Goal: Task Accomplishment & Management: Manage account settings

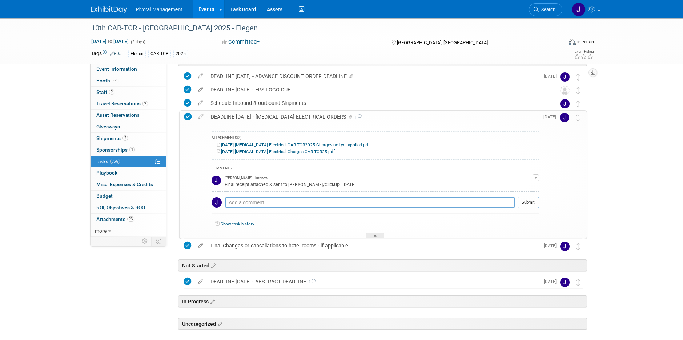
click at [118, 11] on img at bounding box center [109, 9] width 36 height 7
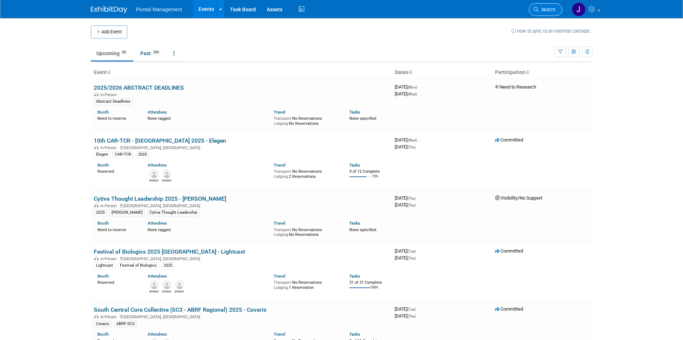
click at [548, 8] on span "Search" at bounding box center [546, 9] width 17 height 5
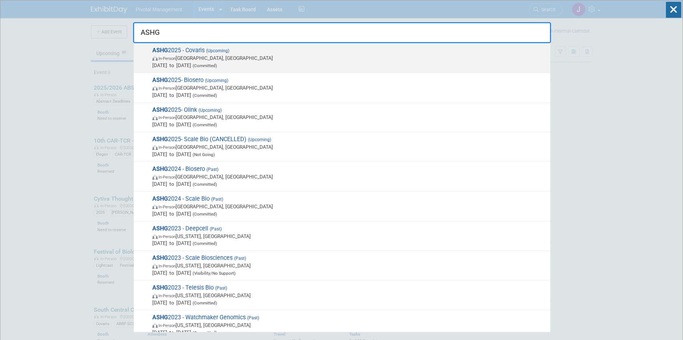
type input "ASHG"
click at [242, 57] on span "In-Person Boston, MA" at bounding box center [349, 57] width 394 height 7
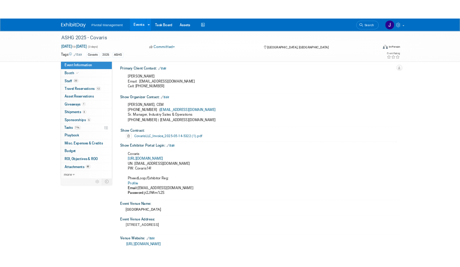
scroll to position [400, 0]
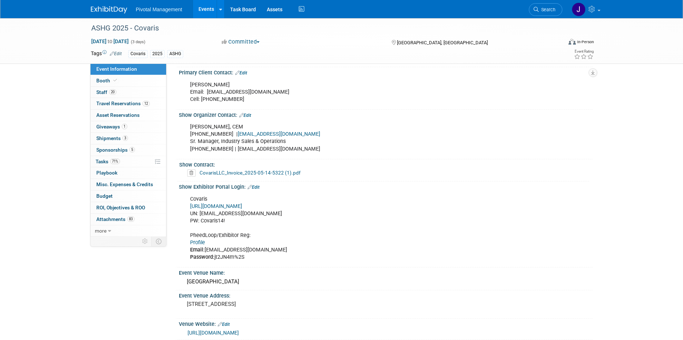
click at [196, 247] on b "Email:" at bounding box center [197, 250] width 15 height 6
click at [197, 240] on link "Profile" at bounding box center [197, 243] width 15 height 6
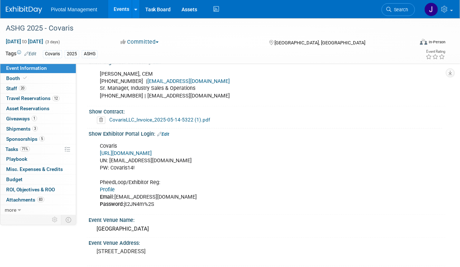
scroll to position [472, 0]
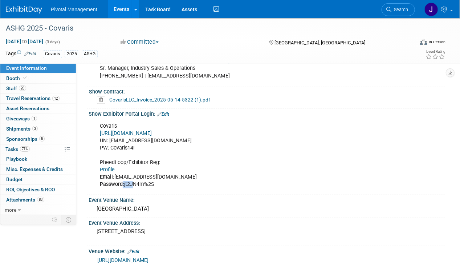
drag, startPoint x: 123, startPoint y: 181, endPoint x: 132, endPoint y: 180, distance: 8.4
click at [132, 180] on div "Covaris https://ASHG25.exh.mapyourshow.com/ UN: jgatton@pivotalmgt.com PW: Cova…" at bounding box center [235, 155] width 280 height 73
drag, startPoint x: 132, startPoint y: 180, endPoint x: 151, endPoint y: 182, distance: 19.3
click at [151, 182] on div "Covaris https://ASHG25.exh.mapyourshow.com/ UN: jgatton@pivotalmgt.com PW: Cova…" at bounding box center [235, 155] width 280 height 73
drag, startPoint x: 151, startPoint y: 182, endPoint x: 158, endPoint y: 180, distance: 7.1
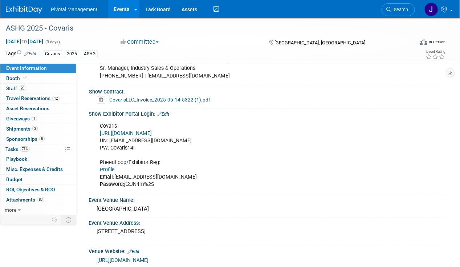
click at [159, 179] on div "Covaris https://ASHG25.exh.mapyourshow.com/ UN: jgatton@pivotalmgt.com PW: Cova…" at bounding box center [235, 155] width 280 height 73
drag, startPoint x: 157, startPoint y: 180, endPoint x: 125, endPoint y: 179, distance: 31.6
click at [125, 179] on div "Covaris https://ASHG25.exh.mapyourshow.com/ UN: jgatton@pivotalmgt.com PW: Cova…" at bounding box center [235, 155] width 280 height 73
copy div "jt2JN4m%2S"
drag, startPoint x: 22, startPoint y: 85, endPoint x: 97, endPoint y: 82, distance: 74.6
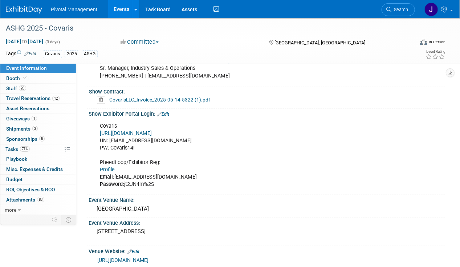
click at [22, 85] on span "20" at bounding box center [22, 87] width 7 height 5
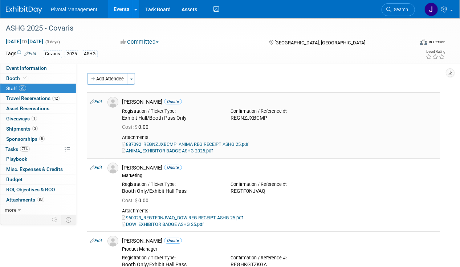
click at [130, 101] on div "Adya Anima Onsite" at bounding box center [279, 101] width 315 height 7
click at [169, 119] on div "Exhibit Hall/Booth Pass Only" at bounding box center [171, 118] width 98 height 7
click at [403, 12] on link "Search" at bounding box center [398, 9] width 33 height 13
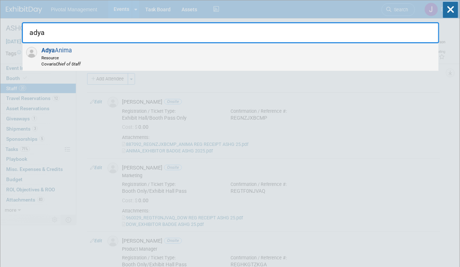
type input "adya"
click at [130, 57] on div "Adya Anima Resource Covaris Chief of Staff" at bounding box center [231, 57] width 416 height 28
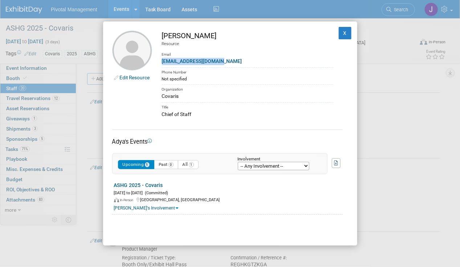
drag, startPoint x: 226, startPoint y: 62, endPoint x: 158, endPoint y: 63, distance: 67.9
click at [158, 63] on td "Adya Anima Resource Email Adya.Anima@covaris.com Phone Number Not specified Org…" at bounding box center [242, 75] width 181 height 88
copy link "Adya.Anima@covaris.com"
click at [339, 27] on button "X" at bounding box center [345, 33] width 13 height 12
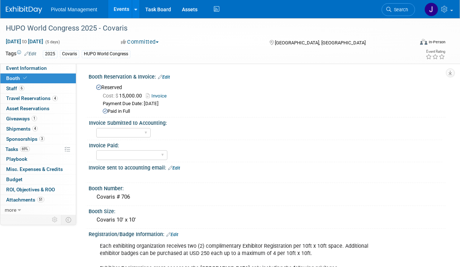
select select "Yes"
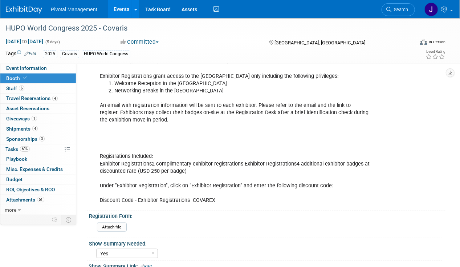
scroll to position [192, 0]
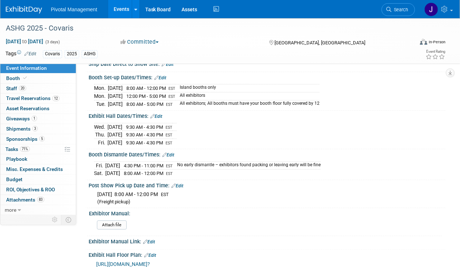
scroll to position [763, 0]
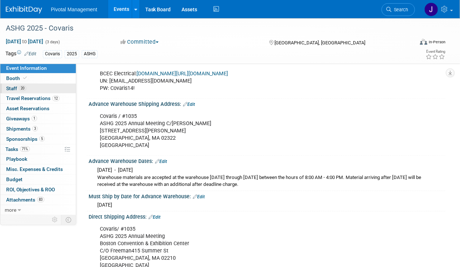
click at [25, 86] on link "20 Staff 20" at bounding box center [38, 89] width 76 height 10
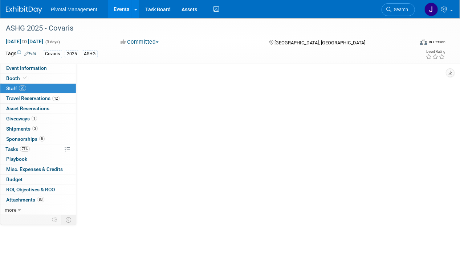
scroll to position [0, 0]
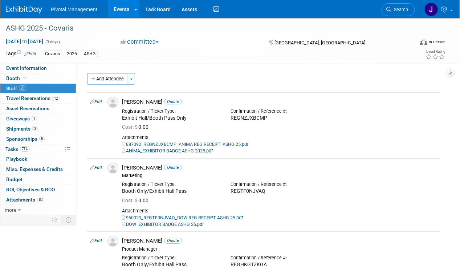
click at [396, 11] on span "Search" at bounding box center [400, 9] width 17 height 5
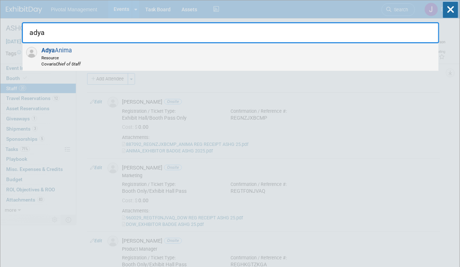
click at [157, 50] on div "Adya Anima Resource Covaris Chief of Staff" at bounding box center [231, 57] width 416 height 28
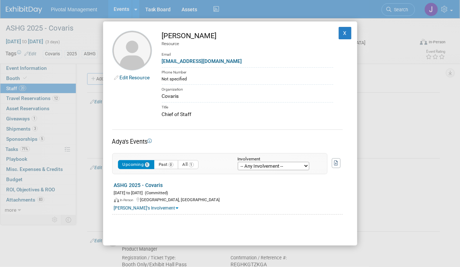
drag, startPoint x: 208, startPoint y: 38, endPoint x: 152, endPoint y: 38, distance: 55.9
click at [152, 38] on td "Adya Anima Resource Email Adya.Anima@covaris.com Phone Number Not specified Org…" at bounding box center [242, 75] width 181 height 88
copy div "[PERSON_NAME]"
click at [254, 73] on div "Phone Number" at bounding box center [247, 71] width 171 height 8
drag, startPoint x: 232, startPoint y: 62, endPoint x: 162, endPoint y: 60, distance: 70.1
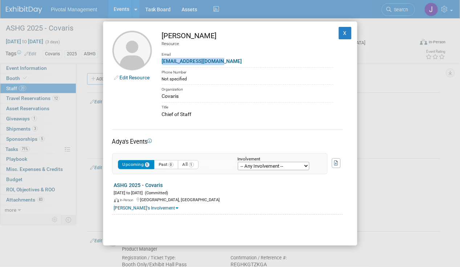
click at [162, 60] on div "Adya.Anima@covaris.com" at bounding box center [247, 61] width 171 height 8
copy link "Adya.Anima@covaris.com"
drag, startPoint x: 186, startPoint y: 112, endPoint x: 158, endPoint y: 113, distance: 27.3
click at [158, 113] on td "Adya Anima Resource Email Adya.Anima@covaris.com Phone Number Not specified Org…" at bounding box center [242, 75] width 181 height 88
copy div "Chief of Staff"
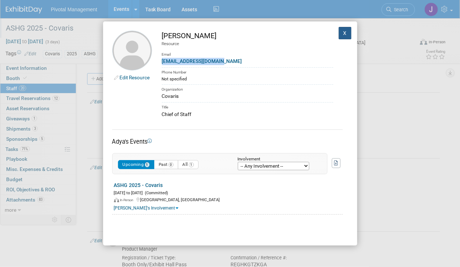
click at [340, 32] on button "X" at bounding box center [345, 33] width 13 height 12
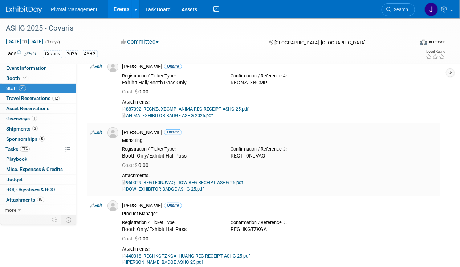
scroll to position [73, 0]
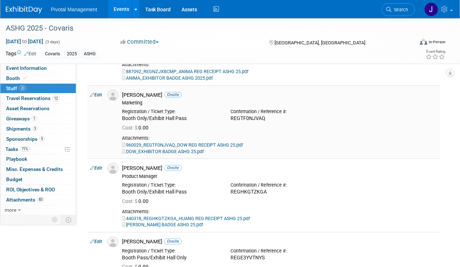
click at [133, 97] on div "David Dow Onsite" at bounding box center [279, 95] width 315 height 7
click at [124, 92] on div "David Dow Onsite" at bounding box center [279, 95] width 315 height 7
click at [110, 98] on img at bounding box center [113, 95] width 11 height 11
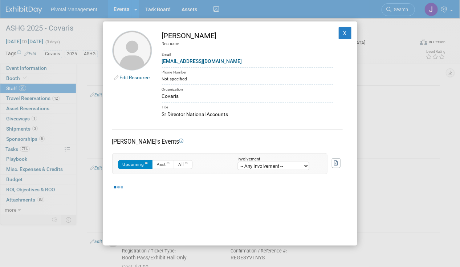
click at [205, 37] on div "[PERSON_NAME]" at bounding box center [247, 36] width 171 height 11
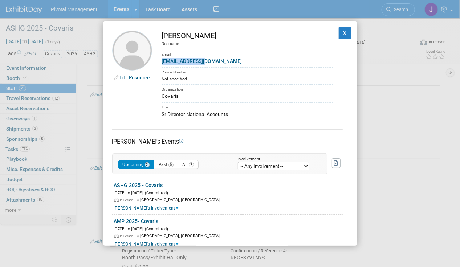
drag, startPoint x: 231, startPoint y: 59, endPoint x: 154, endPoint y: 62, distance: 77.4
click at [154, 62] on td "[PERSON_NAME] Resource Email [EMAIL_ADDRESS][DOMAIN_NAME] Phone Number Not spec…" at bounding box center [242, 75] width 181 height 88
copy link "[EMAIL_ADDRESS][DOMAIN_NAME]"
click at [213, 109] on div "Title" at bounding box center [247, 106] width 171 height 8
drag, startPoint x: 233, startPoint y: 112, endPoint x: 162, endPoint y: 113, distance: 71.2
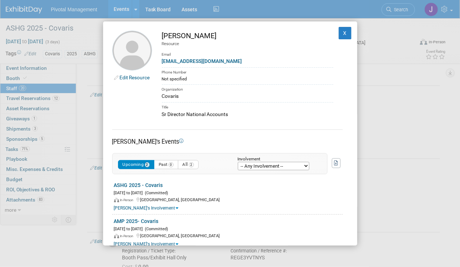
click at [162, 113] on div "Sr Director National Accounts" at bounding box center [247, 114] width 171 height 8
copy div "Sr Director National Accounts"
click at [342, 33] on button "X" at bounding box center [345, 33] width 13 height 12
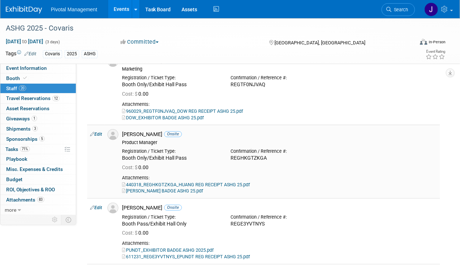
scroll to position [145, 0]
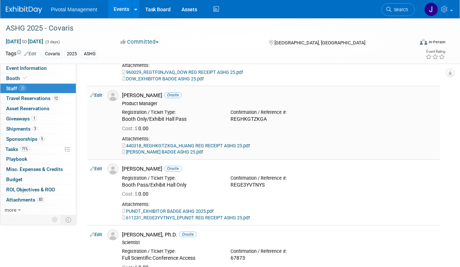
click at [140, 95] on div "Denny Huang Onsite" at bounding box center [279, 95] width 315 height 7
click at [112, 92] on img at bounding box center [113, 95] width 11 height 11
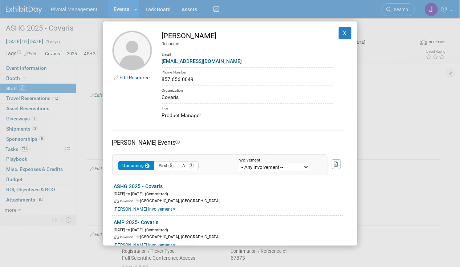
drag, startPoint x: 208, startPoint y: 37, endPoint x: 157, endPoint y: 38, distance: 50.5
click at [157, 38] on td "[PERSON_NAME] Resource Email [EMAIL_ADDRESS][DOMAIN_NAME] Phone Number 857.656.…" at bounding box center [242, 75] width 181 height 89
copy div "[PERSON_NAME]"
click at [234, 86] on div "Organization" at bounding box center [247, 89] width 171 height 8
drag, startPoint x: 219, startPoint y: 62, endPoint x: 160, endPoint y: 62, distance: 59.2
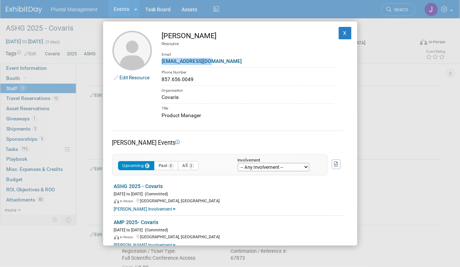
click at [160, 62] on td "Denny Huang Resource Email dhuang@covaris.com Phone Number 857.656.0049 Organiz…" at bounding box center [242, 75] width 181 height 89
copy link "dhuang@covaris.com"
drag, startPoint x: 210, startPoint y: 112, endPoint x: 154, endPoint y: 116, distance: 55.7
click at [154, 116] on td "Denny Huang Resource Email dhuang@covaris.com Phone Number 857.656.0049 Organiz…" at bounding box center [242, 75] width 181 height 89
copy div "Product Manager"
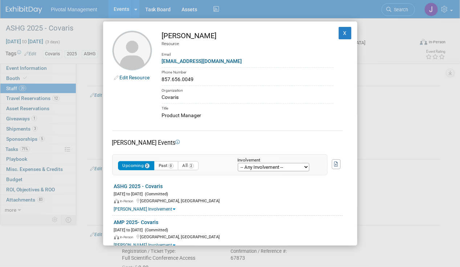
click at [347, 33] on div "Edit Resource Denny Huang Resource Email dhuang@covaris.com Phone Number 857.65…" at bounding box center [230, 133] width 254 height 224
click at [344, 33] on button "X" at bounding box center [345, 33] width 13 height 12
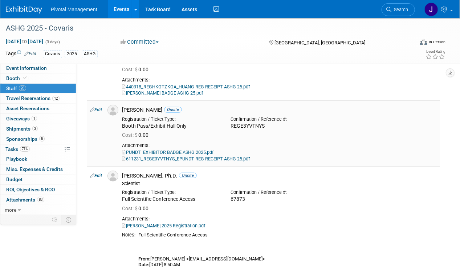
scroll to position [218, 0]
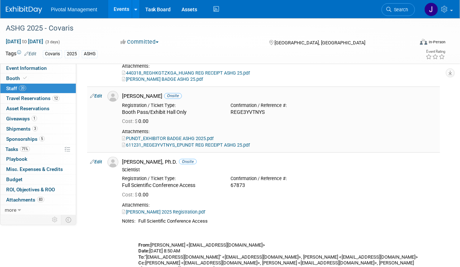
click at [133, 97] on div "Elisabeth Pundt Onsite" at bounding box center [279, 96] width 315 height 7
click at [149, 98] on div "Elisabeth Pundt Onsite" at bounding box center [279, 96] width 315 height 7
click at [399, 9] on span "Search" at bounding box center [400, 9] width 17 height 5
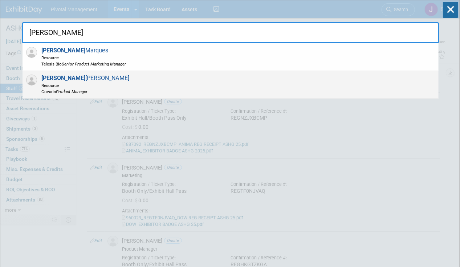
click at [265, 88] on div "Elisa beth Pundt Resource Covaris Product Manager" at bounding box center [231, 85] width 416 height 28
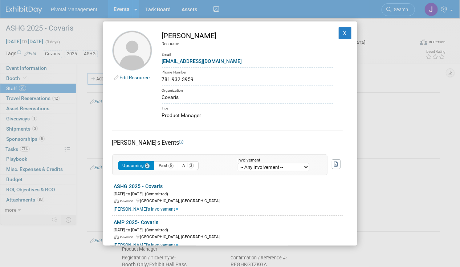
click at [219, 36] on div "[PERSON_NAME]" at bounding box center [247, 36] width 171 height 11
drag, startPoint x: 163, startPoint y: 36, endPoint x: 190, endPoint y: 32, distance: 27.1
click at [190, 32] on div "[PERSON_NAME]" at bounding box center [247, 36] width 171 height 11
copy div "Elisabeth"
drag, startPoint x: 217, startPoint y: 65, endPoint x: 163, endPoint y: 62, distance: 54.2
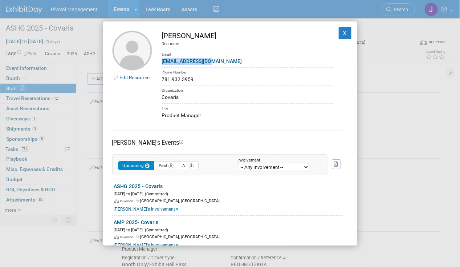
click at [163, 62] on div "epundt@covaris.com" at bounding box center [247, 61] width 171 height 8
copy link "epundt@covaris.com"
drag, startPoint x: 293, startPoint y: 96, endPoint x: 287, endPoint y: 99, distance: 7.0
click at [293, 96] on div "Covaris" at bounding box center [247, 97] width 171 height 8
drag, startPoint x: 220, startPoint y: 115, endPoint x: 161, endPoint y: 116, distance: 59.2
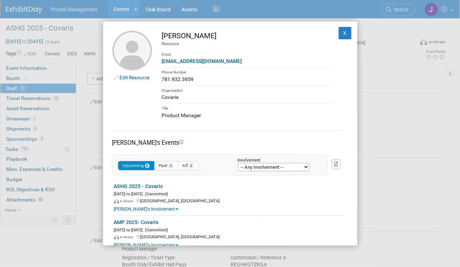
click at [161, 116] on td "Elisabeth Pundt Resource Email epundt@covaris.com Phone Number 781.932.3959 Org…" at bounding box center [242, 75] width 181 height 89
click at [339, 31] on button "X" at bounding box center [345, 33] width 13 height 12
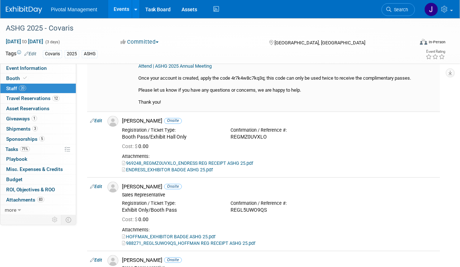
scroll to position [509, 0]
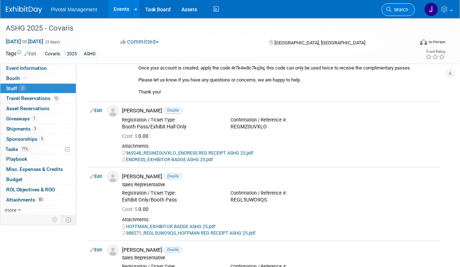
click at [393, 9] on span "Search" at bounding box center [400, 9] width 17 height 5
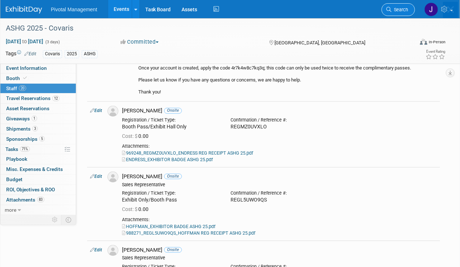
scroll to position [0, 0]
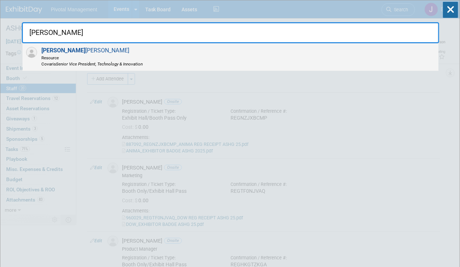
click at [170, 53] on div "Greg Endress Resource Covaris Senior Vice President, Technology & Innovation" at bounding box center [231, 57] width 416 height 28
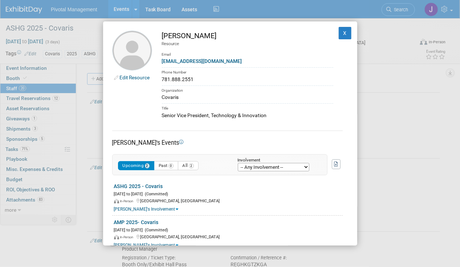
drag, startPoint x: 206, startPoint y: 35, endPoint x: 162, endPoint y: 36, distance: 43.6
click at [162, 36] on div "Greg Endress" at bounding box center [247, 36] width 171 height 11
drag, startPoint x: 226, startPoint y: 62, endPoint x: 162, endPoint y: 62, distance: 63.6
click at [162, 62] on div "gendress@covaris.com" at bounding box center [247, 61] width 171 height 8
click at [282, 104] on div "Title" at bounding box center [247, 107] width 171 height 8
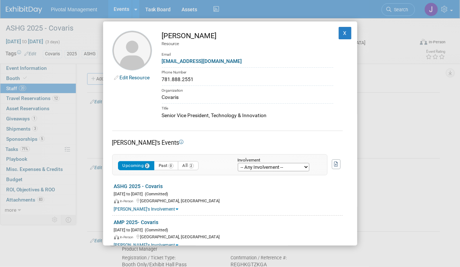
drag, startPoint x: 264, startPoint y: 116, endPoint x: 154, endPoint y: 116, distance: 110.1
click at [154, 116] on td "Greg Endress Resource Email gendress@covaris.com Phone Number 781.888.2551 Orga…" at bounding box center [242, 75] width 181 height 89
click at [343, 33] on button "X" at bounding box center [345, 33] width 13 height 12
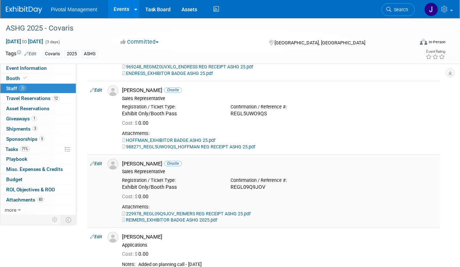
scroll to position [581, 0]
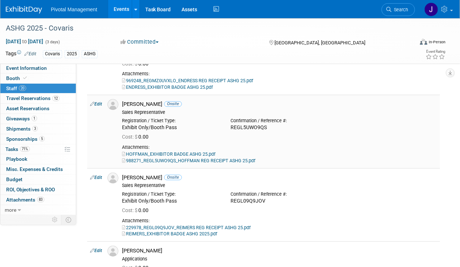
click at [164, 109] on div "Sales Representative" at bounding box center [279, 112] width 315 height 6
drag, startPoint x: 166, startPoint y: 103, endPoint x: 122, endPoint y: 104, distance: 44.0
click at [122, 104] on div "Jared Hoffman Onsite Sales Representative" at bounding box center [280, 107] width 326 height 16
click at [230, 115] on div "Confirmation / Reference #: REGL5UWO9QS" at bounding box center [279, 123] width 109 height 16
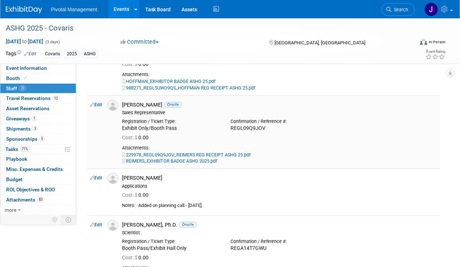
click at [132, 110] on div "Sales Representative" at bounding box center [279, 113] width 315 height 6
click at [404, 11] on span "Search" at bounding box center [400, 9] width 17 height 5
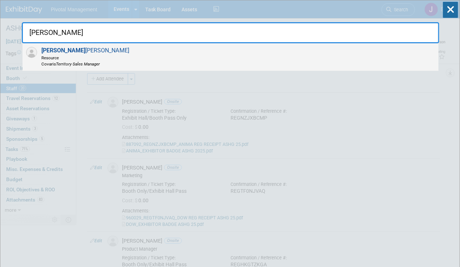
click at [185, 58] on div "Jared Hoffman Resource Covaris Territory Sales Manager" at bounding box center [231, 57] width 416 height 28
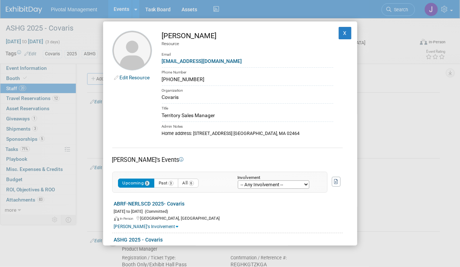
drag, startPoint x: 217, startPoint y: 116, endPoint x: 155, endPoint y: 114, distance: 61.1
click at [155, 114] on td "Jared Hoffman Resource Email jhoffman@covaris.com Phone Number (781) 853-7280 O…" at bounding box center [242, 84] width 181 height 106
click at [344, 35] on button "X" at bounding box center [345, 33] width 13 height 12
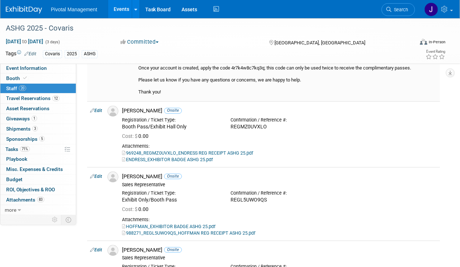
scroll to position [618, 0]
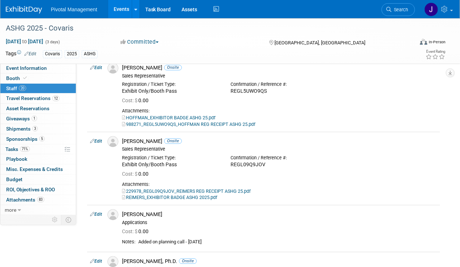
click at [396, 6] on link "Search" at bounding box center [398, 9] width 33 height 13
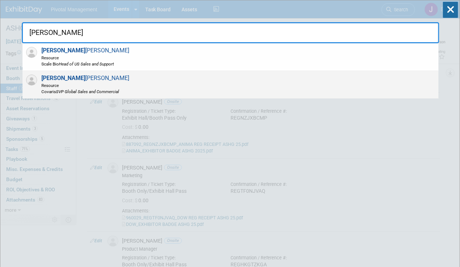
click at [210, 90] on div "Jeff Reimers Resource Covaris SVP Global Sales and Commercial" at bounding box center [231, 85] width 416 height 28
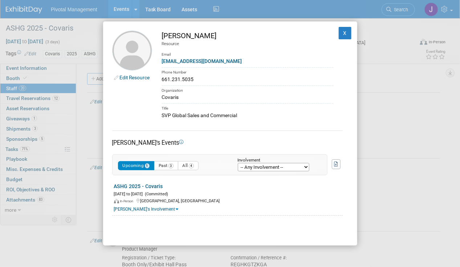
drag, startPoint x: 207, startPoint y: 33, endPoint x: 161, endPoint y: 35, distance: 46.9
click at [161, 35] on td "Jeff Reimers Resource Email jreimers@covaris.com Phone Number 661.231.5035 Orga…" at bounding box center [242, 75] width 181 height 89
click at [214, 62] on div "jreimers@covaris.com" at bounding box center [247, 61] width 171 height 8
drag, startPoint x: 217, startPoint y: 61, endPoint x: 159, endPoint y: 65, distance: 58.6
click at [159, 65] on td "Jeff Reimers Resource Email jreimers@covaris.com Phone Number 661.231.5035 Orga…" at bounding box center [242, 75] width 181 height 89
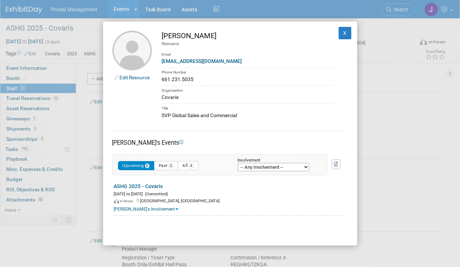
click at [267, 123] on div "Edit Resource Jeff Reimers Resource Email jreimers@covaris.com Phone Number 661…" at bounding box center [230, 133] width 254 height 224
drag, startPoint x: 256, startPoint y: 112, endPoint x: 163, endPoint y: 117, distance: 93.5
click at [163, 117] on div "SVP Global Sales and Commercial" at bounding box center [247, 116] width 171 height 8
click at [342, 32] on button "X" at bounding box center [345, 33] width 13 height 12
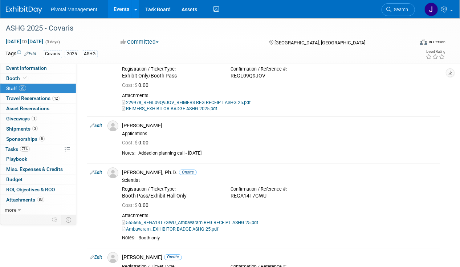
scroll to position [727, 0]
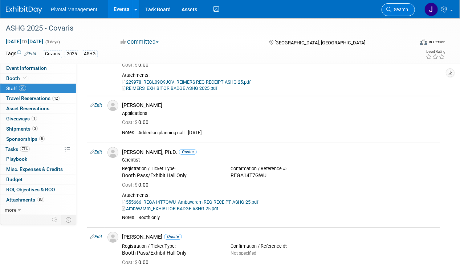
click at [404, 11] on span "Search" at bounding box center [400, 9] width 17 height 5
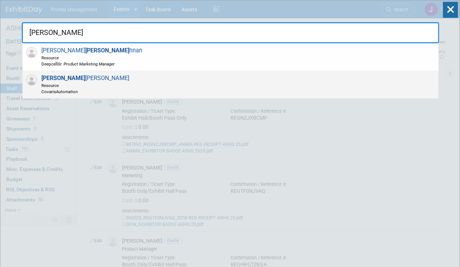
type input "kris"
click at [61, 81] on span "Kris Amirault Resource Covaris Automation" at bounding box center [84, 84] width 90 height 20
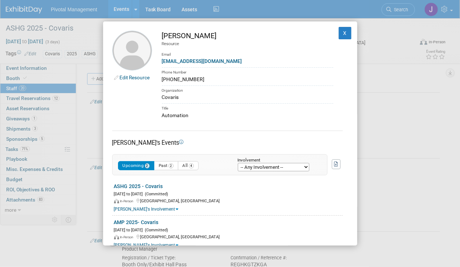
drag, startPoint x: 174, startPoint y: 36, endPoint x: 159, endPoint y: 35, distance: 15.3
click at [159, 35] on td "Kris Amirault Resource Email kamirault@covaris.com Phone Number (781) 692-6899 …" at bounding box center [242, 75] width 181 height 89
click at [240, 46] on td "Kris Amirault Resource Email kamirault@covaris.com Phone Number (781) 692-6899 …" at bounding box center [242, 75] width 181 height 89
drag, startPoint x: 240, startPoint y: 46, endPoint x: 177, endPoint y: 36, distance: 63.6
click at [177, 36] on div "[PERSON_NAME]" at bounding box center [247, 36] width 171 height 11
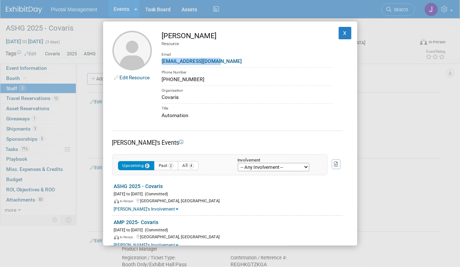
drag, startPoint x: 230, startPoint y: 60, endPoint x: 154, endPoint y: 60, distance: 75.9
click at [154, 60] on td "Kris Amirault Resource Email kamirault@covaris.com Phone Number (781) 692-6899 …" at bounding box center [242, 75] width 181 height 89
click at [229, 95] on div "Covaris" at bounding box center [247, 97] width 171 height 8
drag, startPoint x: 197, startPoint y: 114, endPoint x: 163, endPoint y: 114, distance: 34.2
click at [163, 114] on div "Automation" at bounding box center [247, 116] width 171 height 8
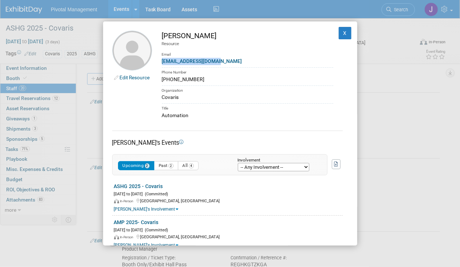
drag, startPoint x: 208, startPoint y: 32, endPoint x: 158, endPoint y: 34, distance: 50.2
click at [158, 34] on td "Kris Amirault Resource Email kamirault@covaris.com Phone Number (781) 692-6899 …" at bounding box center [242, 75] width 181 height 89
click at [200, 119] on div "Edit Resource Kris Amirault Resource Email kamirault@covaris.com Phone Number (…" at bounding box center [230, 133] width 254 height 224
drag, startPoint x: 168, startPoint y: 116, endPoint x: 161, endPoint y: 115, distance: 7.0
click at [161, 115] on td "Kris Amirault Resource Email kamirault@covaris.com Phone Number (781) 692-6899 …" at bounding box center [242, 75] width 181 height 89
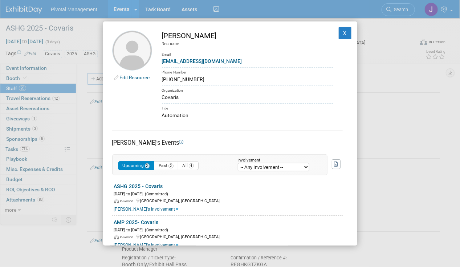
click at [132, 76] on link "Edit Resource" at bounding box center [135, 77] width 30 height 6
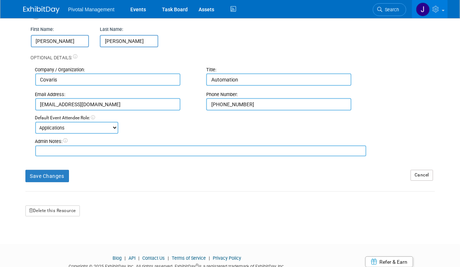
scroll to position [66, 0]
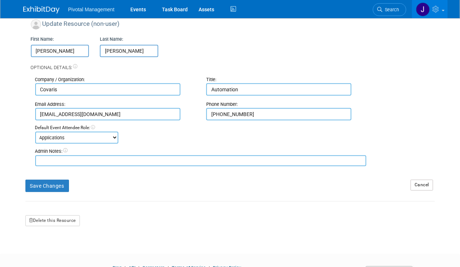
click at [241, 86] on input "Automation" at bounding box center [278, 89] width 145 height 12
type input "Automations, Manager"
click at [54, 192] on form "Update Resource (non-user) First Name: Kris Last Name: Amirault Optional Detail…" at bounding box center [230, 122] width 410 height 207
click at [55, 188] on button "Save Changes" at bounding box center [47, 185] width 44 height 12
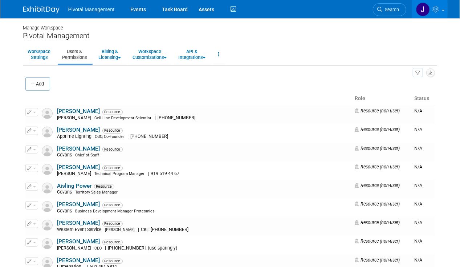
click at [91, 11] on span "Pivotal Management" at bounding box center [91, 10] width 47 height 6
click at [146, 9] on link "Events" at bounding box center [138, 9] width 27 height 18
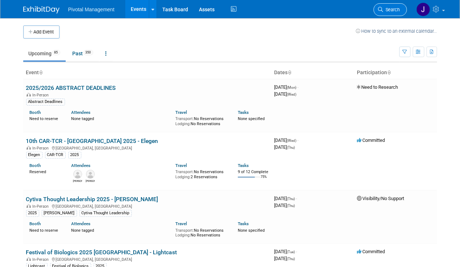
click at [387, 7] on span "Search" at bounding box center [392, 9] width 17 height 5
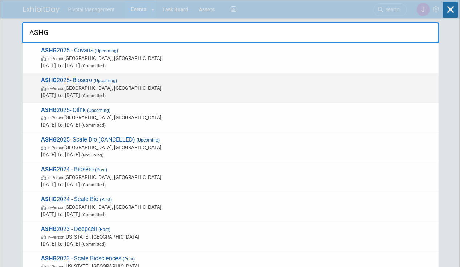
type input "ASHG"
click at [178, 92] on span "Oct 15, 2025 to Oct 17, 2025 (Committed)" at bounding box center [238, 95] width 394 height 7
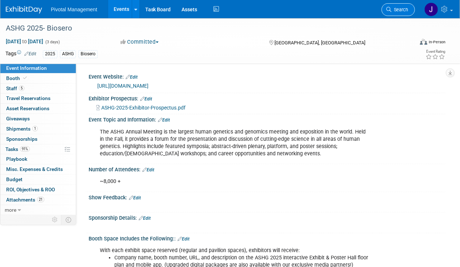
click at [398, 12] on span "Search" at bounding box center [400, 9] width 17 height 5
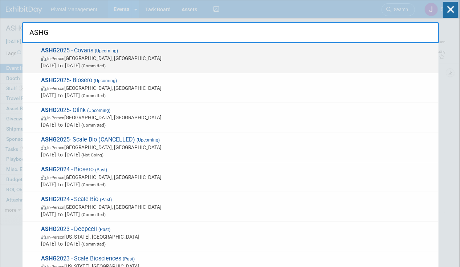
type input "ASHG"
click at [153, 57] on span "In-Person Boston, MA" at bounding box center [238, 57] width 394 height 7
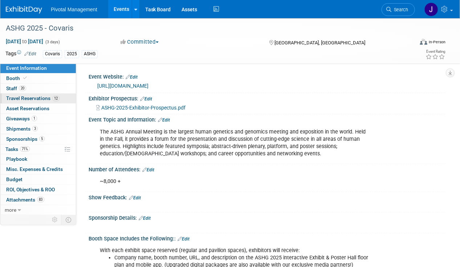
click at [29, 94] on link "12 Travel Reservations 12" at bounding box center [38, 98] width 76 height 10
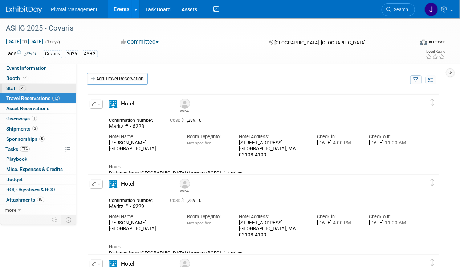
click at [31, 88] on link "20 Staff 20" at bounding box center [38, 89] width 76 height 10
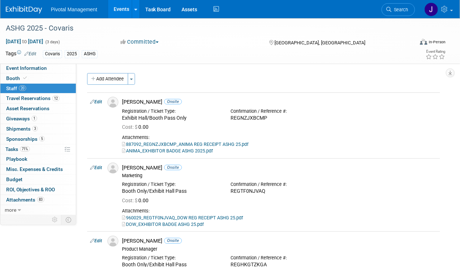
click at [400, 8] on span "Search" at bounding box center [400, 9] width 17 height 5
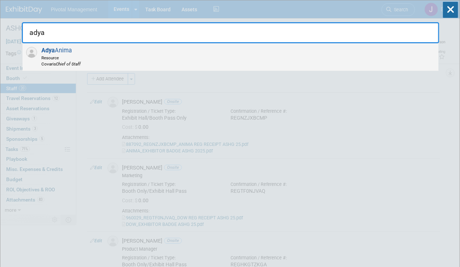
click at [182, 62] on div "[PERSON_NAME] Resource Covaris Chief of Staff" at bounding box center [231, 57] width 416 height 28
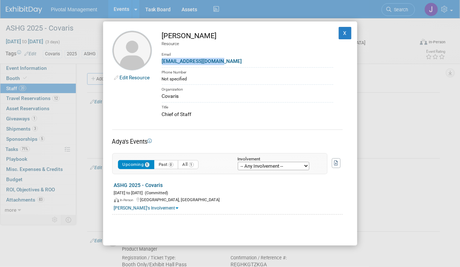
drag, startPoint x: 225, startPoint y: 61, endPoint x: 161, endPoint y: 63, distance: 64.0
click at [161, 63] on td "Adya Anima Resource Email Adya.Anima@covaris.com Phone Number Not specified Org…" at bounding box center [242, 75] width 181 height 88
copy link "Adya.Anima@covaris.com"
click at [210, 108] on div "Title" at bounding box center [247, 106] width 171 height 8
drag, startPoint x: 185, startPoint y: 113, endPoint x: 159, endPoint y: 114, distance: 26.5
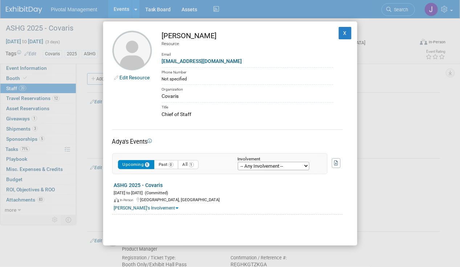
click at [159, 114] on td "Adya Anima Resource Email Adya.Anima@covaris.com Phone Number Not specified Org…" at bounding box center [242, 75] width 181 height 88
copy div "Chief of Staff"
click at [339, 35] on button "X" at bounding box center [345, 33] width 13 height 12
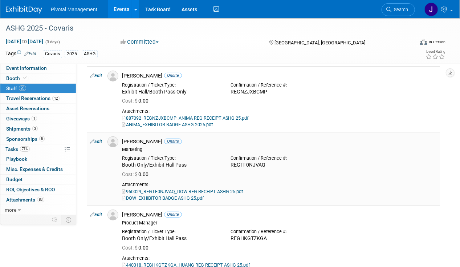
scroll to position [36, 0]
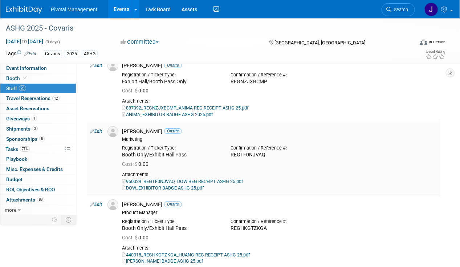
click at [132, 130] on div "David Dow Onsite" at bounding box center [279, 131] width 315 height 7
click at [396, 12] on span "Search" at bounding box center [400, 9] width 17 height 5
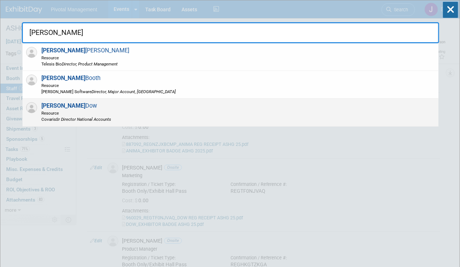
click at [220, 110] on div "David Dow Resource Covaris Sr Director National Accounts" at bounding box center [231, 112] width 416 height 28
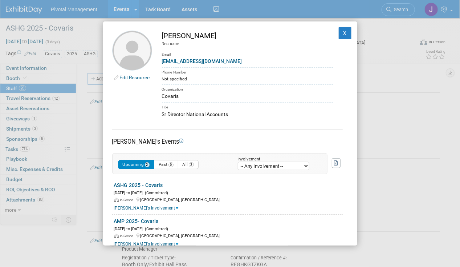
drag, startPoint x: 200, startPoint y: 38, endPoint x: 161, endPoint y: 36, distance: 39.7
click at [161, 36] on td "David Dow Resource Email ddow@covaris.com Phone Number Not specified Organizati…" at bounding box center [242, 75] width 181 height 88
copy div "David Dow"
click at [225, 67] on div "Phone Number" at bounding box center [247, 71] width 171 height 8
drag, startPoint x: 218, startPoint y: 62, endPoint x: 162, endPoint y: 64, distance: 56.7
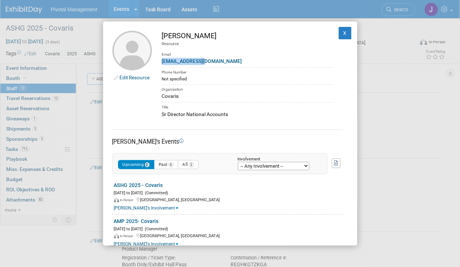
click at [162, 64] on td "David Dow Resource Email ddow@covaris.com Phone Number Not specified Organizati…" at bounding box center [242, 75] width 181 height 88
copy link "ddow@covaris.com"
drag, startPoint x: 223, startPoint y: 69, endPoint x: 222, endPoint y: 65, distance: 4.3
click at [223, 69] on div "Phone Number" at bounding box center [247, 71] width 171 height 8
drag, startPoint x: 203, startPoint y: 59, endPoint x: 163, endPoint y: 60, distance: 40.0
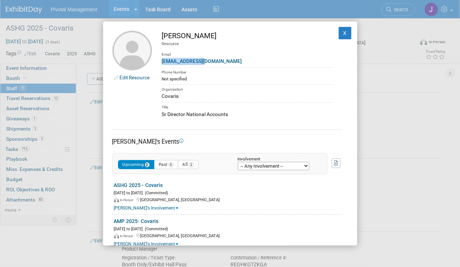
click at [163, 60] on div "ddow@covaris.com" at bounding box center [247, 61] width 171 height 8
copy link "ddow@covaris.com"
click at [293, 104] on div "Title" at bounding box center [247, 106] width 171 height 8
click at [219, 114] on div "Sr Director National Accounts" at bounding box center [247, 114] width 171 height 8
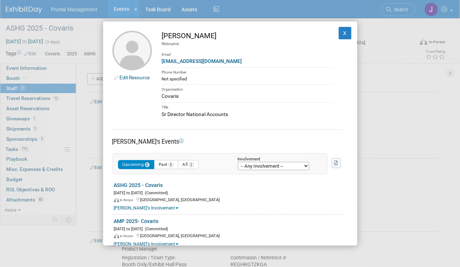
click at [219, 114] on div "Sr Director National Accounts" at bounding box center [247, 114] width 171 height 8
click at [243, 113] on div "Sr Director National Accounts" at bounding box center [247, 114] width 171 height 8
drag, startPoint x: 251, startPoint y: 113, endPoint x: 157, endPoint y: 116, distance: 94.9
click at [157, 116] on td "David Dow Resource Email ddow@covaris.com Phone Number Not specified Organizati…" at bounding box center [242, 75] width 181 height 88
copy div "Sr Director National Accounts"
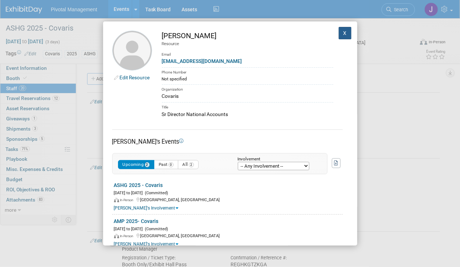
click at [340, 35] on button "X" at bounding box center [345, 33] width 13 height 12
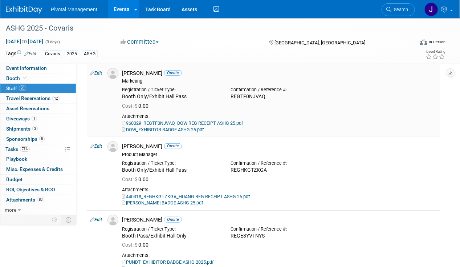
scroll to position [109, 0]
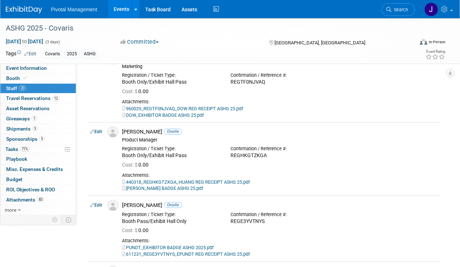
click at [393, 15] on link "Search" at bounding box center [398, 9] width 33 height 13
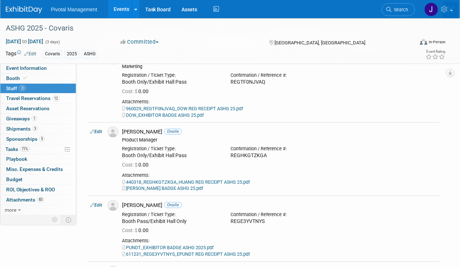
scroll to position [0, 0]
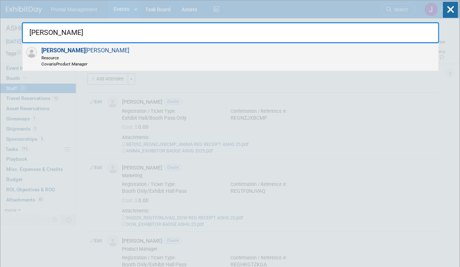
click at [139, 62] on div "Denny Huang Resource Covaris Product Manager" at bounding box center [231, 57] width 416 height 28
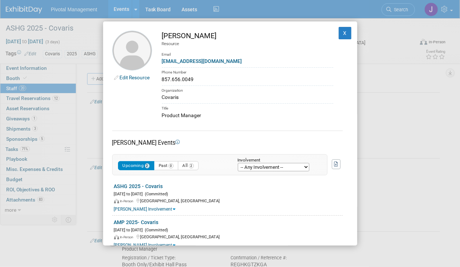
drag, startPoint x: 209, startPoint y: 34, endPoint x: 144, endPoint y: 37, distance: 65.1
click at [144, 37] on tr "Edit Resource Denny Huang Resource Email dhuang@covaris.com Phone Number 857.65…" at bounding box center [230, 75] width 236 height 89
drag, startPoint x: 144, startPoint y: 37, endPoint x: 217, endPoint y: 41, distance: 73.1
click at [217, 40] on div "[PERSON_NAME]" at bounding box center [247, 36] width 171 height 11
drag, startPoint x: 235, startPoint y: 61, endPoint x: 160, endPoint y: 63, distance: 75.2
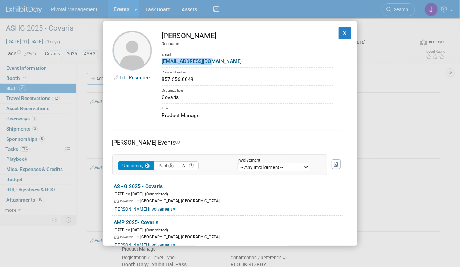
click at [160, 63] on td "Denny Huang Resource Email dhuang@covaris.com Phone Number 857.656.0049 Organiz…" at bounding box center [242, 75] width 181 height 89
copy link "dhuang@covaris.com"
click at [221, 102] on td "Denny Huang Resource Email dhuang@covaris.com Phone Number 857.656.0049 Organiz…" at bounding box center [242, 75] width 181 height 89
drag, startPoint x: 207, startPoint y: 114, endPoint x: 162, endPoint y: 118, distance: 45.9
click at [162, 118] on div "Product Manager" at bounding box center [247, 116] width 171 height 8
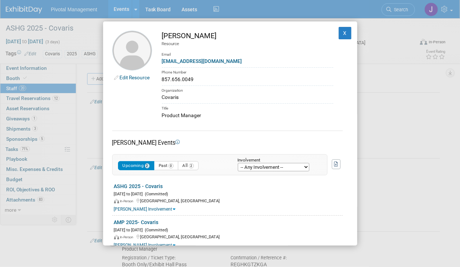
copy div "Product Manager"
click at [342, 31] on button "X" at bounding box center [345, 33] width 13 height 12
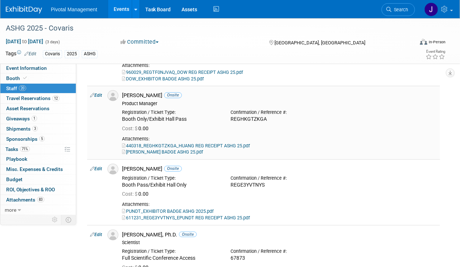
scroll to position [218, 0]
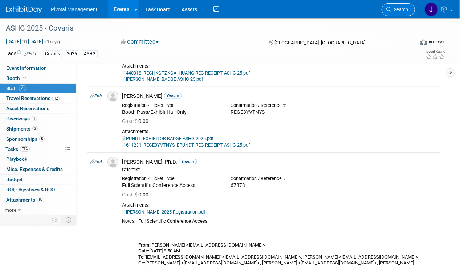
click at [400, 12] on link "Search" at bounding box center [398, 9] width 33 height 13
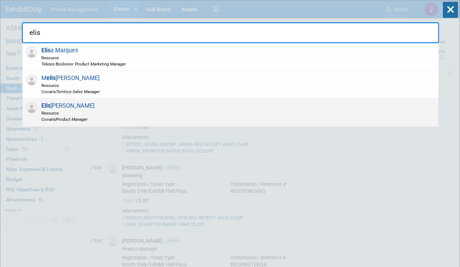
click at [160, 109] on div "Elis abeth Pundt Resource Covaris Product Manager" at bounding box center [231, 112] width 416 height 28
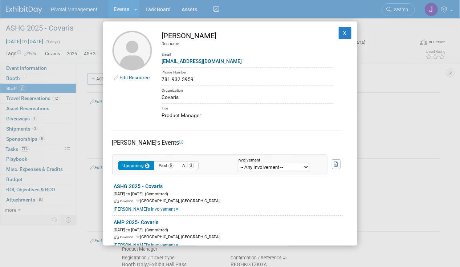
drag, startPoint x: 162, startPoint y: 37, endPoint x: 190, endPoint y: 33, distance: 28.3
click at [190, 33] on td "Elisabeth Pundt Resource Email epundt@covaris.com Phone Number 781.932.3959 Org…" at bounding box center [242, 75] width 181 height 89
copy div "Elisabeth"
click at [223, 39] on div "[PERSON_NAME]" at bounding box center [247, 36] width 171 height 11
drag, startPoint x: 215, startPoint y: 36, endPoint x: 194, endPoint y: 36, distance: 21.4
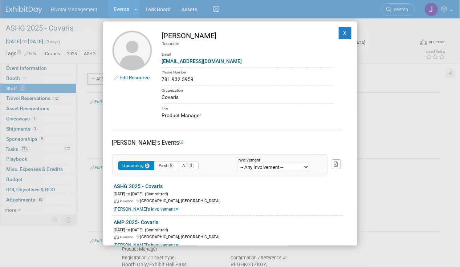
click at [194, 36] on div "[PERSON_NAME]" at bounding box center [247, 36] width 171 height 11
copy div "Pundt"
drag, startPoint x: 220, startPoint y: 59, endPoint x: 162, endPoint y: 61, distance: 58.2
click at [162, 61] on div "epundt@covaris.com" at bounding box center [247, 61] width 171 height 8
click at [256, 76] on div "781.932.3959" at bounding box center [247, 80] width 171 height 8
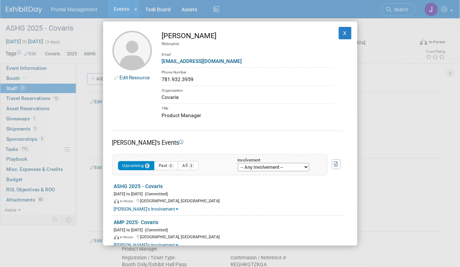
click at [209, 77] on div "781.932.3959" at bounding box center [247, 80] width 171 height 8
drag, startPoint x: 205, startPoint y: 114, endPoint x: 154, endPoint y: 116, distance: 50.5
click at [154, 116] on td "Elisabeth Pundt Resource Email epundt@covaris.com Phone Number 781.932.3959 Org…" at bounding box center [242, 75] width 181 height 89
click at [339, 33] on button "X" at bounding box center [345, 33] width 13 height 12
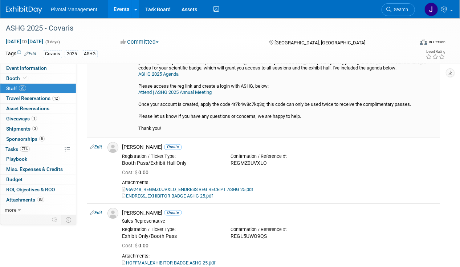
scroll to position [509, 0]
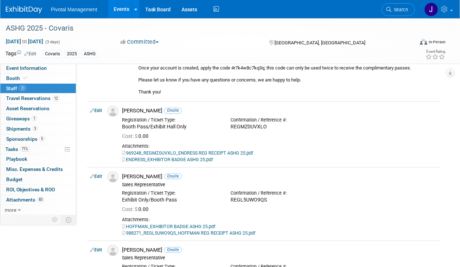
click at [400, 9] on span "Search" at bounding box center [400, 9] width 17 height 5
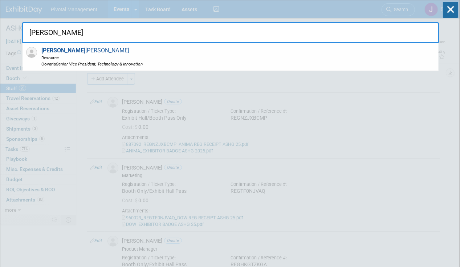
click at [208, 59] on div "Greg Endress Resource Covaris Senior Vice President, Technology & Innovation" at bounding box center [231, 57] width 416 height 28
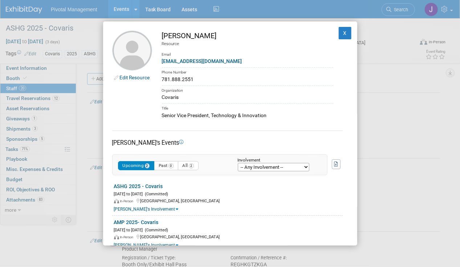
drag, startPoint x: 207, startPoint y: 33, endPoint x: 159, endPoint y: 36, distance: 47.6
click at [159, 36] on td "Greg Endress Resource Email gendress@covaris.com Phone Number 781.888.2551 Orga…" at bounding box center [242, 75] width 181 height 89
click at [212, 70] on div "Phone Number" at bounding box center [247, 71] width 171 height 8
drag, startPoint x: 217, startPoint y: 58, endPoint x: 162, endPoint y: 61, distance: 55.7
click at [162, 61] on td "Greg Endress Resource Email gendress@covaris.com Phone Number 781.888.2551 Orga…" at bounding box center [242, 75] width 181 height 89
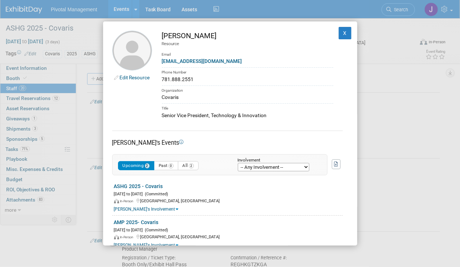
click at [257, 105] on div "Title" at bounding box center [247, 107] width 171 height 8
click at [234, 114] on div "Senior Vice President, Technology & Innovation" at bounding box center [247, 116] width 171 height 8
click at [234, 116] on div "Senior Vice President, Technology & Innovation" at bounding box center [247, 116] width 171 height 8
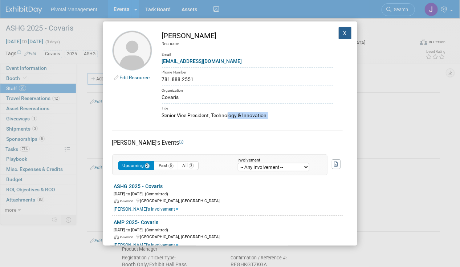
click at [342, 32] on button "X" at bounding box center [345, 33] width 13 height 12
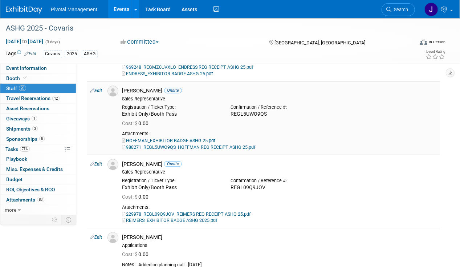
scroll to position [581, 0]
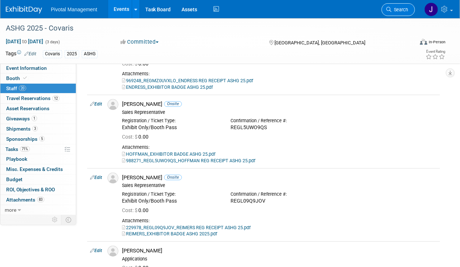
click at [405, 8] on span "Search" at bounding box center [400, 9] width 17 height 5
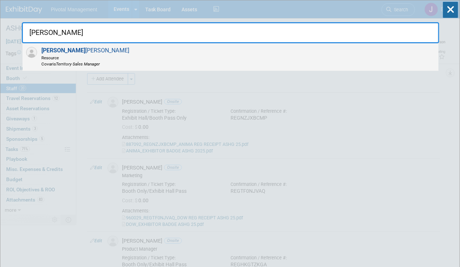
click at [112, 58] on div "Jared Hoffman Resource Covaris Territory Sales Manager" at bounding box center [231, 57] width 416 height 28
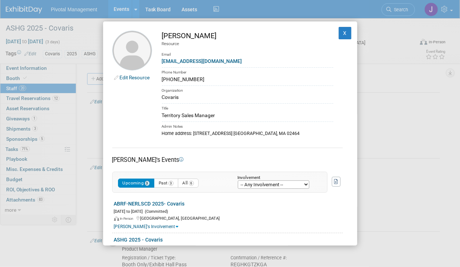
drag, startPoint x: 217, startPoint y: 34, endPoint x: 162, endPoint y: 37, distance: 55.0
click at [162, 37] on div "[PERSON_NAME]" at bounding box center [247, 36] width 171 height 11
click at [231, 81] on div "(781) 853-7280" at bounding box center [247, 80] width 171 height 8
drag, startPoint x: 225, startPoint y: 62, endPoint x: 154, endPoint y: 62, distance: 70.8
click at [154, 62] on td "Jared Hoffman Resource Email jhoffman@covaris.com Phone Number (781) 853-7280 O…" at bounding box center [242, 84] width 181 height 106
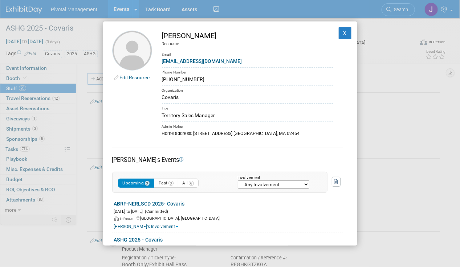
click at [292, 135] on div "Home address: 947 Chestnut st. Newton, MA 02464" at bounding box center [247, 133] width 171 height 7
drag, startPoint x: 235, startPoint y: 110, endPoint x: 155, endPoint y: 120, distance: 80.5
click at [155, 120] on td "Jared Hoffman Resource Email jhoffman@covaris.com Phone Number (781) 853-7280 O…" at bounding box center [242, 84] width 181 height 106
click at [340, 33] on button "X" at bounding box center [345, 33] width 13 height 12
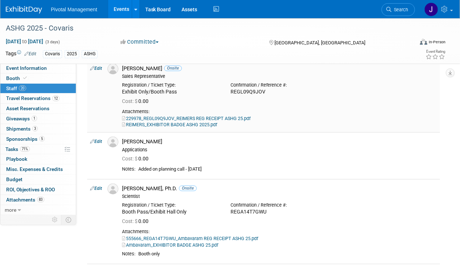
scroll to position [654, 0]
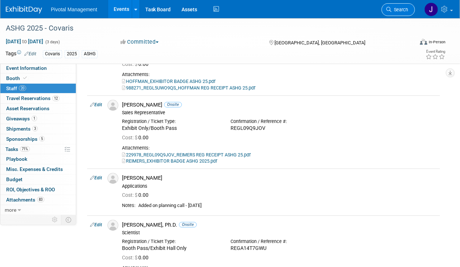
click at [406, 9] on span "Search" at bounding box center [400, 9] width 17 height 5
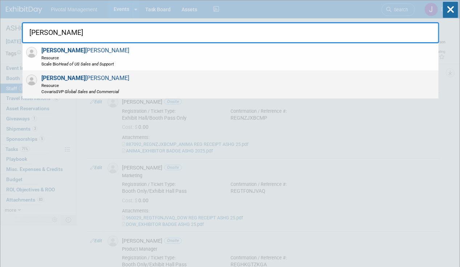
click at [173, 83] on div "Jeff Reimers Resource Covaris SVP Global Sales and Commercial" at bounding box center [231, 85] width 416 height 28
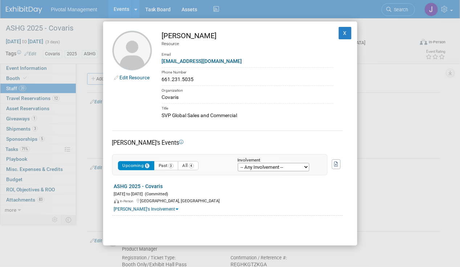
drag, startPoint x: 207, startPoint y: 33, endPoint x: 155, endPoint y: 33, distance: 52.0
click at [155, 33] on td "Jeff Reimers Resource Email jreimers@covaris.com Phone Number 661.231.5035 Orga…" at bounding box center [242, 75] width 181 height 89
click at [262, 94] on div "Covaris" at bounding box center [247, 97] width 171 height 8
drag, startPoint x: 215, startPoint y: 58, endPoint x: 159, endPoint y: 62, distance: 56.1
click at [159, 62] on td "Jeff Reimers Resource Email jreimers@covaris.com Phone Number 661.231.5035 Orga…" at bounding box center [242, 75] width 181 height 89
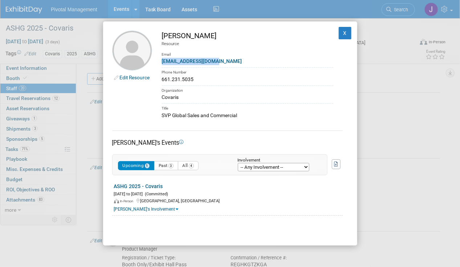
click at [206, 147] on td "Upcoming 1 Past 3 All 4 Involvement -- Any Involvement -- Created the event Tag…" at bounding box center [219, 161] width 215 height 28
click at [212, 115] on div "SVP Global Sales and Commercial" at bounding box center [247, 116] width 171 height 8
click at [239, 112] on div "SVP Global Sales and Commercial" at bounding box center [247, 116] width 171 height 8
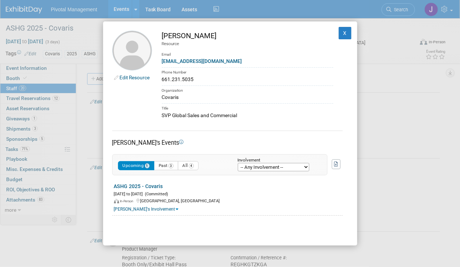
drag, startPoint x: 251, startPoint y: 116, endPoint x: 158, endPoint y: 114, distance: 92.7
click at [158, 114] on td "Jeff Reimers Resource Email jreimers@covaris.com Phone Number 661.231.5035 Orga…" at bounding box center [242, 75] width 181 height 89
click at [227, 83] on td "Jeff Reimers Resource Email jreimers@covaris.com Phone Number 661.231.5035 Orga…" at bounding box center [242, 75] width 181 height 89
click at [342, 31] on button "X" at bounding box center [345, 33] width 13 height 12
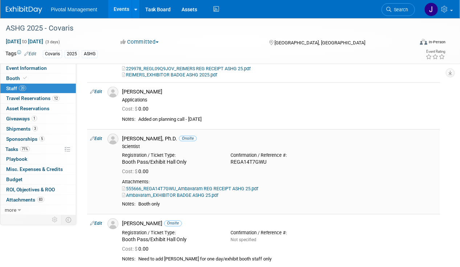
scroll to position [727, 0]
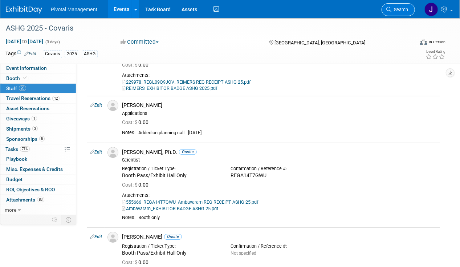
click at [397, 15] on link "Search" at bounding box center [398, 9] width 33 height 13
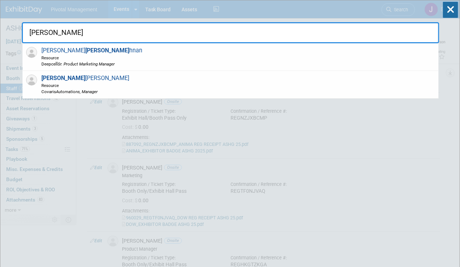
click at [156, 95] on div "Kris Amirault Resource Covaris Automations, Manager" at bounding box center [231, 85] width 416 height 28
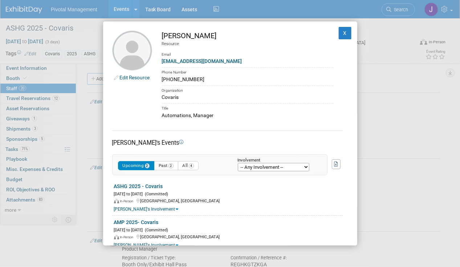
drag, startPoint x: 215, startPoint y: 33, endPoint x: 154, endPoint y: 33, distance: 60.7
click at [154, 33] on td "Kris Amirault Resource Email kamirault@covaris.com Phone Number (781) 692-6899 …" at bounding box center [242, 75] width 181 height 89
click at [211, 105] on div "Title" at bounding box center [247, 107] width 171 height 8
drag, startPoint x: 213, startPoint y: 114, endPoint x: 161, endPoint y: 113, distance: 52.0
click at [161, 113] on td "Kris Amirault Resource Email kamirault@covaris.com Phone Number (781) 692-6899 …" at bounding box center [242, 75] width 181 height 89
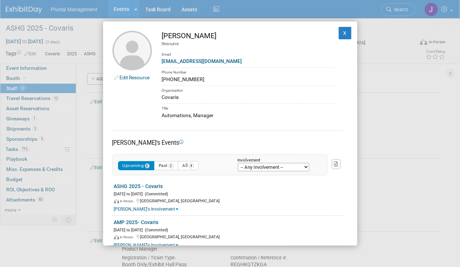
click at [213, 61] on link "kamirault@covaris.com" at bounding box center [202, 61] width 80 height 6
drag, startPoint x: 217, startPoint y: 60, endPoint x: 159, endPoint y: 62, distance: 57.1
click at [159, 62] on td "Kris Amirault Resource Email kamirault@covaris.com Phone Number (781) 692-6899 …" at bounding box center [242, 75] width 181 height 89
click at [339, 35] on button "X" at bounding box center [345, 33] width 13 height 12
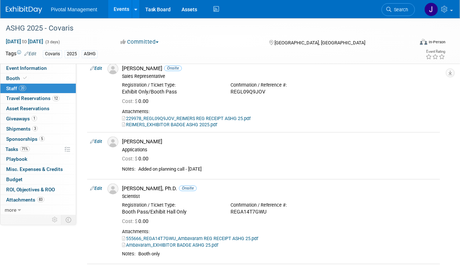
scroll to position [727, 0]
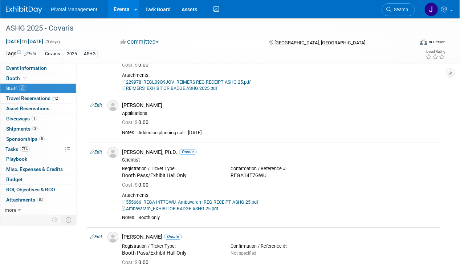
click at [396, 10] on span "Search" at bounding box center [400, 9] width 17 height 5
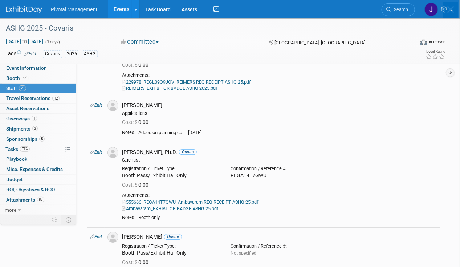
scroll to position [0, 0]
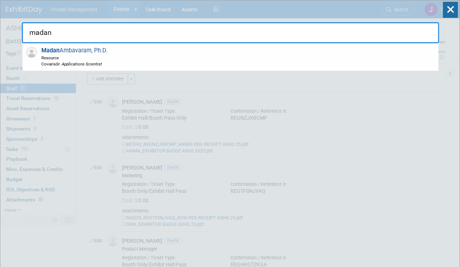
click at [193, 57] on div "Madan Ambavaram, Ph.D. Resource Covaris Sr. Applications Scientist" at bounding box center [231, 57] width 416 height 28
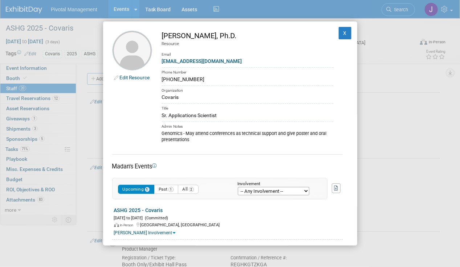
drag, startPoint x: 224, startPoint y: 34, endPoint x: 159, endPoint y: 33, distance: 65.4
click at [159, 33] on td "Madan Ambavaram, Ph.D. Resource Email mambavaram@covaris.com Phone Number (540)…" at bounding box center [242, 87] width 181 height 113
click at [272, 98] on div "Covaris" at bounding box center [247, 97] width 171 height 8
drag, startPoint x: 239, startPoint y: 62, endPoint x: 163, endPoint y: 59, distance: 76.0
click at [163, 59] on div "mambavaram@covaris.com" at bounding box center [247, 61] width 171 height 8
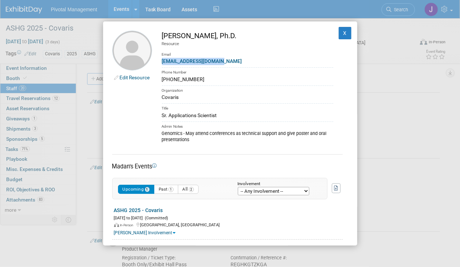
click at [217, 142] on div "Genomics - May attend conferences as technical support and give poster and oral…" at bounding box center [247, 136] width 171 height 13
drag, startPoint x: 221, startPoint y: 113, endPoint x: 161, endPoint y: 116, distance: 60.4
click at [161, 116] on td "Madan Ambavaram, Ph.D. Resource Email mambavaram@covaris.com Phone Number (540)…" at bounding box center [242, 87] width 181 height 113
drag, startPoint x: 244, startPoint y: 35, endPoint x: 224, endPoint y: 35, distance: 19.6
click at [224, 35] on div "[PERSON_NAME], Ph.D." at bounding box center [247, 36] width 171 height 11
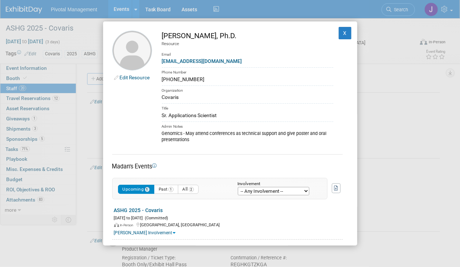
drag, startPoint x: 224, startPoint y: 35, endPoint x: 254, endPoint y: 31, distance: 29.6
click at [254, 31] on div "[PERSON_NAME], Ph.D." at bounding box center [247, 36] width 171 height 11
drag, startPoint x: 254, startPoint y: 35, endPoint x: 230, endPoint y: 35, distance: 23.6
click at [230, 35] on div "[PERSON_NAME], Ph.D." at bounding box center [247, 36] width 171 height 11
click at [339, 34] on button "X" at bounding box center [345, 33] width 13 height 12
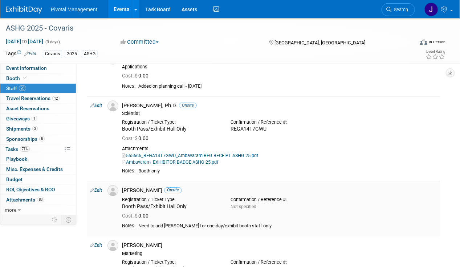
scroll to position [763, 0]
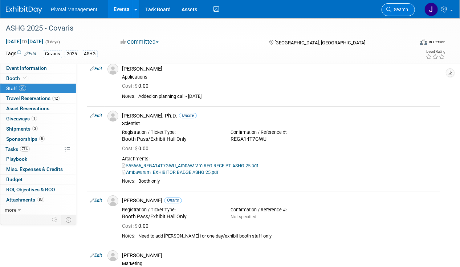
click at [407, 10] on span "Search" at bounding box center [400, 9] width 17 height 5
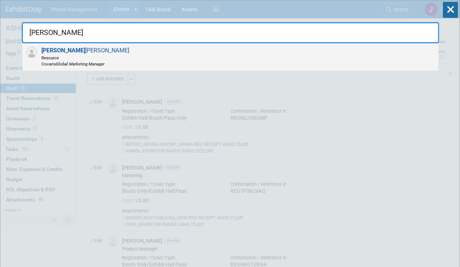
click at [233, 47] on div "Marisa Pisani Resource Covaris Global Marketing Manager" at bounding box center [231, 57] width 416 height 28
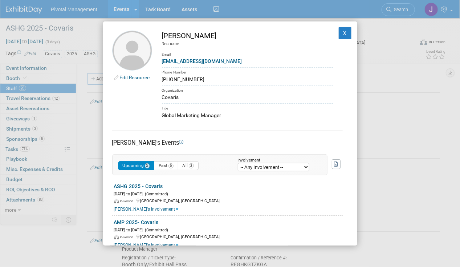
drag, startPoint x: 222, startPoint y: 35, endPoint x: 151, endPoint y: 33, distance: 70.9
click at [151, 33] on tr "Edit Resource Marisa Pisani Resource Email mpisani@covaris.com Phone Number 781…" at bounding box center [230, 75] width 236 height 89
drag, startPoint x: 227, startPoint y: 59, endPoint x: 163, endPoint y: 63, distance: 64.1
click at [163, 63] on div "mpisani@covaris.com" at bounding box center [247, 61] width 171 height 8
click at [253, 112] on div "Global Marketing Manager" at bounding box center [247, 116] width 171 height 8
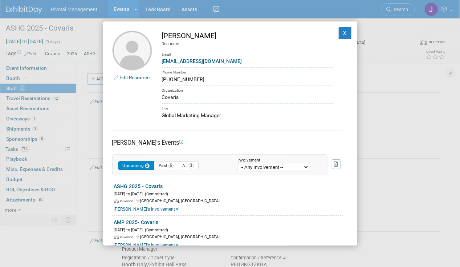
drag, startPoint x: 230, startPoint y: 116, endPoint x: 161, endPoint y: 114, distance: 68.7
click at [161, 114] on td "Marisa Pisani Resource Email mpisani@covaris.com Phone Number 781-354-0770 Orga…" at bounding box center [242, 75] width 181 height 89
click at [339, 32] on button "X" at bounding box center [345, 33] width 13 height 12
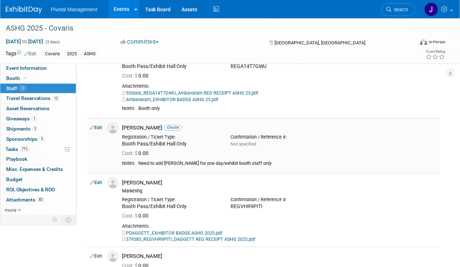
scroll to position [908, 0]
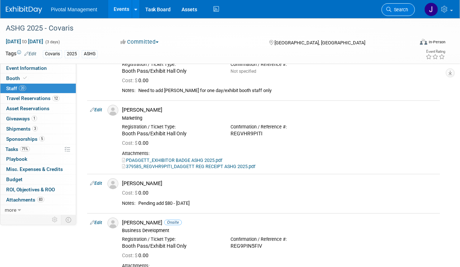
click at [400, 15] on link "Search" at bounding box center [398, 9] width 33 height 13
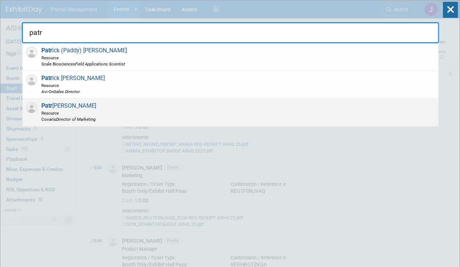
click at [92, 108] on span "Patr icia Daggett Resource Covaris Director of Marketing" at bounding box center [67, 112] width 57 height 20
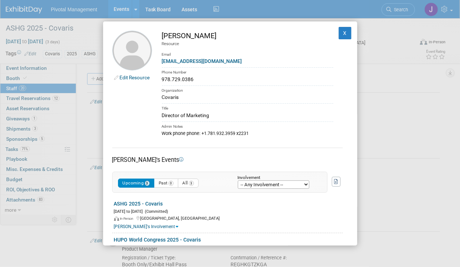
drag, startPoint x: 187, startPoint y: 35, endPoint x: 160, endPoint y: 38, distance: 27.0
click at [160, 38] on td "Patricia Daggett Resource Email pdaggett@covaris.com Phone Number 978.729.0386 …" at bounding box center [242, 84] width 181 height 106
drag, startPoint x: 222, startPoint y: 36, endPoint x: 190, endPoint y: 32, distance: 32.3
click at [190, 32] on div "[PERSON_NAME]" at bounding box center [247, 36] width 171 height 11
click at [212, 74] on div "Phone Number" at bounding box center [247, 71] width 171 height 8
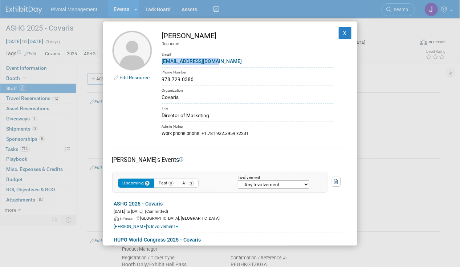
drag, startPoint x: 221, startPoint y: 62, endPoint x: 158, endPoint y: 61, distance: 63.6
click at [158, 61] on td "Patricia Daggett Resource Email pdaggett@covaris.com Phone Number 978.729.0386 …" at bounding box center [242, 84] width 181 height 106
click at [261, 90] on div "Organization" at bounding box center [247, 89] width 171 height 8
drag, startPoint x: 217, startPoint y: 113, endPoint x: 146, endPoint y: 116, distance: 71.3
click at [146, 116] on tr "Edit Resource Patricia Daggett Resource Email pdaggett@covaris.com Phone Number…" at bounding box center [230, 84] width 236 height 106
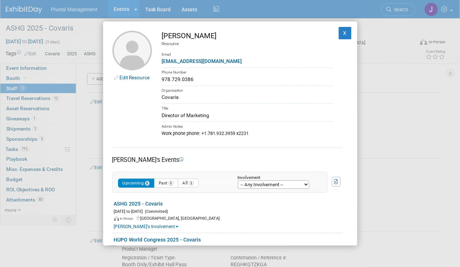
drag, startPoint x: 200, startPoint y: 116, endPoint x: 216, endPoint y: 116, distance: 15.6
click at [201, 116] on div "Director of Marketing" at bounding box center [247, 116] width 171 height 8
drag, startPoint x: 231, startPoint y: 116, endPoint x: 227, endPoint y: 116, distance: 4.7
click at [231, 115] on div "Director of Marketing" at bounding box center [247, 116] width 171 height 8
click at [249, 115] on div "Director of Marketing" at bounding box center [247, 116] width 171 height 8
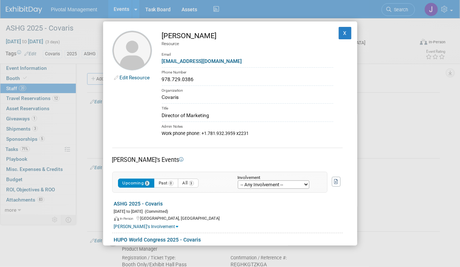
drag, startPoint x: 246, startPoint y: 111, endPoint x: 167, endPoint y: 110, distance: 79.2
click at [167, 110] on td "Patricia Daggett Resource Email pdaggett@covaris.com Phone Number 978.729.0386 …" at bounding box center [242, 84] width 181 height 106
drag, startPoint x: 167, startPoint y: 110, endPoint x: 188, endPoint y: 118, distance: 22.1
click at [187, 118] on div "Director of Marketing" at bounding box center [247, 116] width 171 height 8
click at [197, 114] on div "Director of Marketing" at bounding box center [247, 116] width 171 height 8
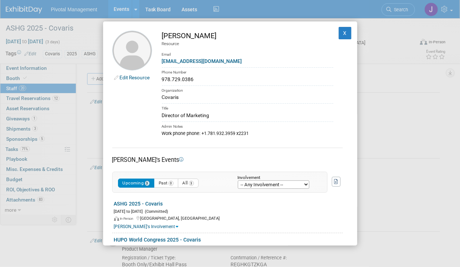
click at [197, 114] on div "Director of Marketing" at bounding box center [247, 116] width 171 height 8
click at [225, 113] on div "Director of Marketing" at bounding box center [247, 116] width 171 height 8
click at [238, 117] on div "Director of Marketing" at bounding box center [247, 116] width 171 height 8
drag, startPoint x: 232, startPoint y: 116, endPoint x: 161, endPoint y: 117, distance: 71.6
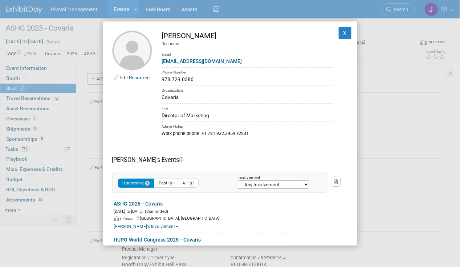
click at [161, 117] on td "Patricia Daggett Resource Email pdaggett@covaris.com Phone Number 978.729.0386 …" at bounding box center [242, 84] width 181 height 106
click at [339, 30] on button "X" at bounding box center [345, 33] width 13 height 12
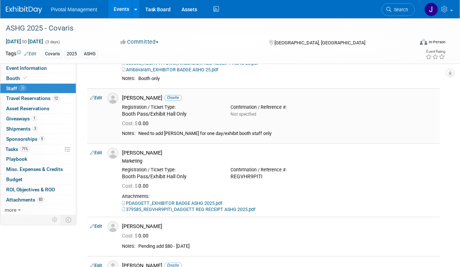
scroll to position [908, 0]
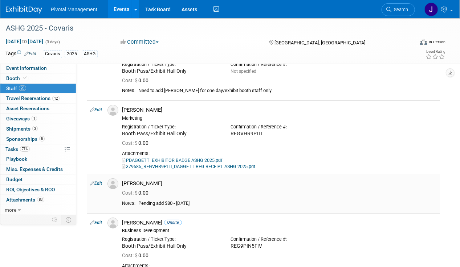
click at [150, 180] on div "[PERSON_NAME]" at bounding box center [279, 183] width 315 height 7
click at [392, 8] on span "Search" at bounding box center [400, 9] width 17 height 5
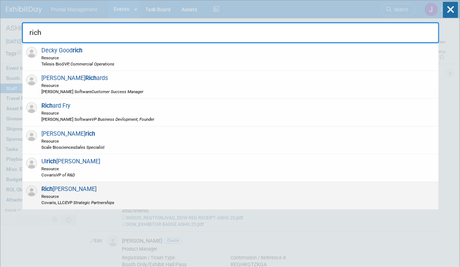
type input "rich"
click at [85, 196] on span "Resource" at bounding box center [77, 196] width 73 height 6
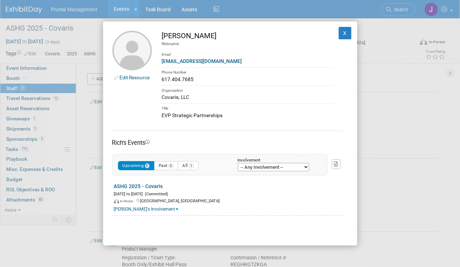
drag, startPoint x: 162, startPoint y: 32, endPoint x: 176, endPoint y: 38, distance: 15.5
click at [176, 38] on div "[PERSON_NAME]" at bounding box center [247, 36] width 171 height 11
click at [228, 45] on div "Resource" at bounding box center [247, 44] width 171 height 6
drag, startPoint x: 222, startPoint y: 35, endPoint x: 180, endPoint y: 36, distance: 42.5
click at [180, 36] on div "[PERSON_NAME]" at bounding box center [247, 36] width 171 height 11
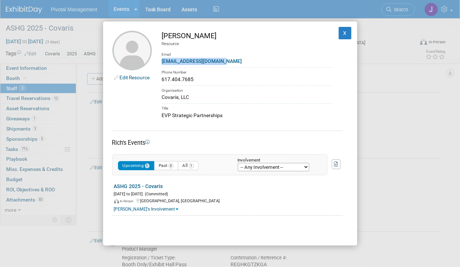
drag, startPoint x: 238, startPoint y: 58, endPoint x: 159, endPoint y: 59, distance: 78.1
click at [159, 59] on td "Rich Doverspike Resource Email rdoverspike@covaris.com Phone Number 617.404.768…" at bounding box center [242, 75] width 181 height 89
click at [340, 31] on button "X" at bounding box center [345, 33] width 13 height 12
click at [343, 33] on div "ASHG 2025 - Covaris" at bounding box center [205, 28] width 405 height 13
click at [336, 36] on div "ASHG 2025 - Covaris" at bounding box center [207, 28] width 414 height 20
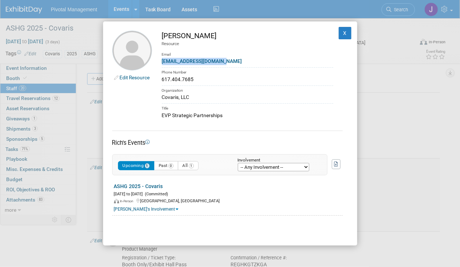
click at [402, 142] on div "887092_REGNZJXBCMP_ANIMA REG RECEIPT ASHG 25.pdf" at bounding box center [279, 144] width 315 height 7
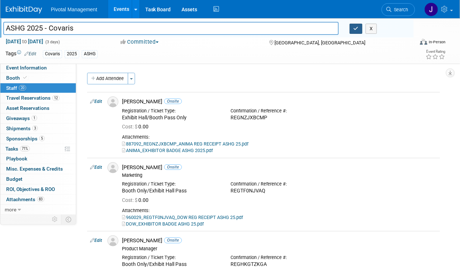
click at [355, 26] on icon "button" at bounding box center [356, 28] width 5 height 5
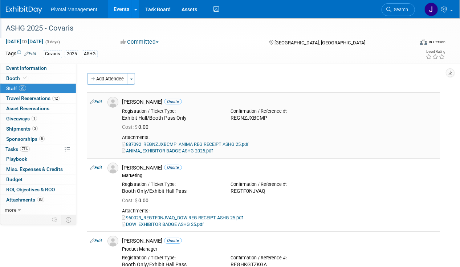
click at [100, 102] on link "Edit" at bounding box center [96, 101] width 12 height 5
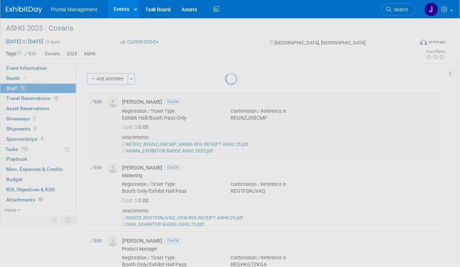
select select "9482264a-5e84-4c12-8b40-aaf99fd05fdc"
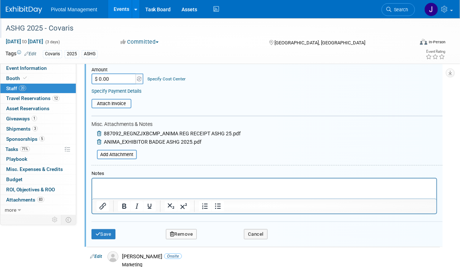
scroll to position [155, 0]
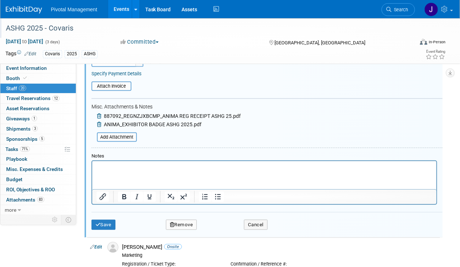
click at [102, 115] on icon at bounding box center [100, 115] width 6 height 5
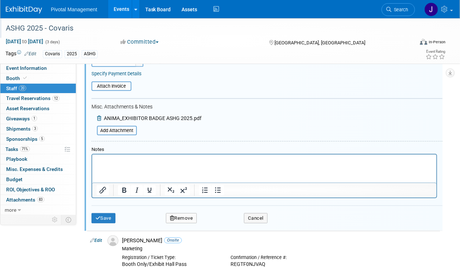
click at [99, 116] on icon at bounding box center [100, 118] width 6 height 5
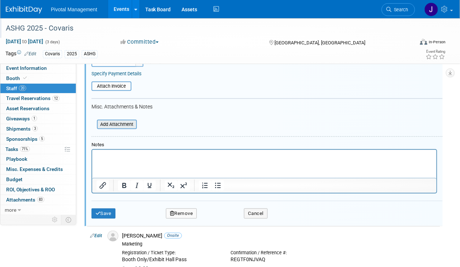
click at [109, 124] on input "file" at bounding box center [93, 124] width 86 height 8
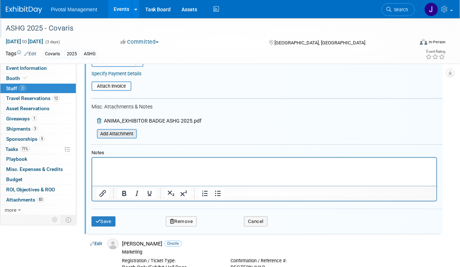
click at [112, 130] on input "file" at bounding box center [93, 134] width 86 height 8
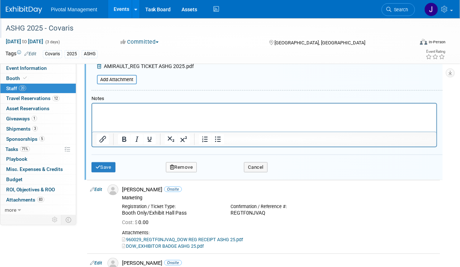
scroll to position [227, 0]
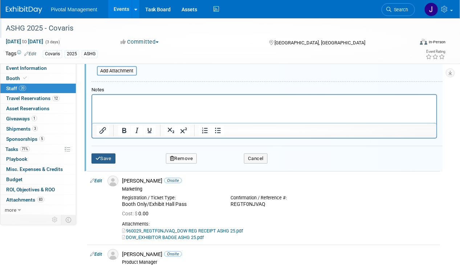
click at [104, 157] on button "Save" at bounding box center [104, 158] width 24 height 10
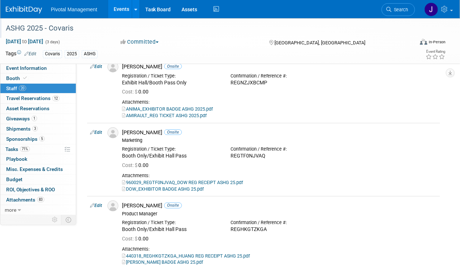
scroll to position [73, 0]
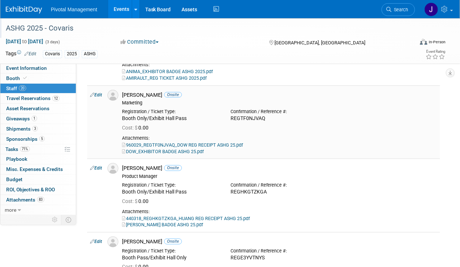
click at [99, 92] on link "Edit" at bounding box center [96, 94] width 12 height 5
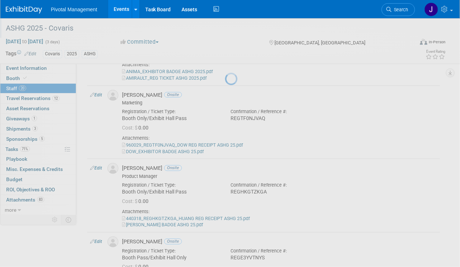
select select "2a181914-073e-4fa6-92ce-41d002aee0dd"
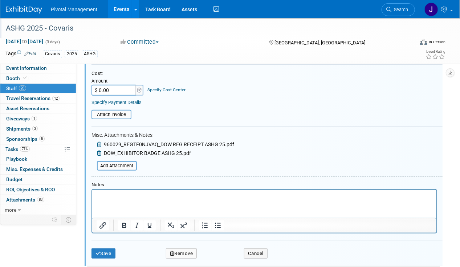
scroll to position [257, 0]
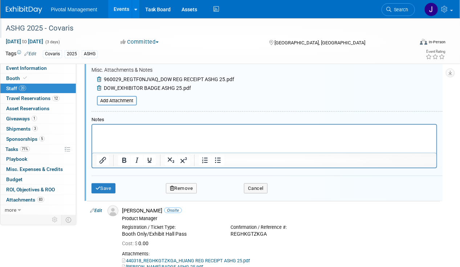
click at [97, 77] on icon at bounding box center [100, 79] width 6 height 5
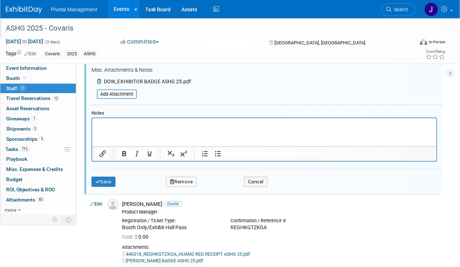
click at [100, 81] on icon at bounding box center [100, 81] width 6 height 5
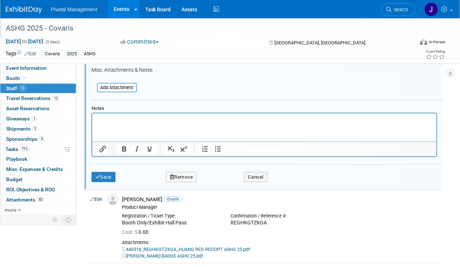
click at [105, 168] on div "Save Remove Cancel" at bounding box center [267, 175] width 351 height 23
click at [110, 175] on button "Save" at bounding box center [104, 177] width 24 height 10
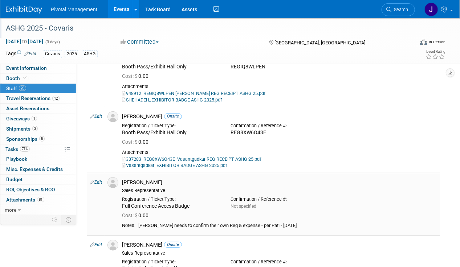
scroll to position [1108, 0]
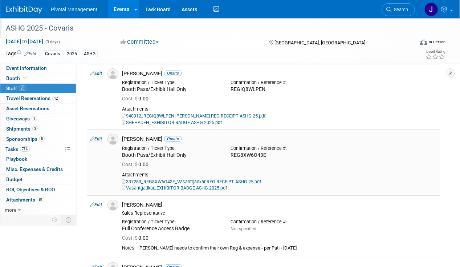
click at [97, 129] on td "Edit" at bounding box center [95, 162] width 17 height 66
click at [97, 136] on link "Edit" at bounding box center [96, 138] width 12 height 5
select select "be45b5dc-8e91-4549-9cd4-511cbfbf56ac"
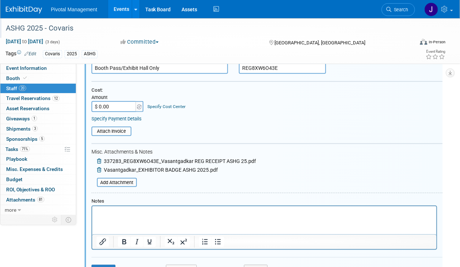
scroll to position [1292, 0]
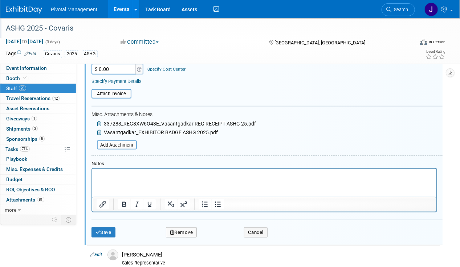
click at [96, 120] on div "337283_REG8XW6O43E_Vasantgadkar REG RECEIPT ASHG 25.pdf" at bounding box center [174, 124] width 165 height 9
click at [99, 121] on icon at bounding box center [100, 123] width 6 height 5
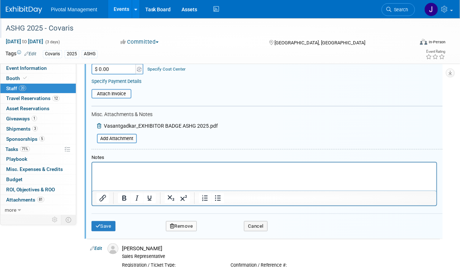
click at [99, 123] on icon at bounding box center [100, 125] width 6 height 5
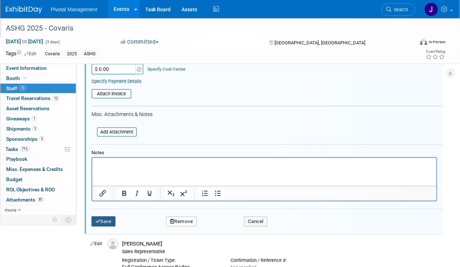
click at [106, 216] on button "Save" at bounding box center [104, 221] width 24 height 10
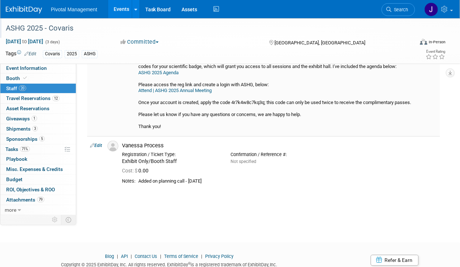
scroll to position [1580, 0]
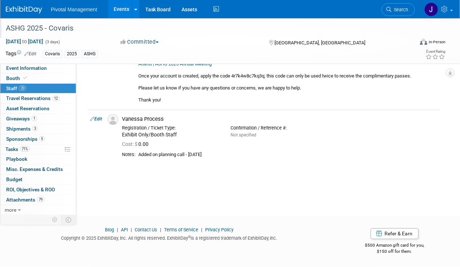
click at [398, 7] on span "Search" at bounding box center [400, 9] width 17 height 5
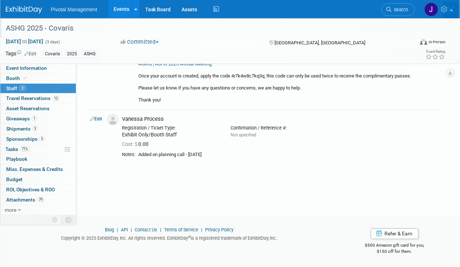
scroll to position [0, 0]
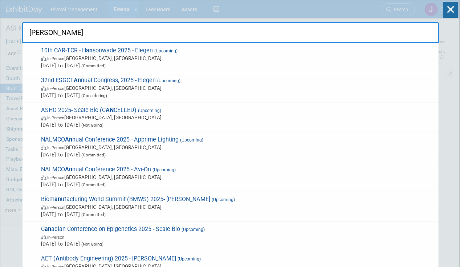
type input "anne"
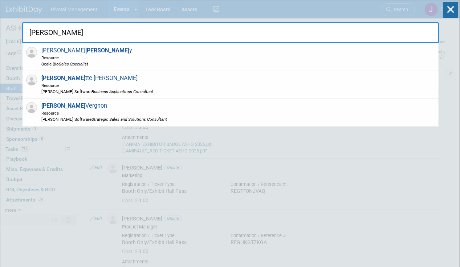
drag, startPoint x: 48, startPoint y: 34, endPoint x: 17, endPoint y: 32, distance: 31.3
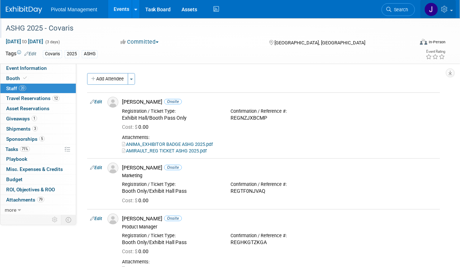
click at [447, 9] on icon at bounding box center [445, 9] width 8 height 7
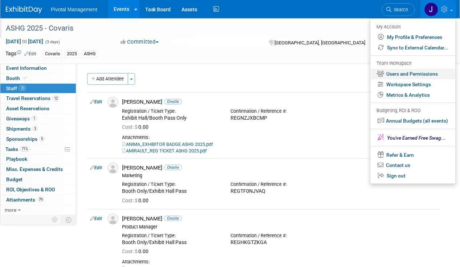
click at [421, 78] on link "Users and Permissions" at bounding box center [413, 74] width 85 height 11
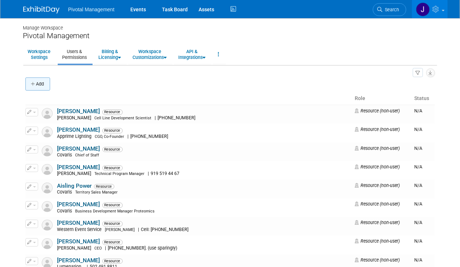
click at [41, 85] on button "Add" at bounding box center [37, 83] width 25 height 13
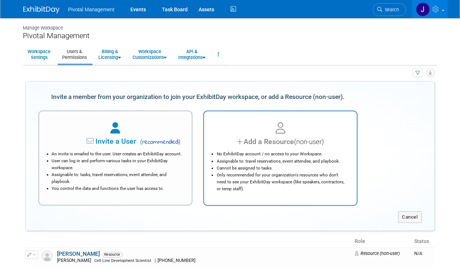
click at [282, 124] on icon at bounding box center [281, 127] width 10 height 11
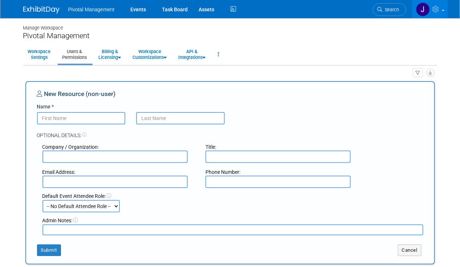
click at [92, 154] on input "text" at bounding box center [115, 156] width 145 height 12
click at [242, 183] on input "text" at bounding box center [278, 181] width 145 height 12
click at [105, 180] on input "text" at bounding box center [115, 181] width 145 height 12
click at [229, 154] on input "text" at bounding box center [278, 156] width 145 height 12
paste input "Chief Executive Officer"
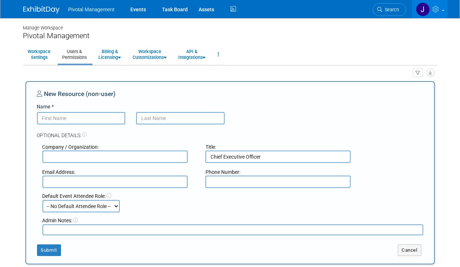
type input "Chief Executive Officer"
click at [69, 122] on input "Name *" at bounding box center [81, 118] width 89 height 12
type input "Annemarie"
type input "Watson"
click at [96, 158] on input "text" at bounding box center [115, 156] width 145 height 12
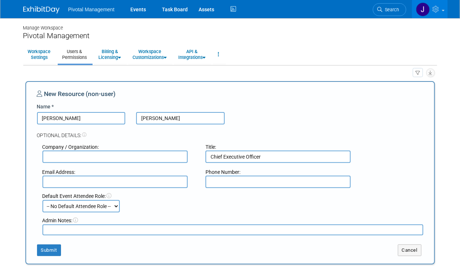
type input "Covaris, LLC"
type input "jgatton@pivotalmgt.com"
drag, startPoint x: 112, startPoint y: 183, endPoint x: 20, endPoint y: 189, distance: 92.5
type input "awatson@covaris.com"
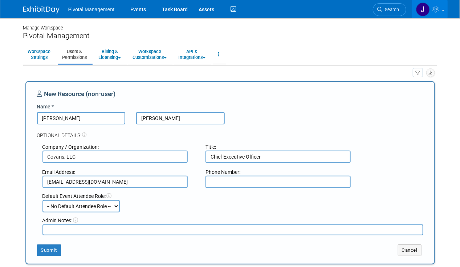
click at [316, 100] on div "New Resource (non-user)" at bounding box center [230, 95] width 387 height 13
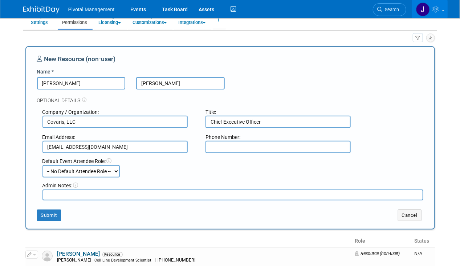
scroll to position [73, 0]
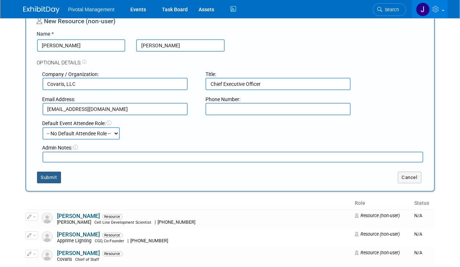
click at [45, 177] on button "Submit" at bounding box center [49, 177] width 24 height 12
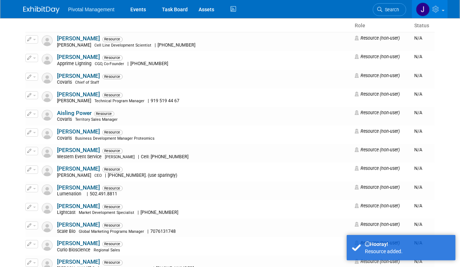
drag, startPoint x: 41, startPoint y: 12, endPoint x: 52, endPoint y: 10, distance: 11.2
click at [41, 12] on img at bounding box center [41, 9] width 36 height 7
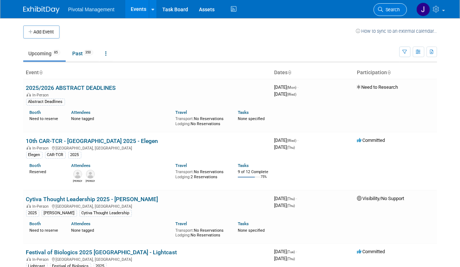
click at [396, 10] on span "Search" at bounding box center [392, 9] width 17 height 5
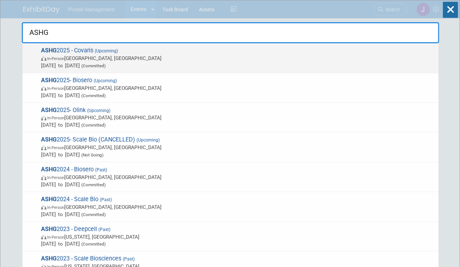
type input "ASHG"
click at [147, 61] on span "In-Person [GEOGRAPHIC_DATA], [GEOGRAPHIC_DATA]" at bounding box center [238, 57] width 394 height 7
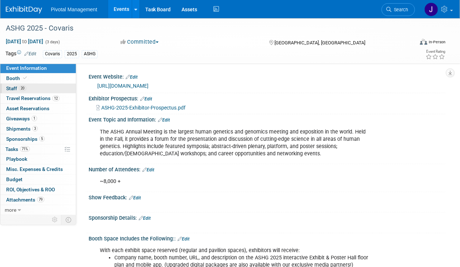
click at [36, 84] on link "20 Staff 20" at bounding box center [38, 89] width 76 height 10
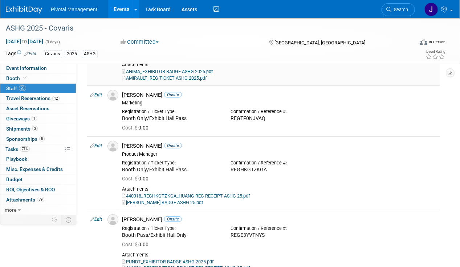
scroll to position [109, 0]
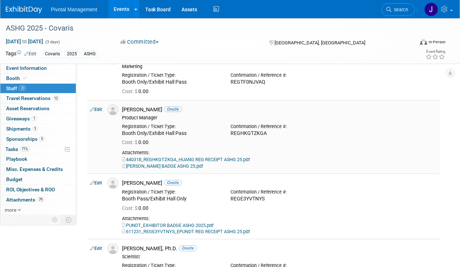
click at [102, 108] on link "Edit" at bounding box center [96, 109] width 12 height 5
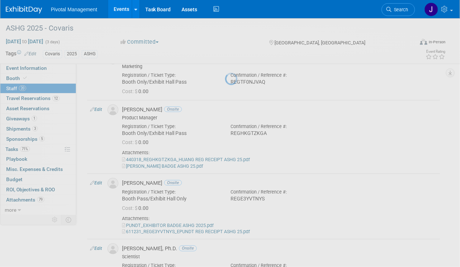
select select "ae4527d7-ae69-49c4-896b-841c32d94859"
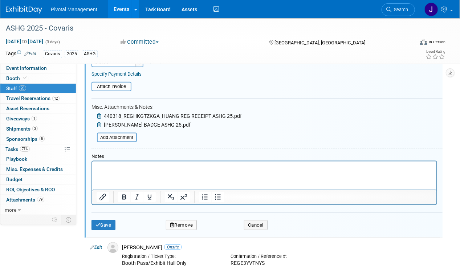
scroll to position [271, 0]
click at [100, 114] on icon at bounding box center [100, 115] width 6 height 5
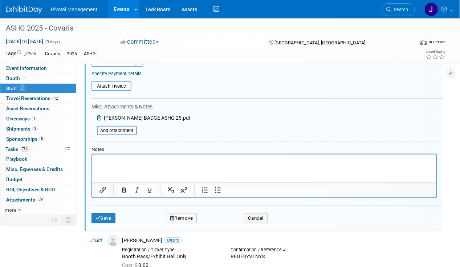
click at [99, 116] on icon at bounding box center [100, 117] width 6 height 5
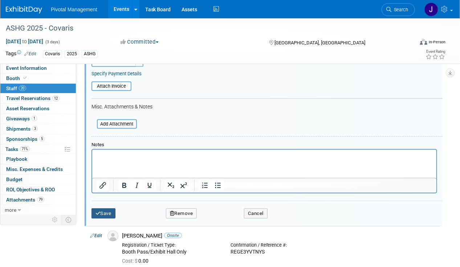
click at [105, 209] on button "Save" at bounding box center [104, 213] width 24 height 10
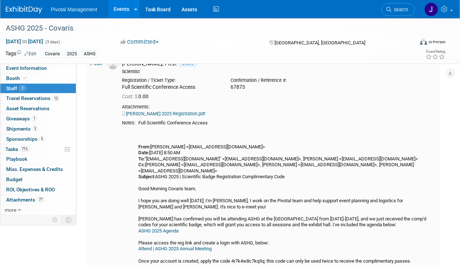
drag, startPoint x: 105, startPoint y: 209, endPoint x: 322, endPoint y: 124, distance: 232.9
click at [322, 124] on div "Full Scientific Conference Access From: Jessica Gatton <jgatton@pivotalmgt.com>…" at bounding box center [287, 204] width 299 height 168
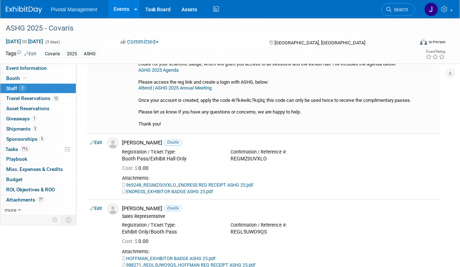
scroll to position [417, 0]
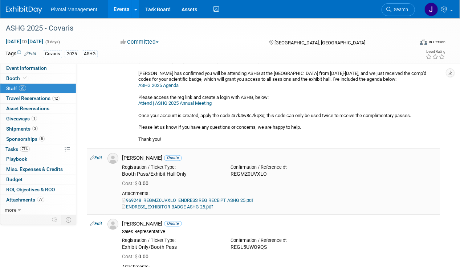
click at [100, 155] on link "Edit" at bounding box center [96, 157] width 12 height 5
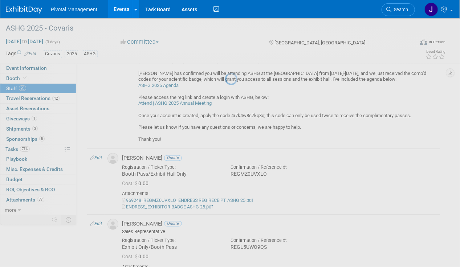
select select "3ac879ed-bdfc-4761-a684-f8088e74ef6f"
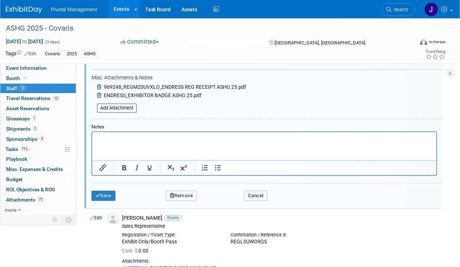
scroll to position [658, 0]
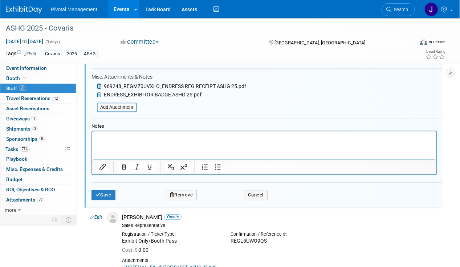
click at [98, 84] on icon at bounding box center [100, 86] width 6 height 5
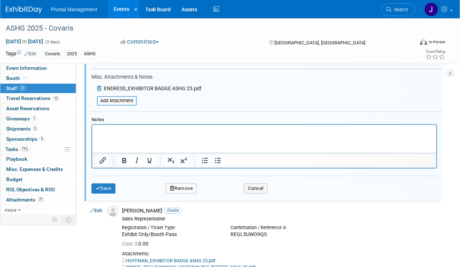
click at [99, 86] on icon at bounding box center [100, 88] width 6 height 5
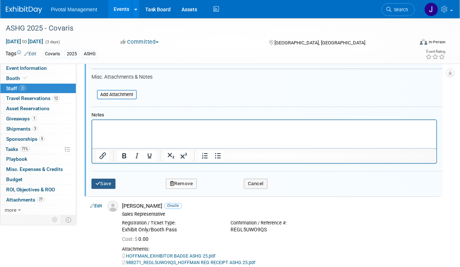
click at [100, 178] on button "Save" at bounding box center [104, 183] width 24 height 10
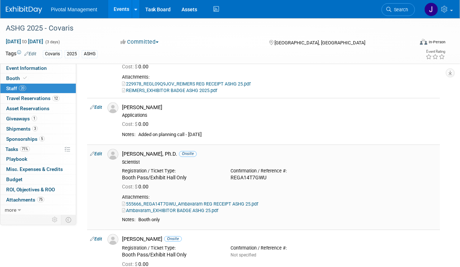
click at [99, 151] on link "Edit" at bounding box center [96, 153] width 12 height 5
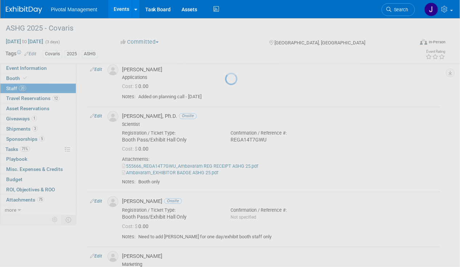
select select "932da6fd-74ab-45c6-b96b-3f1088b0a239"
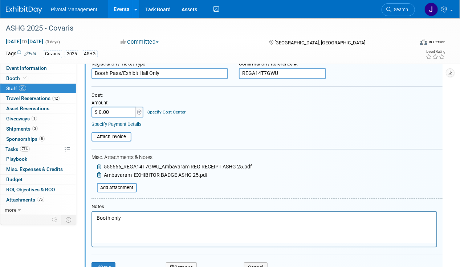
scroll to position [857, 0]
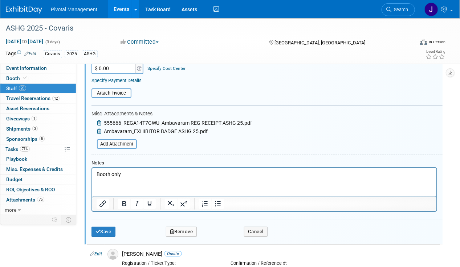
click at [96, 119] on div "555666_REGA14T7GWU_Ambavaram REG RECEIPT ASHG 25.pdf Ambavaram_EXHIBITOR BADGE …" at bounding box center [172, 134] width 161 height 31
click at [97, 120] on icon at bounding box center [100, 122] width 6 height 5
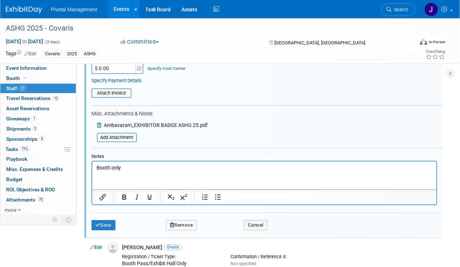
click at [99, 122] on icon at bounding box center [100, 124] width 6 height 5
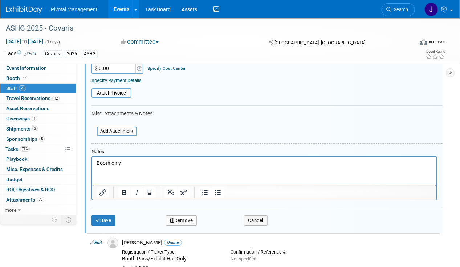
click at [108, 207] on div "Save Remove Cancel" at bounding box center [267, 218] width 351 height 23
click at [107, 215] on button "Save" at bounding box center [104, 220] width 24 height 10
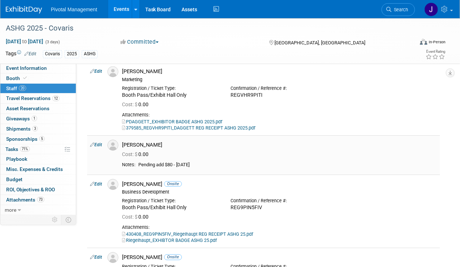
scroll to position [930, 0]
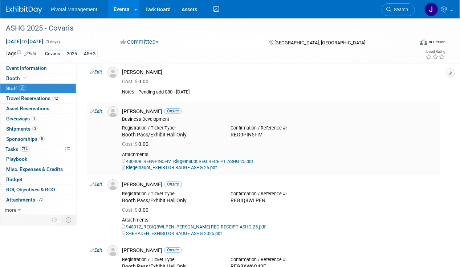
click at [98, 109] on link "Edit" at bounding box center [96, 111] width 12 height 5
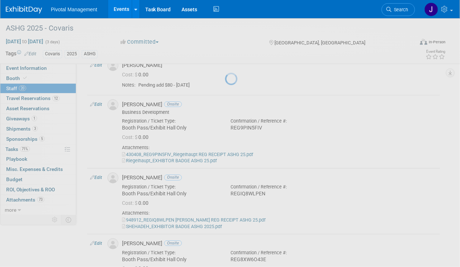
select select "56c5c0fe-4309-47cf-a4f2-a03372496210"
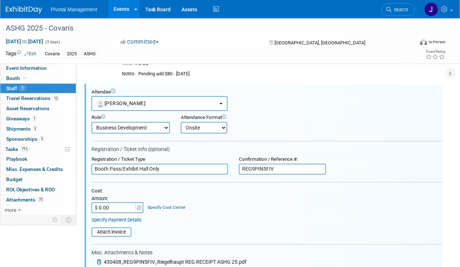
scroll to position [1050, 0]
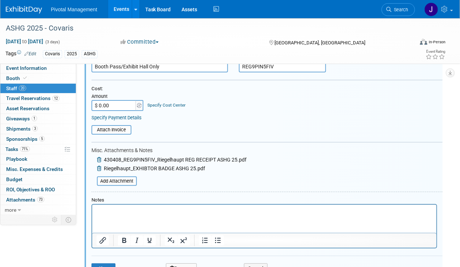
click at [102, 157] on icon at bounding box center [100, 159] width 6 height 5
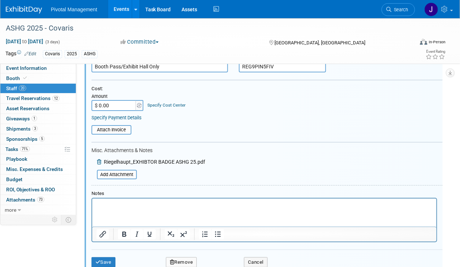
click at [102, 159] on icon at bounding box center [100, 161] width 6 height 5
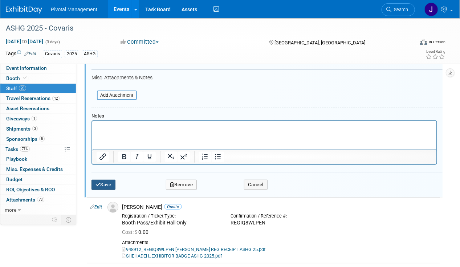
click at [101, 179] on button "Save" at bounding box center [104, 184] width 24 height 10
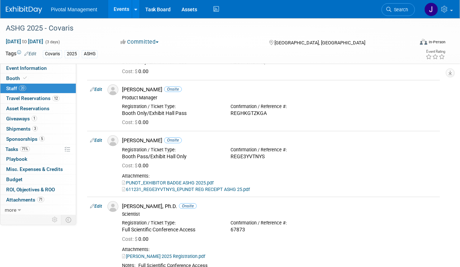
scroll to position [145, 0]
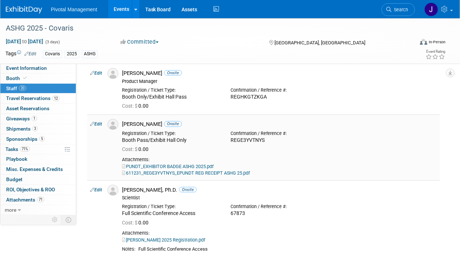
click at [96, 121] on link "Edit" at bounding box center [96, 123] width 12 height 5
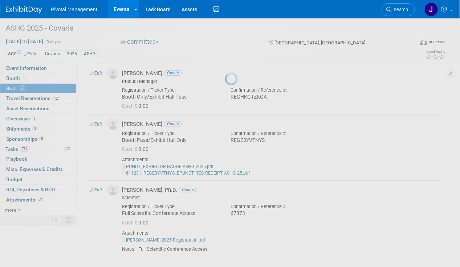
select select "5dd34415-bb11-4b83-ab0a-3ffb58868148"
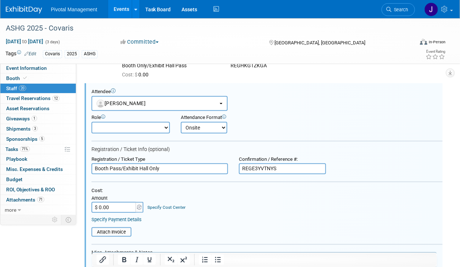
scroll to position [322, 0]
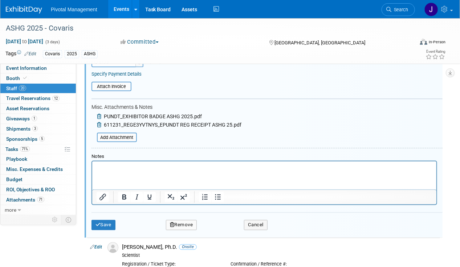
click at [100, 114] on icon at bounding box center [100, 116] width 6 height 5
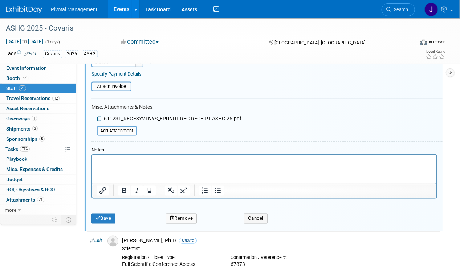
click at [100, 116] on icon at bounding box center [100, 118] width 6 height 5
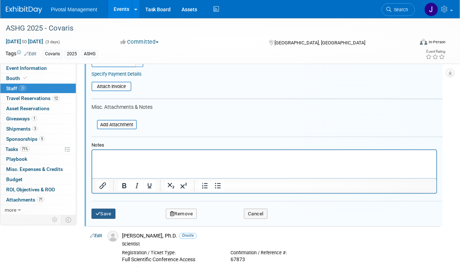
click at [110, 209] on button "Save" at bounding box center [104, 214] width 24 height 10
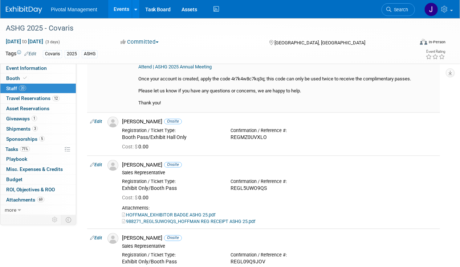
scroll to position [467, 0]
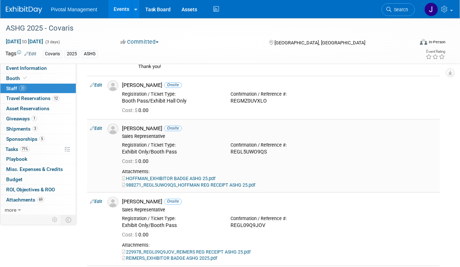
click at [102, 126] on link "Edit" at bounding box center [96, 128] width 12 height 5
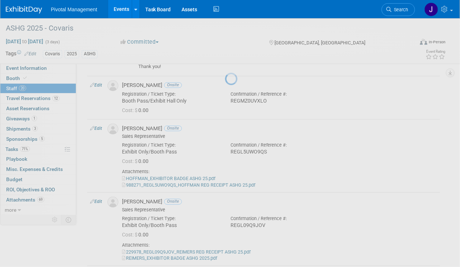
select select "598e5033-8948-4e1a-96df-c9ea0ac8b336"
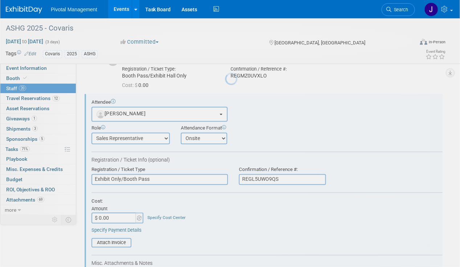
scroll to position [497, 0]
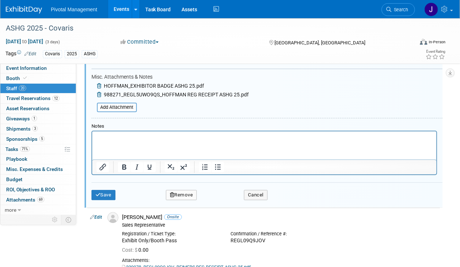
click at [99, 83] on icon at bounding box center [100, 85] width 6 height 5
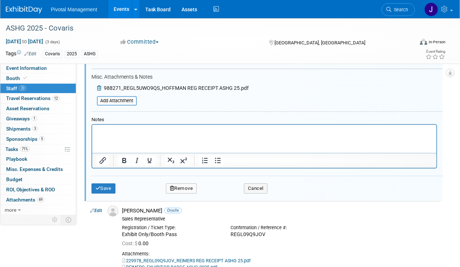
click at [99, 85] on icon at bounding box center [100, 87] width 6 height 5
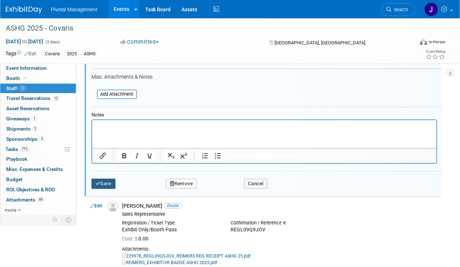
click at [108, 178] on button "Save" at bounding box center [104, 183] width 24 height 10
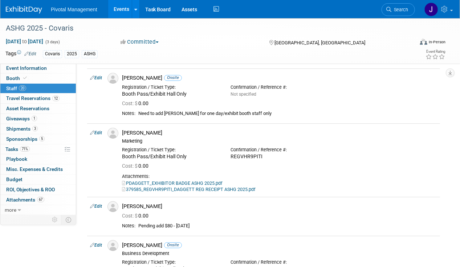
click at [101, 130] on link "Edit" at bounding box center [96, 132] width 12 height 5
select select "c518d429-a164-4d9d-bc26-29212d30e568"
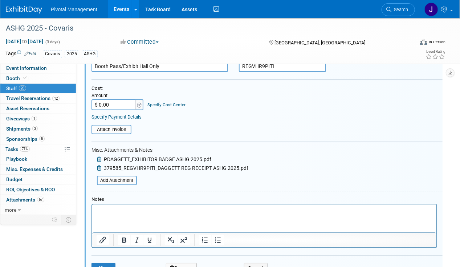
click at [99, 157] on icon at bounding box center [100, 159] width 6 height 5
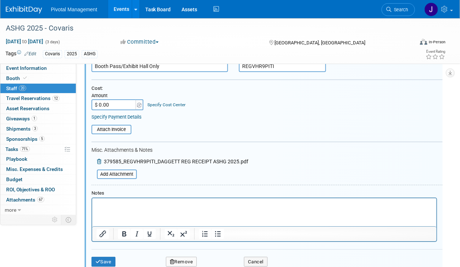
click at [99, 159] on icon at bounding box center [100, 161] width 6 height 5
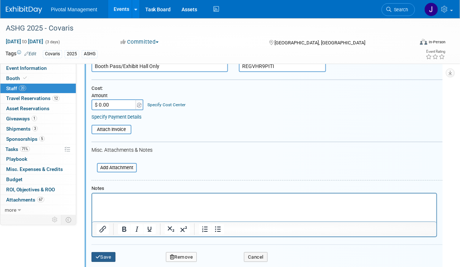
click at [107, 252] on button "Save" at bounding box center [104, 257] width 24 height 10
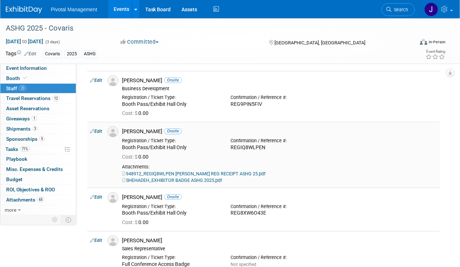
click at [97, 129] on link "Edit" at bounding box center [96, 131] width 12 height 5
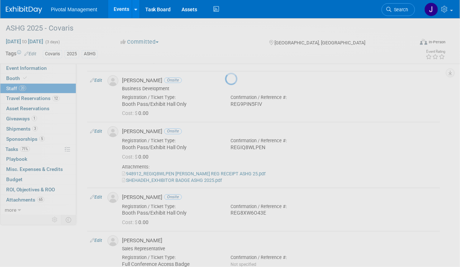
select select "11005554-4a2d-4c59-b462-dc2b78f36ec0"
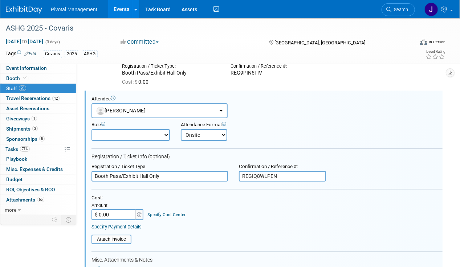
scroll to position [1034, 0]
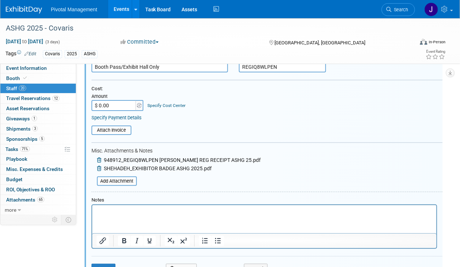
click at [102, 157] on icon at bounding box center [100, 159] width 6 height 5
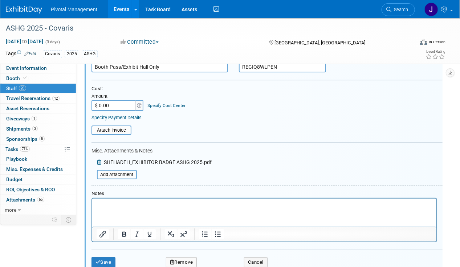
click at [99, 159] on icon at bounding box center [100, 161] width 6 height 5
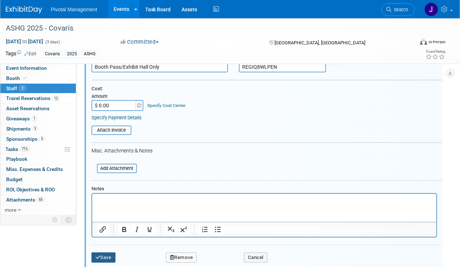
drag, startPoint x: 106, startPoint y: 247, endPoint x: 132, endPoint y: 223, distance: 35.5
click at [106, 252] on button "Save" at bounding box center [104, 257] width 24 height 10
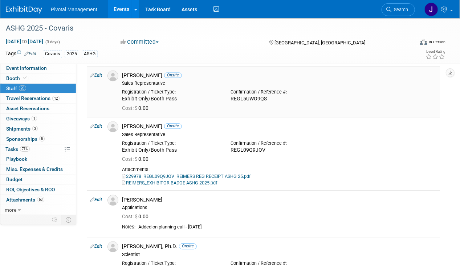
scroll to position [545, 0]
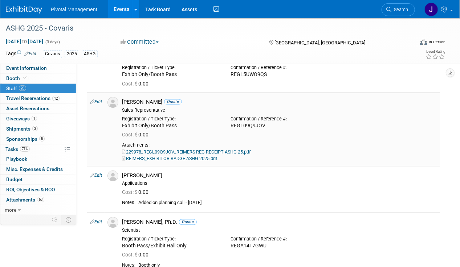
click at [98, 99] on link "Edit" at bounding box center [96, 101] width 12 height 5
select select "9363b04e-9ff4-4427-9d42-dd775c01ceb0"
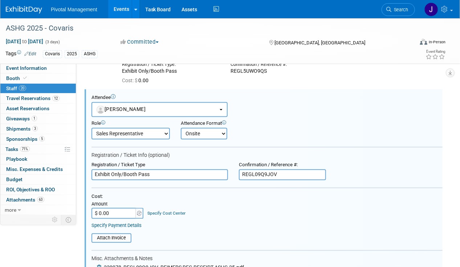
scroll to position [657, 0]
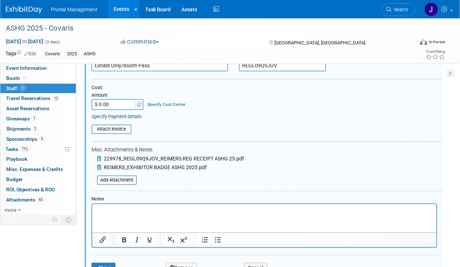
click at [99, 156] on icon at bounding box center [100, 158] width 6 height 5
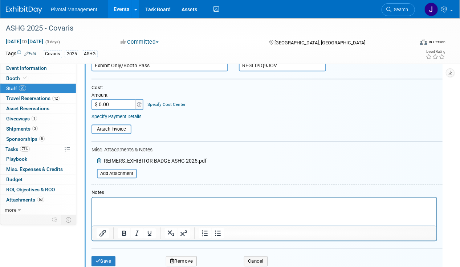
click at [99, 158] on icon at bounding box center [100, 160] width 6 height 5
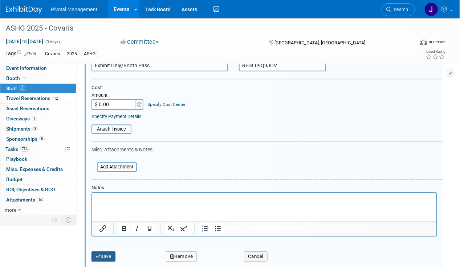
click at [103, 251] on button "Save" at bounding box center [104, 256] width 24 height 10
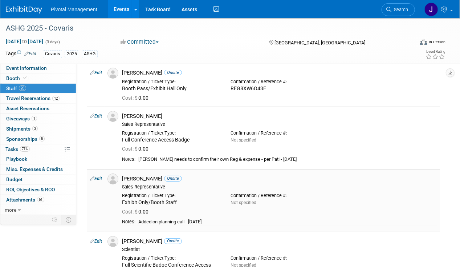
scroll to position [947, 0]
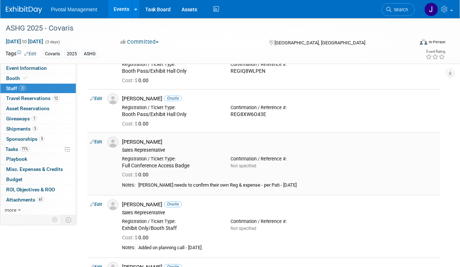
click at [100, 139] on link "Edit" at bounding box center [96, 141] width 12 height 5
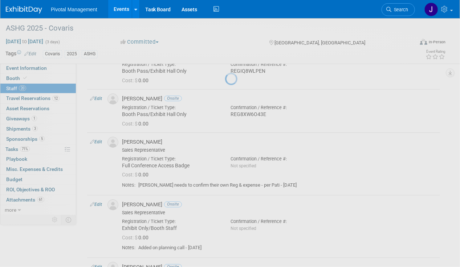
select select "8924b151-304e-4209-bd65-fe7ae52abedc"
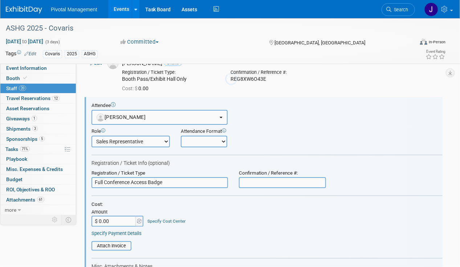
scroll to position [989, 0]
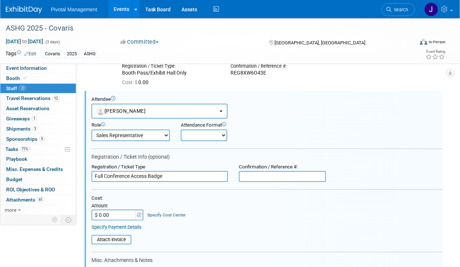
click at [239, 171] on div at bounding box center [282, 176] width 87 height 11
click at [260, 171] on input "text" at bounding box center [282, 176] width 87 height 11
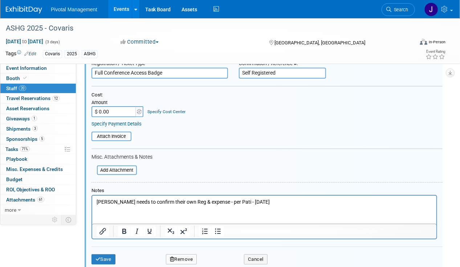
scroll to position [1098, 0]
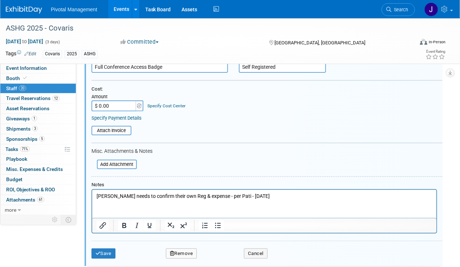
type input "Self Registered"
click at [186, 190] on html "Sujash needs to confirm their own Reg & expense - per Pati - 08.11.25" at bounding box center [264, 194] width 344 height 10
drag, startPoint x: 383, startPoint y: 368, endPoint x: 220, endPoint y: 197, distance: 236.2
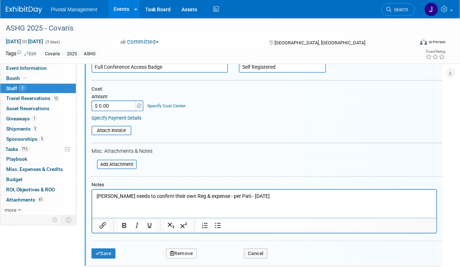
click at [229, 195] on html "Sujash needs to confirm their own Reg & expense - per Pati - 08.11.25" at bounding box center [264, 194] width 344 height 10
drag, startPoint x: 262, startPoint y: 192, endPoint x: 62, endPoint y: 201, distance: 199.6
click at [92, 199] on html "Sujash needs to confirm their own Reg & expense - per Pati - 08.11.25" at bounding box center [264, 194] width 344 height 10
click at [143, 196] on p "Sujash needs to confirm their own Reg & expense - per Pati - 08.11.25" at bounding box center [264, 195] width 336 height 7
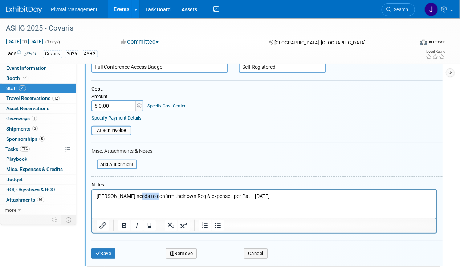
click at [143, 196] on p "Sujash needs to confirm their own Reg & expense - per Pati - 08.11.25" at bounding box center [264, 195] width 336 height 7
click at [110, 240] on div "Save Remove Cancel" at bounding box center [267, 251] width 351 height 23
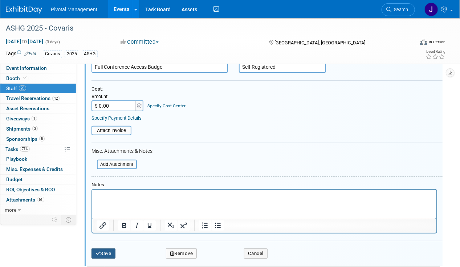
click at [107, 248] on button "Save" at bounding box center [104, 253] width 24 height 10
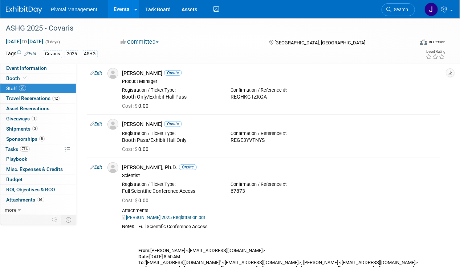
scroll to position [182, 0]
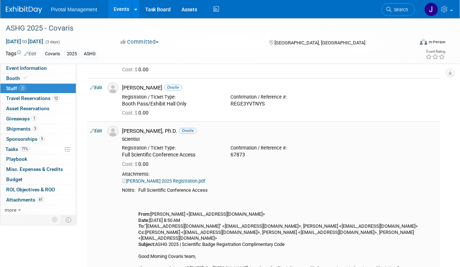
drag, startPoint x: 409, startPoint y: 151, endPoint x: 416, endPoint y: 133, distance: 19.5
click at [415, 133] on td "Eugenio Daviso, Ph.D. Onsite Scientist Registration / Ticket Type: Cost: $ 0.00" at bounding box center [279, 241] width 321 height 240
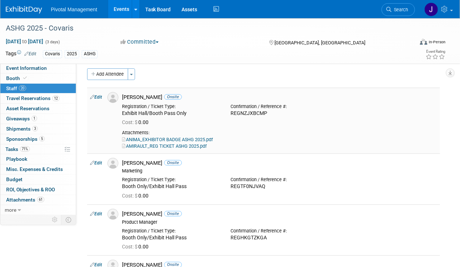
scroll to position [0, 0]
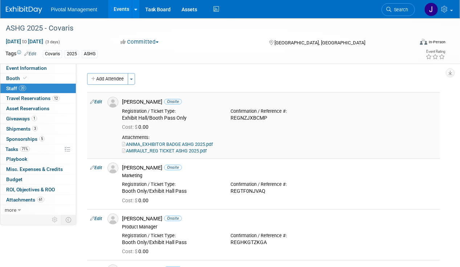
click at [403, 100] on div "Adya Anima Onsite" at bounding box center [279, 101] width 315 height 7
drag, startPoint x: 352, startPoint y: 121, endPoint x: 375, endPoint y: 174, distance: 57.6
click at [97, 102] on link "Edit" at bounding box center [96, 101] width 12 height 5
select select "9482264a-5e84-4c12-8b40-aaf99fd05fdc"
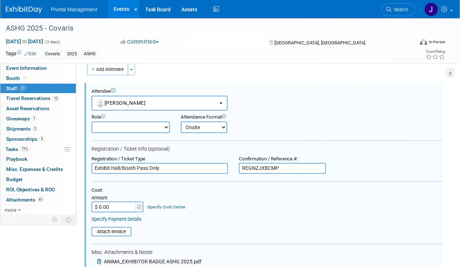
click at [450, 74] on icon "button" at bounding box center [451, 72] width 4 height 5
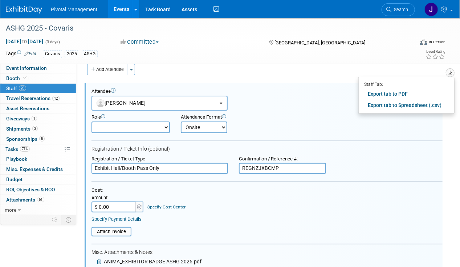
click at [449, 74] on button "button" at bounding box center [450, 72] width 9 height 9
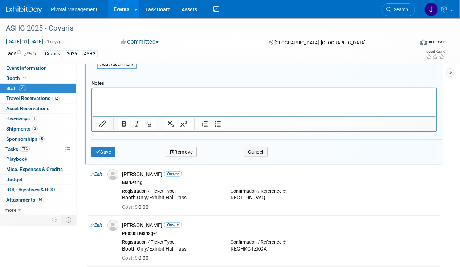
scroll to position [155, 0]
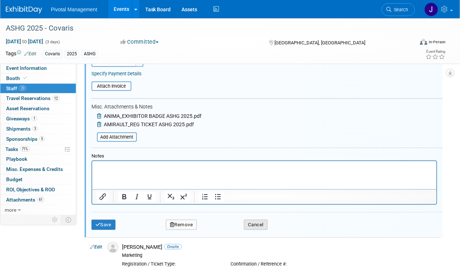
click at [255, 221] on button "Cancel" at bounding box center [256, 224] width 24 height 10
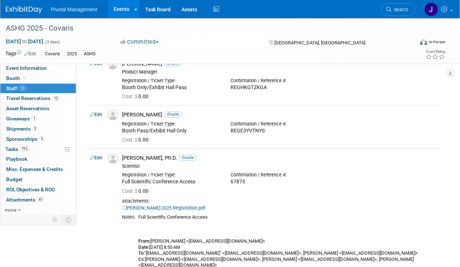
scroll to position [0, 0]
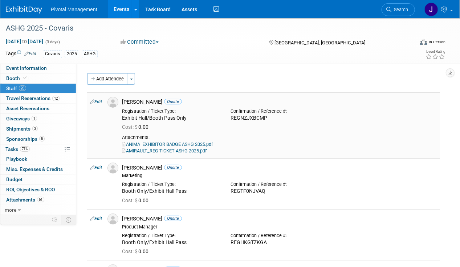
click at [289, 131] on td "Adya Anima Onsite Registration / Ticket Type: Exhibit Hall/Booth Pass Only Cost…" at bounding box center [279, 125] width 321 height 66
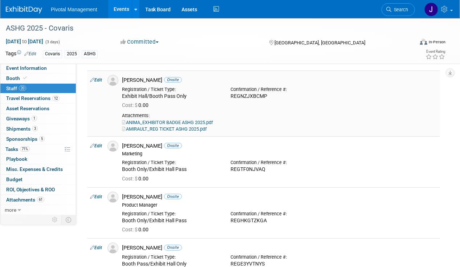
scroll to position [36, 0]
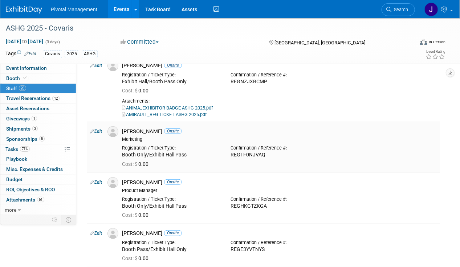
click at [98, 131] on link "Edit" at bounding box center [96, 131] width 12 height 5
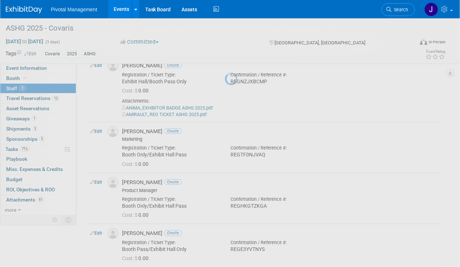
select select "2a181914-073e-4fa6-92ce-41d002aee0dd"
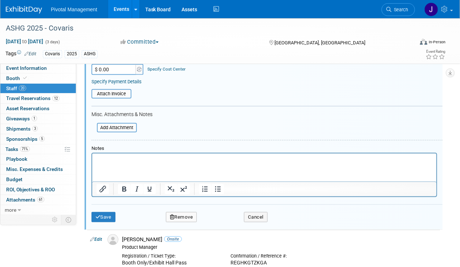
scroll to position [221, 0]
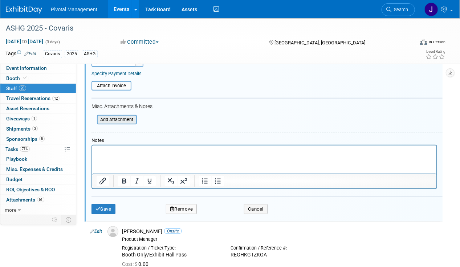
click at [115, 120] on input "file" at bounding box center [93, 120] width 86 height 8
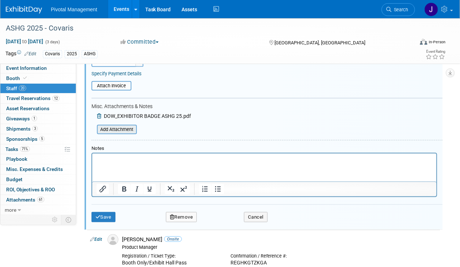
click at [120, 128] on input "file" at bounding box center [93, 129] width 86 height 8
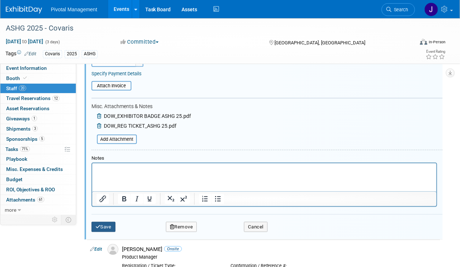
click at [103, 222] on button "Save" at bounding box center [104, 227] width 24 height 10
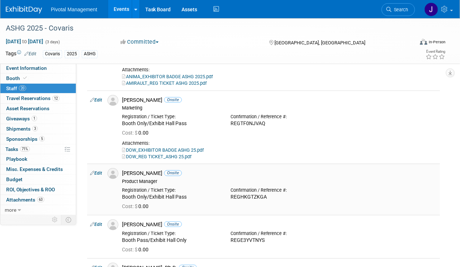
scroll to position [73, 0]
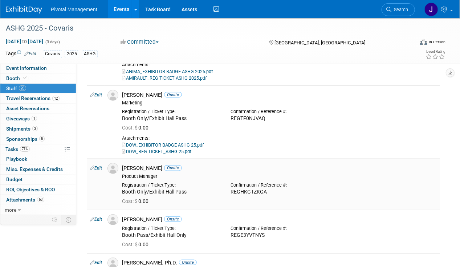
click at [96, 167] on link "Edit" at bounding box center [96, 167] width 12 height 5
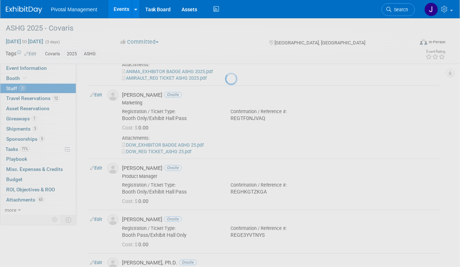
select select "ae4527d7-ae69-49c4-896b-841c32d94859"
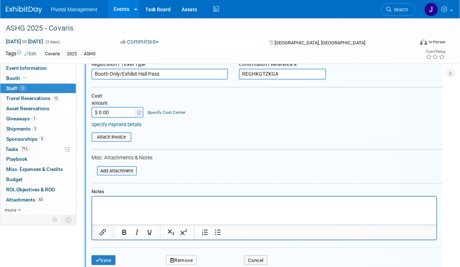
scroll to position [257, 0]
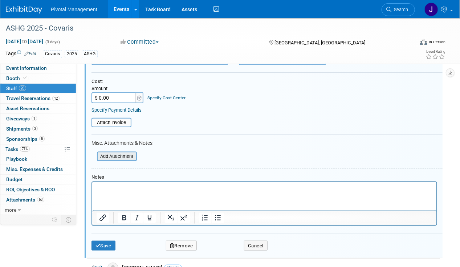
click at [116, 153] on input "file" at bounding box center [93, 156] width 86 height 8
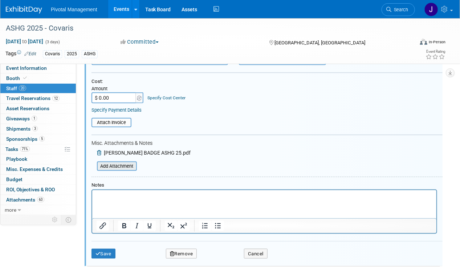
click at [126, 163] on input "file" at bounding box center [93, 166] width 86 height 8
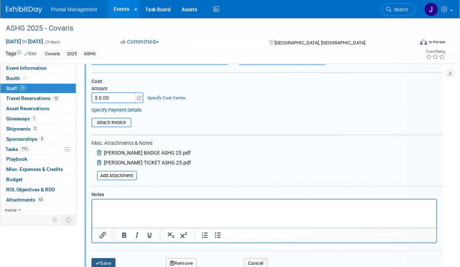
click at [100, 258] on button "Save" at bounding box center [104, 263] width 24 height 10
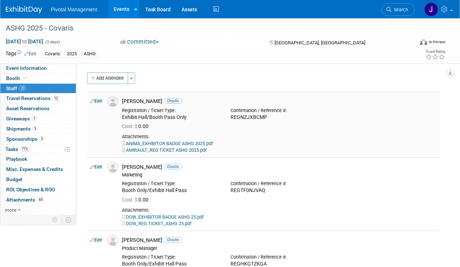
scroll to position [0, 0]
click at [101, 99] on link "Edit" at bounding box center [96, 101] width 12 height 5
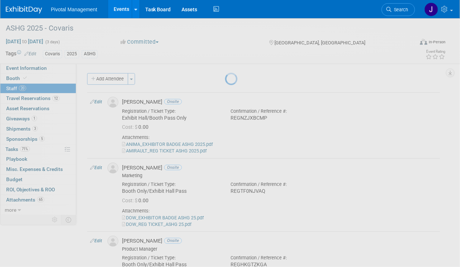
select select "9482264a-5e84-4c12-8b40-aaf99fd05fdc"
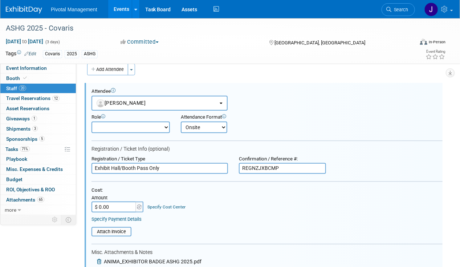
click at [281, 167] on input "REGNZJXBCMP" at bounding box center [282, 168] width 87 height 11
click at [262, 169] on input "REGNZJXBCMP" at bounding box center [282, 168] width 87 height 11
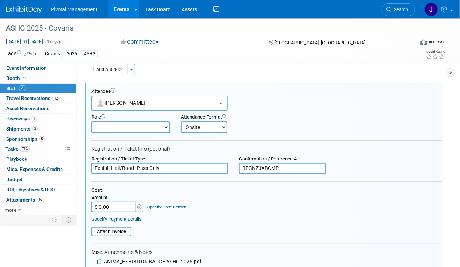
click at [262, 169] on input "REGNZJXBCMP" at bounding box center [282, 168] width 87 height 11
paste input "9O22L0GH"
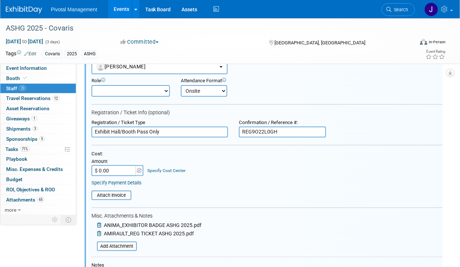
scroll to position [118, 0]
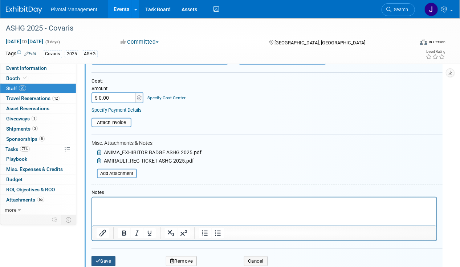
type input "REG9O22L0GH"
click at [110, 258] on button "Save" at bounding box center [104, 261] width 24 height 10
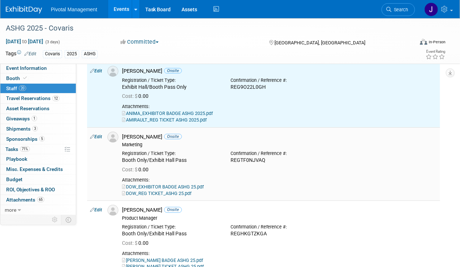
scroll to position [46, 0]
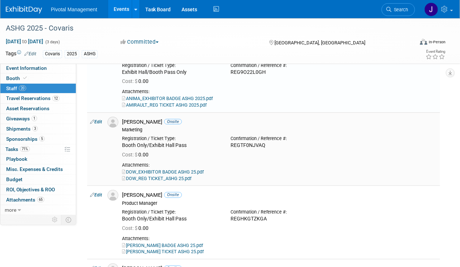
click at [101, 118] on td "Edit" at bounding box center [95, 148] width 17 height 73
click at [100, 121] on link "Edit" at bounding box center [96, 121] width 12 height 5
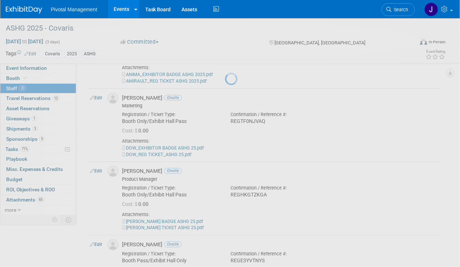
select select "2a181914-073e-4fa6-92ce-41d002aee0dd"
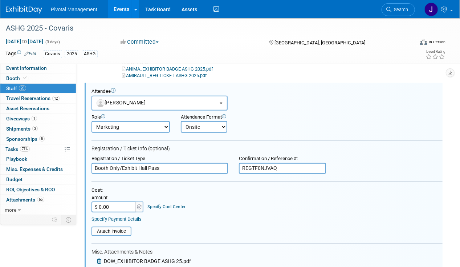
scroll to position [0, 0]
click at [260, 171] on input "REGTF0NJVAQ" at bounding box center [282, 168] width 87 height 11
paste input "REG9O22L0GH"
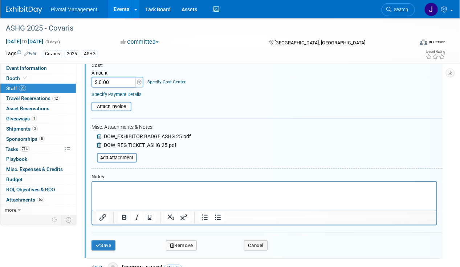
scroll to position [221, 0]
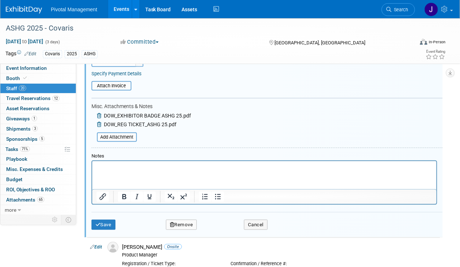
type input "REG9O22L0GH"
click at [99, 215] on div "Save Remove Cancel" at bounding box center [267, 223] width 351 height 23
click at [109, 221] on button "Save" at bounding box center [104, 224] width 24 height 10
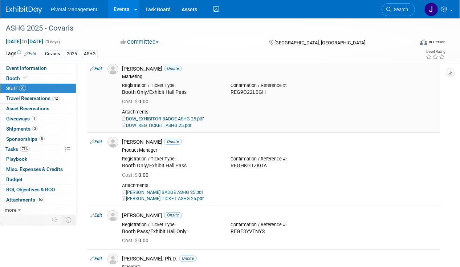
scroll to position [109, 0]
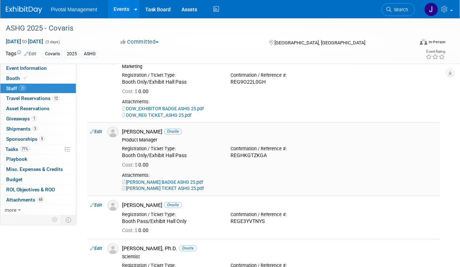
click at [104, 129] on td "Edit" at bounding box center [95, 158] width 17 height 73
click at [99, 132] on link "Edit" at bounding box center [96, 131] width 12 height 5
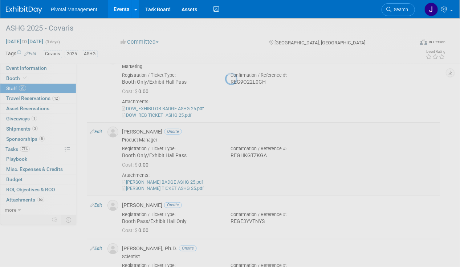
select select "ae4527d7-ae69-49c4-896b-841c32d94859"
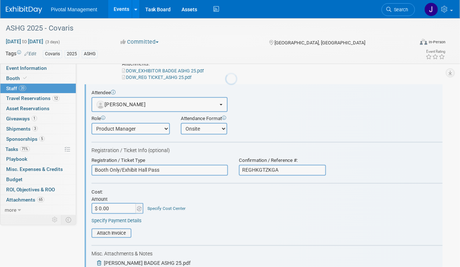
scroll to position [148, 0]
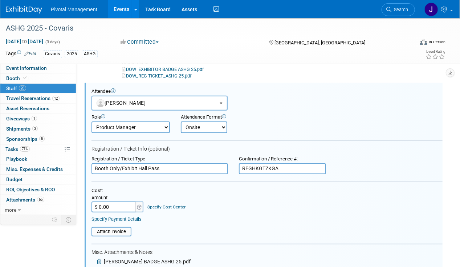
click at [251, 169] on input "REGHKGTZKGA" at bounding box center [282, 168] width 87 height 11
paste input "9O22L0GH"
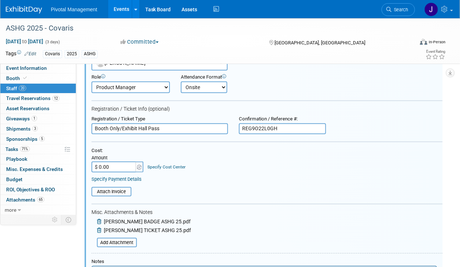
scroll to position [257, 0]
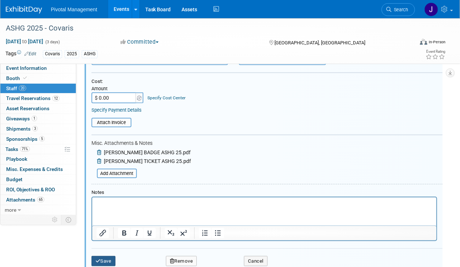
type input "REG9O22L0GH"
click at [106, 256] on button "Save" at bounding box center [104, 261] width 24 height 10
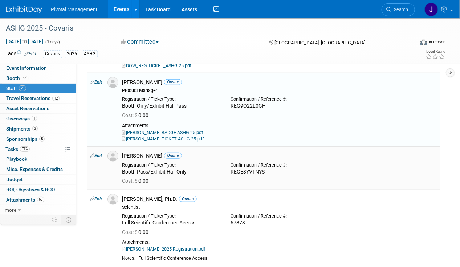
scroll to position [148, 0]
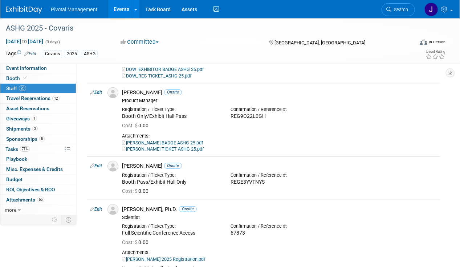
click at [101, 165] on link "Edit" at bounding box center [96, 165] width 12 height 5
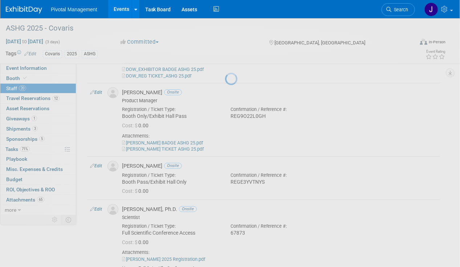
select select "5dd34415-bb11-4b83-ab0a-3ffb58868148"
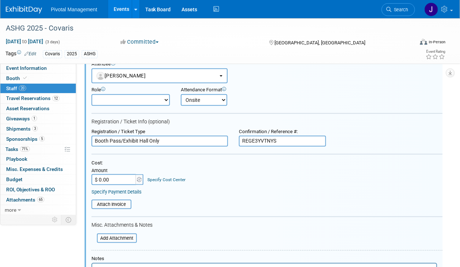
scroll to position [258, 0]
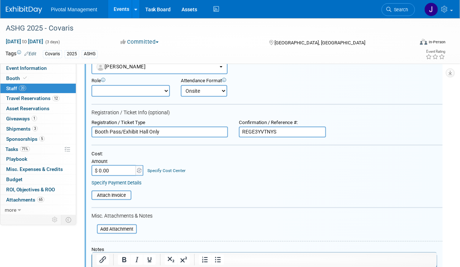
click at [266, 134] on input "REGE3YVTNYS" at bounding box center [282, 131] width 87 height 11
paste input "9O22L0GH"
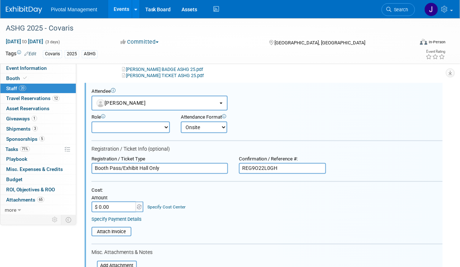
scroll to position [294, 0]
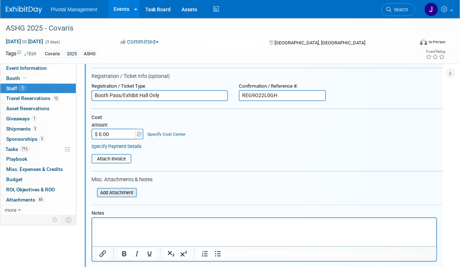
type input "REG9O22L0GH"
click at [118, 190] on input "file" at bounding box center [93, 193] width 86 height 8
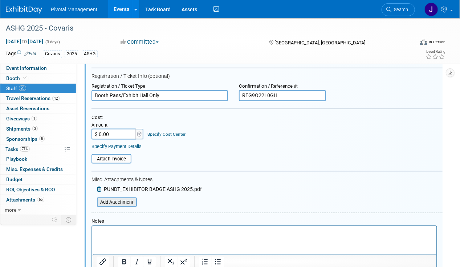
click at [116, 201] on input "file" at bounding box center [93, 202] width 86 height 8
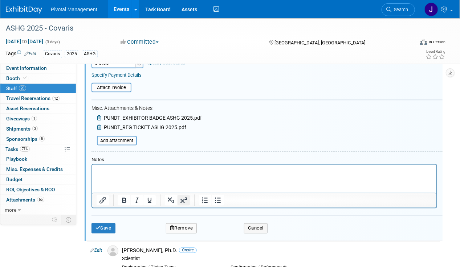
scroll to position [403, 0]
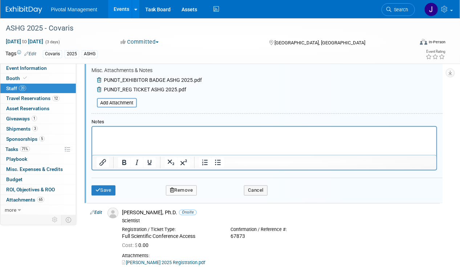
click at [104, 181] on div "Save Remove Cancel" at bounding box center [267, 189] width 351 height 23
click at [105, 186] on button "Save" at bounding box center [104, 190] width 24 height 10
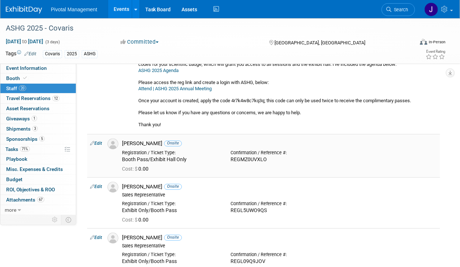
click at [100, 141] on link "Edit" at bounding box center [96, 143] width 12 height 5
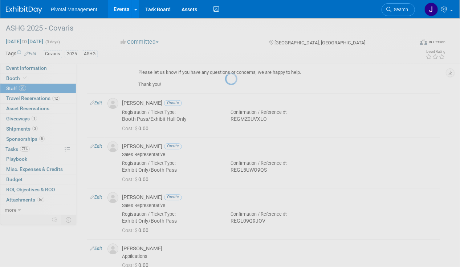
select select "3ac879ed-bdfc-4761-a684-f8088e74ef6f"
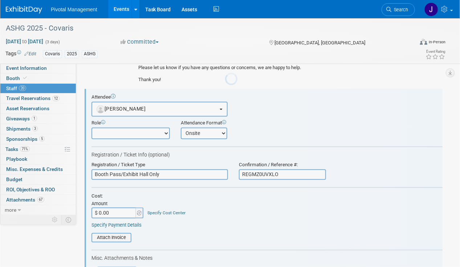
scroll to position [0, 0]
click at [271, 169] on input "REGMZ0UVXLO" at bounding box center [282, 174] width 87 height 11
paste input "9O22L0GH"
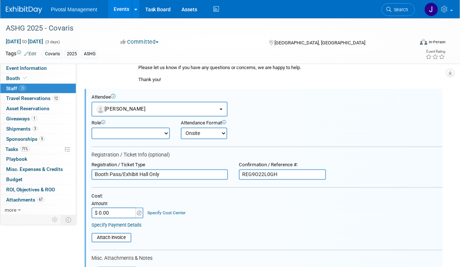
scroll to position [630, 0]
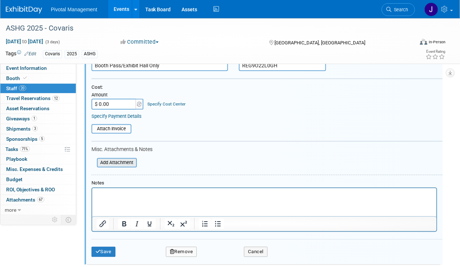
type input "REG9O22L0GH"
click at [108, 158] on input "file" at bounding box center [93, 162] width 86 height 8
click at [128, 158] on input "file" at bounding box center [93, 162] width 86 height 8
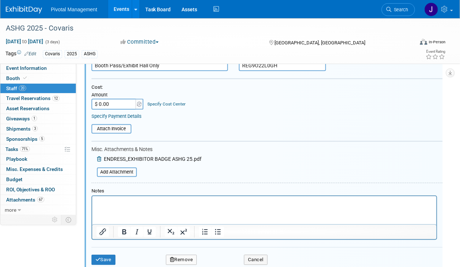
click at [119, 156] on div "Add Attachment ENDRESS_EXHIBITOR BADGE ASHG 25.pdf Add Attachment" at bounding box center [147, 160] width 110 height 11
click at [119, 168] on input "file" at bounding box center [93, 172] width 86 height 8
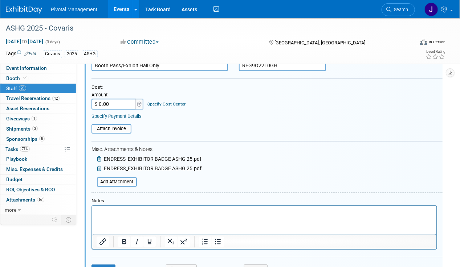
click at [98, 166] on icon at bounding box center [100, 168] width 6 height 5
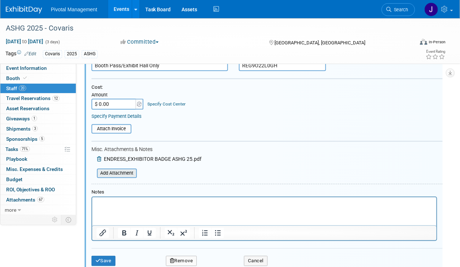
click at [107, 169] on input "file" at bounding box center [93, 173] width 86 height 8
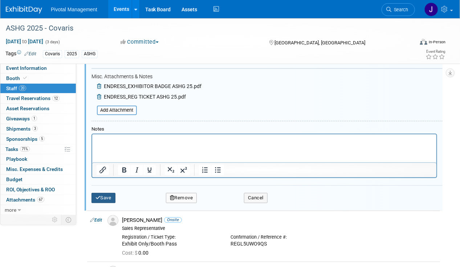
click at [108, 193] on button "Save" at bounding box center [104, 198] width 24 height 10
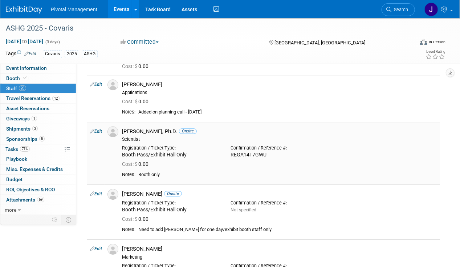
scroll to position [666, 0]
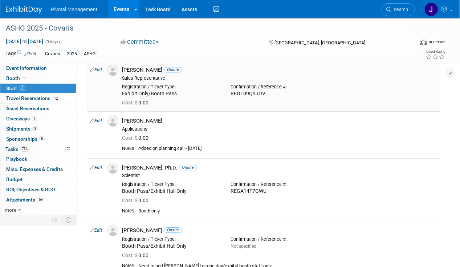
drag, startPoint x: 183, startPoint y: 117, endPoint x: 250, endPoint y: 91, distance: 71.6
click at [250, 91] on tbody "Edit Adya Anima Onsite Cost: $" at bounding box center [263, 190] width 353 height 1529
drag, startPoint x: 250, startPoint y: 91, endPoint x: 244, endPoint y: 113, distance: 22.4
click at [244, 117] on div "Kris Amirault" at bounding box center [279, 120] width 315 height 7
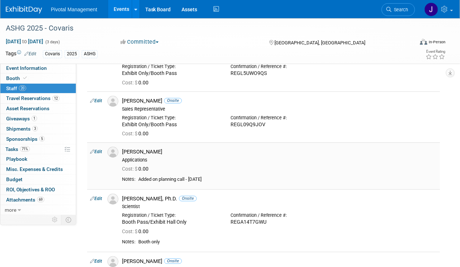
scroll to position [594, 0]
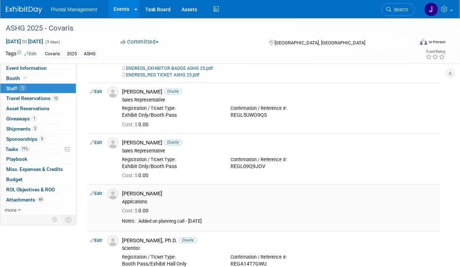
click at [241, 190] on div "Kris Amirault" at bounding box center [279, 193] width 315 height 7
click at [220, 205] on div "Cost: $ 0.00" at bounding box center [280, 210] width 326 height 11
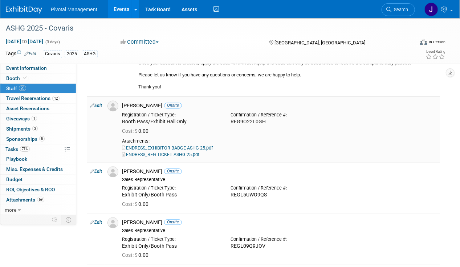
scroll to position [521, 0]
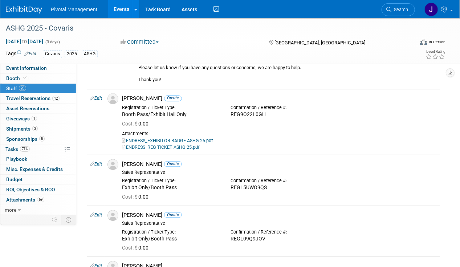
click at [98, 162] on link "Edit" at bounding box center [96, 164] width 12 height 5
select select "598e5033-8948-4e1a-96df-c9ea0ac8b336"
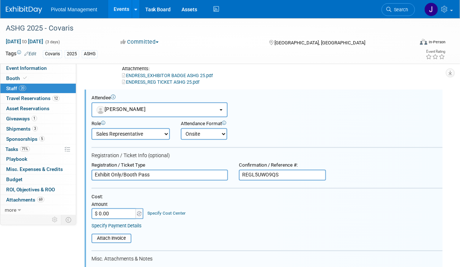
scroll to position [0, 0]
click at [281, 169] on input "REGL5UWO9QS" at bounding box center [282, 174] width 87 height 11
paste input "9O22L0GH"
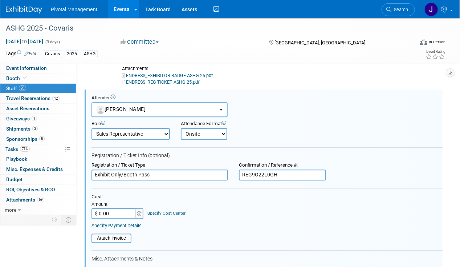
scroll to position [623, 0]
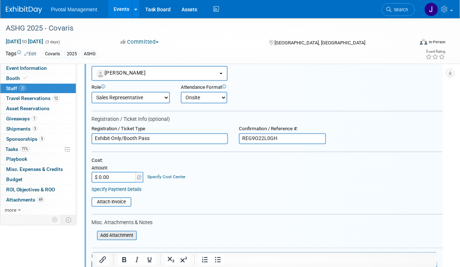
type input "REG9O22L0GH"
click at [124, 231] on input "file" at bounding box center [93, 235] width 86 height 8
click at [118, 241] on input "file" at bounding box center [93, 245] width 86 height 8
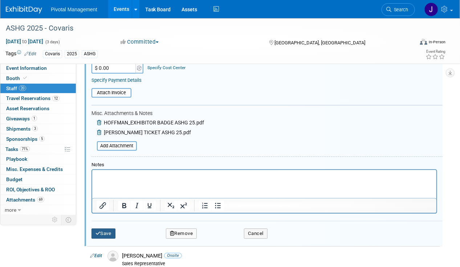
click at [99, 228] on button "Save" at bounding box center [104, 233] width 24 height 10
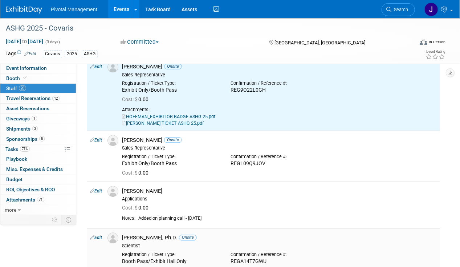
scroll to position [586, 0]
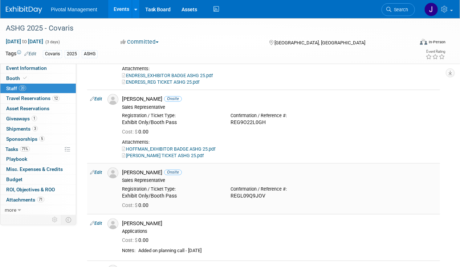
click at [100, 170] on link "Edit" at bounding box center [96, 172] width 12 height 5
select select "9363b04e-9ff4-4427-9d42-dd775c01ceb0"
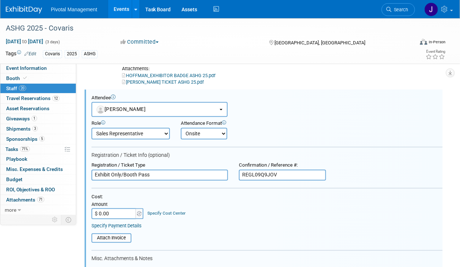
scroll to position [0, 0]
click at [278, 169] on input "REGL09Q9JOV" at bounding box center [282, 174] width 87 height 11
paste input "9O22L0GH"
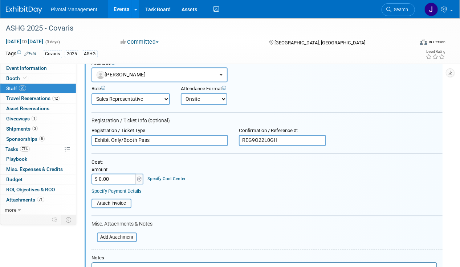
scroll to position [732, 0]
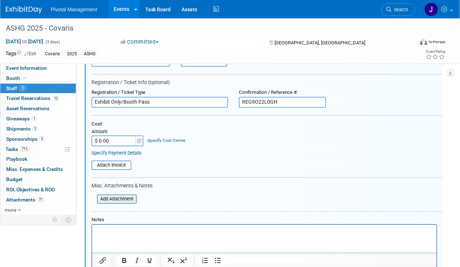
type input "REG9O22L0GH"
click at [117, 195] on input "file" at bounding box center [93, 199] width 86 height 8
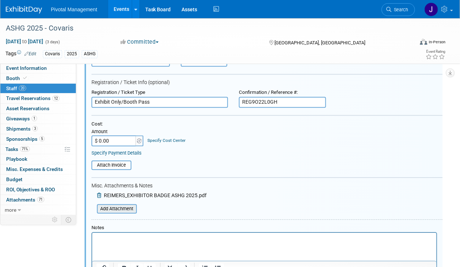
click at [112, 205] on input "file" at bounding box center [93, 209] width 86 height 8
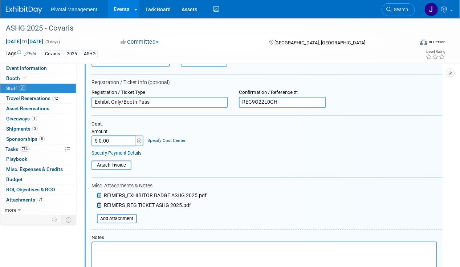
scroll to position [805, 0]
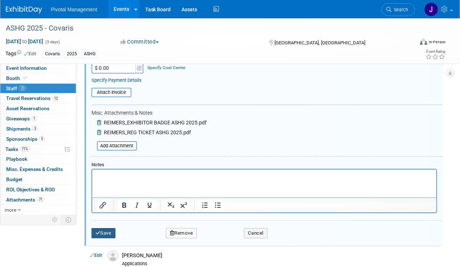
click at [113, 228] on button "Save" at bounding box center [104, 233] width 24 height 10
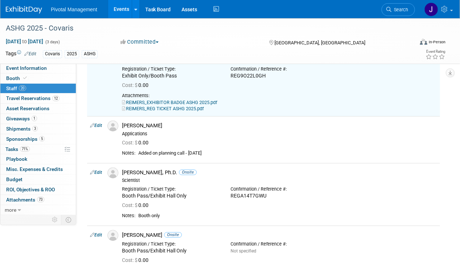
scroll to position [696, 0]
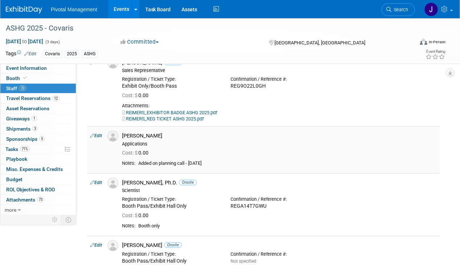
click at [97, 126] on td "Edit" at bounding box center [95, 149] width 17 height 47
click at [97, 133] on link "Edit" at bounding box center [96, 135] width 12 height 5
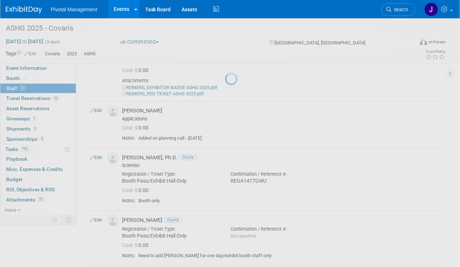
select select "fcaea862-4110-40b8-835d-689e5dc8a0d0"
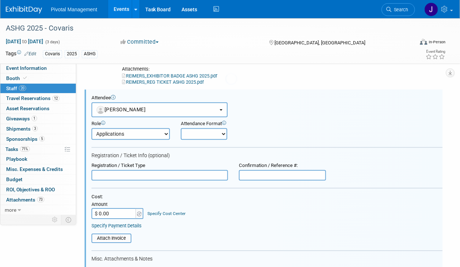
scroll to position [0, 0]
click at [277, 170] on input "text" at bounding box center [282, 175] width 87 height 11
paste input "REG9O22L0GH"
type input "REG9O22L0GH"
click at [162, 170] on input "text" at bounding box center [160, 175] width 137 height 11
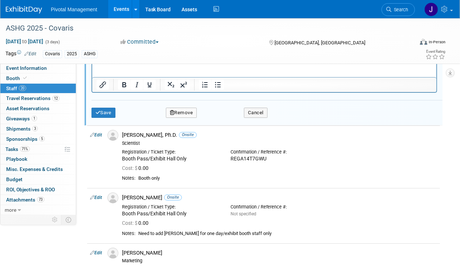
scroll to position [987, 0]
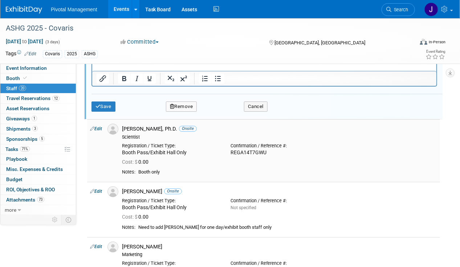
drag, startPoint x: 192, startPoint y: 142, endPoint x: 121, endPoint y: 142, distance: 70.8
click at [121, 142] on div "Registration / Ticket Type: Booth Pass/Exhibit Hall Only" at bounding box center [171, 148] width 109 height 16
copy div "Booth Pass/Exhibit Hall Only"
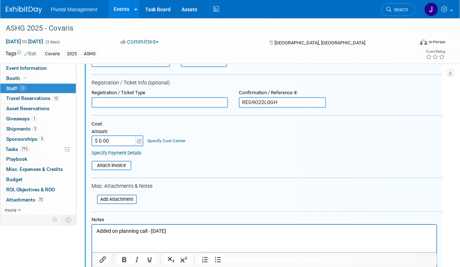
scroll to position [733, 0]
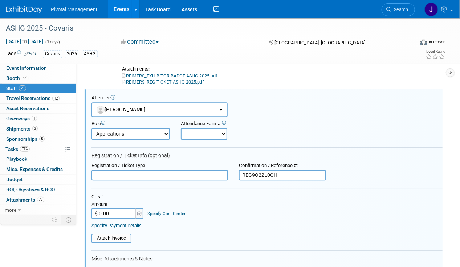
click at [124, 170] on input "text" at bounding box center [160, 175] width 137 height 11
paste input "Booth Pass/Exhibit Hall Only"
type input "Booth Pass/Exhibit Hall Only"
click at [201, 128] on select "Onsite Remote" at bounding box center [204, 134] width 47 height 12
select select "1"
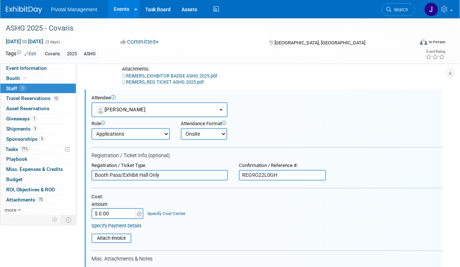
click at [181, 128] on select "Onsite Remote" at bounding box center [204, 134] width 47 height 12
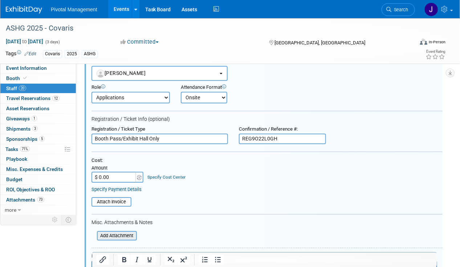
click at [116, 231] on input "file" at bounding box center [93, 235] width 86 height 8
click at [122, 230] on div "Add Attachment AMIRAULT_EXHIBITOR BADGE ASHG 2025.pdf Add Attachment" at bounding box center [151, 238] width 118 height 23
click at [122, 241] on input "file" at bounding box center [93, 245] width 86 height 8
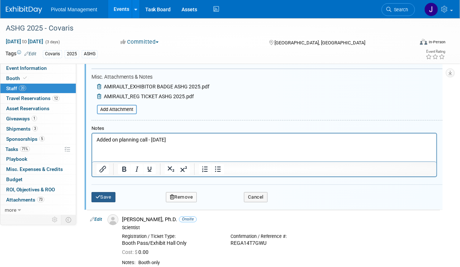
click at [100, 192] on button "Save" at bounding box center [104, 197] width 24 height 10
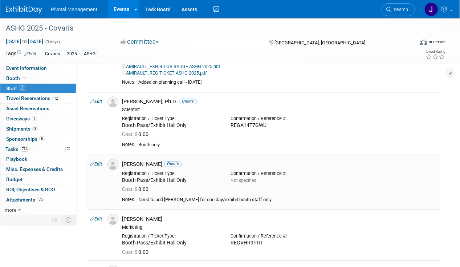
scroll to position [805, 0]
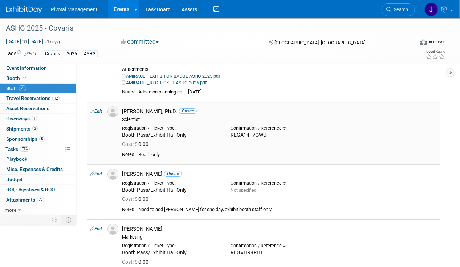
click at [100, 109] on link "Edit" at bounding box center [96, 111] width 12 height 5
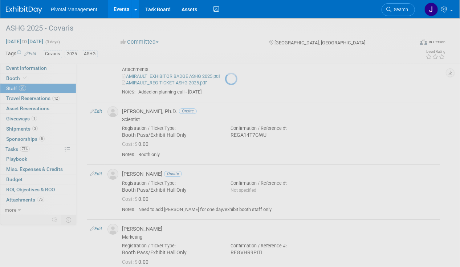
select select "932da6fd-74ab-45c6-b96b-3f1088b0a239"
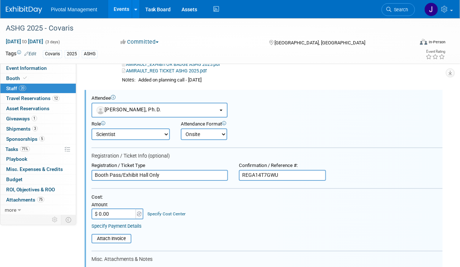
scroll to position [0, 0]
click at [271, 171] on input "REGA14T7GWU" at bounding box center [282, 175] width 87 height 11
paste input "Booth Pass/Exhibit Hall Only"
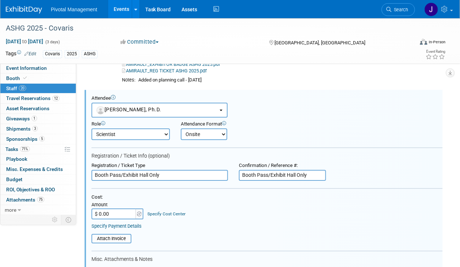
type input "REGA14T7GWU"
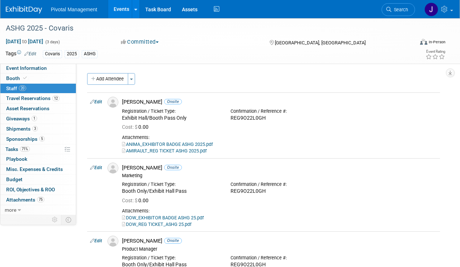
select select "932da6fd-74ab-45c6-b96b-3f1088b0a239"
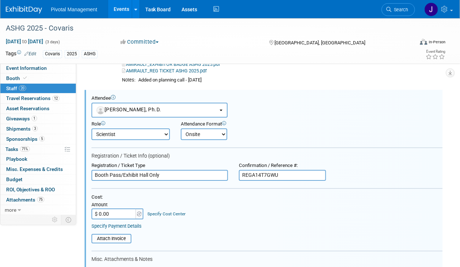
click at [324, 170] on input "REGA14T7GWU" at bounding box center [282, 175] width 87 height 11
drag, startPoint x: 307, startPoint y: 168, endPoint x: 219, endPoint y: 171, distance: 88.0
click at [219, 171] on div "Registration / Ticket Type Booth Pass/Exhibit Hall Only Confirmation / Referenc…" at bounding box center [267, 171] width 362 height 18
paste input "9O22L0GH"
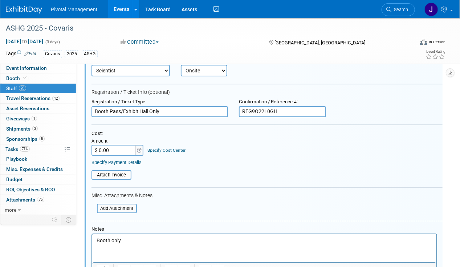
scroll to position [890, 0]
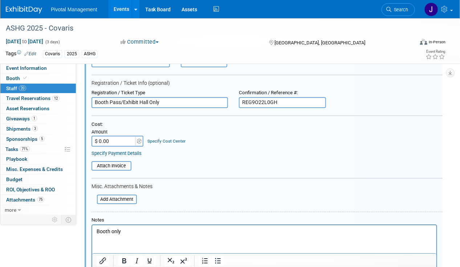
type input "REG9O22L0GH"
click at [143, 230] on p "Booth only" at bounding box center [264, 230] width 336 height 7
drag, startPoint x: 143, startPoint y: 226, endPoint x: 43, endPoint y: 223, distance: 100.3
click at [92, 225] on html "Booth only" at bounding box center [264, 230] width 344 height 10
click at [110, 230] on p "Booth only" at bounding box center [264, 230] width 336 height 7
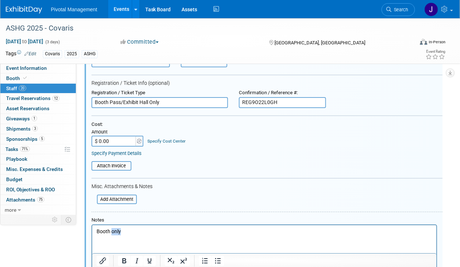
click at [110, 230] on p "Booth only" at bounding box center [264, 230] width 336 height 7
click at [121, 195] on input "file" at bounding box center [93, 199] width 86 height 8
click at [115, 195] on input "file" at bounding box center [93, 199] width 86 height 8
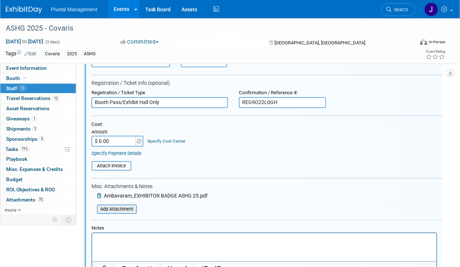
click at [125, 205] on input "file" at bounding box center [93, 209] width 86 height 8
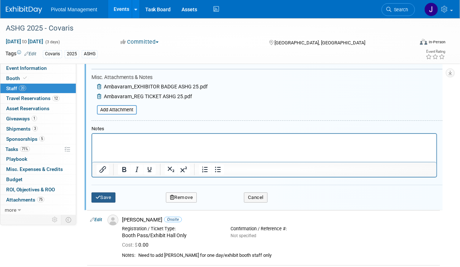
click at [105, 192] on button "Save" at bounding box center [104, 197] width 24 height 10
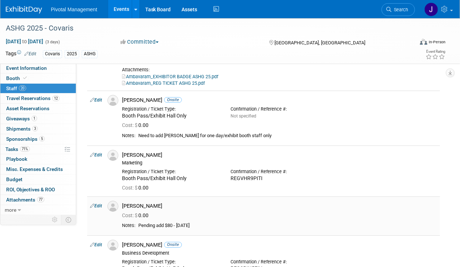
scroll to position [817, 0]
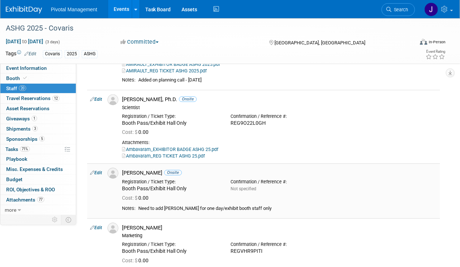
click at [101, 170] on link "Edit" at bounding box center [96, 172] width 12 height 5
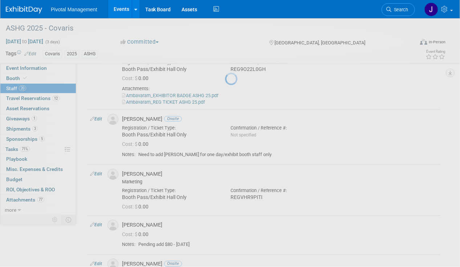
select select "b87aca86-1c4c-4e79-ab61-b3cd3b0f41a8"
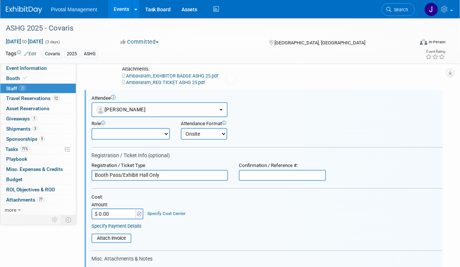
scroll to position [0, 0]
click at [149, 128] on select "Applications Business Development CCO CEO CGO, Co-Founder CRO Demonstrator" at bounding box center [131, 134] width 78 height 12
select select "100"
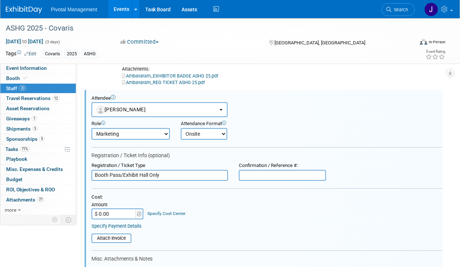
click at [92, 128] on select "Applications Business Development CCO CEO CGO, Co-Founder CRO Demonstrator" at bounding box center [131, 134] width 78 height 12
click at [256, 170] on input "text" at bounding box center [282, 175] width 87 height 11
paste input "REG9O22L0GH"
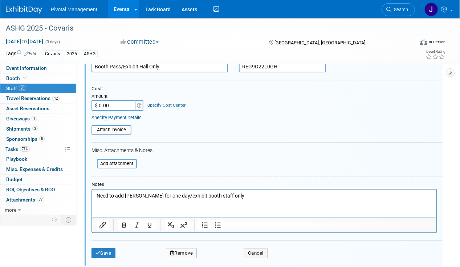
scroll to position [1000, 0]
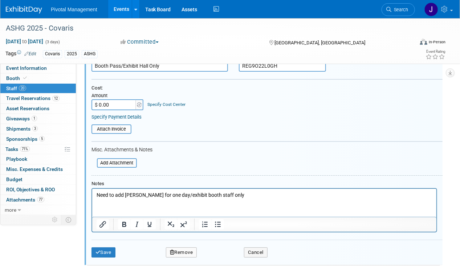
type input "REG9O22L0GH"
click at [127, 195] on p "Need to add [PERSON_NAME] for one day/exhibit booth staff only" at bounding box center [264, 194] width 336 height 7
click at [124, 159] on input "file" at bounding box center [93, 163] width 86 height 8
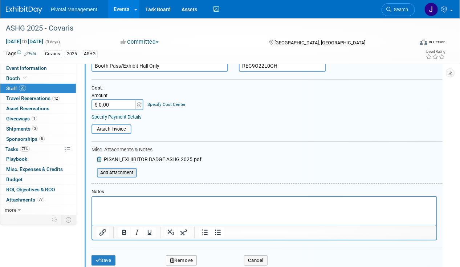
click at [118, 169] on input "file" at bounding box center [93, 173] width 86 height 8
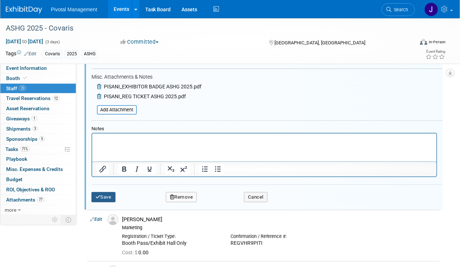
click at [112, 192] on button "Save" at bounding box center [104, 197] width 24 height 10
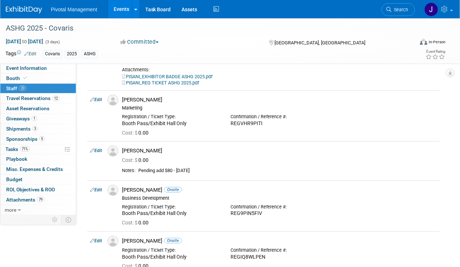
scroll to position [891, 0]
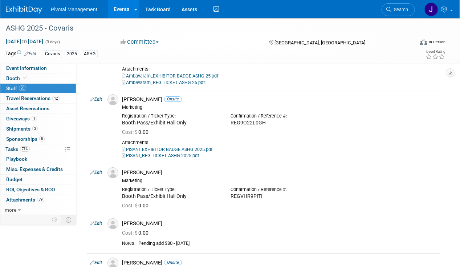
click at [100, 170] on link "Edit" at bounding box center [96, 172] width 12 height 5
select select "c518d429-a164-4d9d-bc26-29212d30e568"
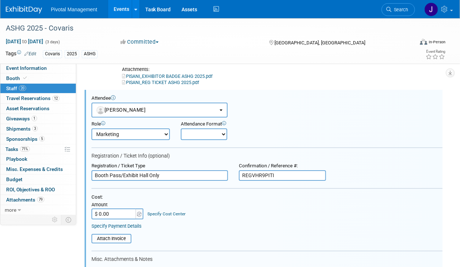
scroll to position [0, 0]
click at [262, 170] on input "REGVHR9PITI" at bounding box center [282, 175] width 87 height 11
paste input "9O22L0GH"
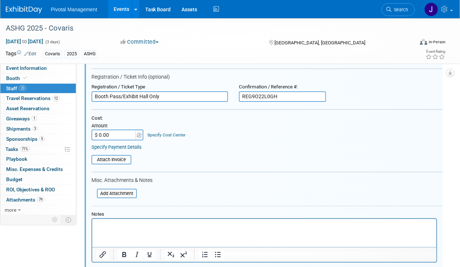
scroll to position [1073, 0]
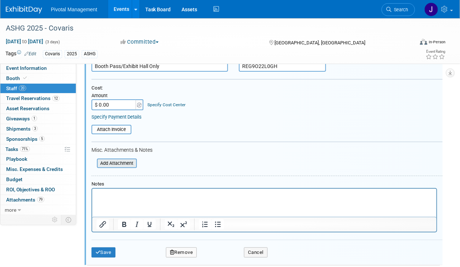
type input "REG9O22L0GH"
click at [129, 159] on input "file" at bounding box center [93, 163] width 86 height 8
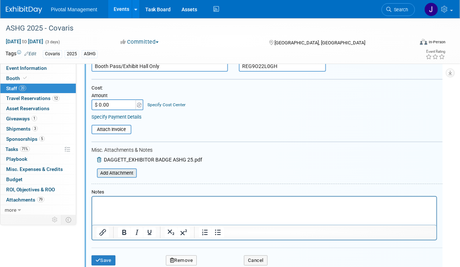
click at [121, 169] on input "file" at bounding box center [93, 173] width 86 height 8
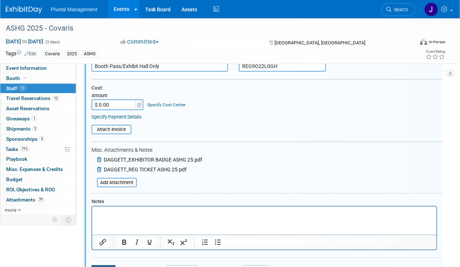
click at [105, 265] on button "Save" at bounding box center [104, 270] width 24 height 10
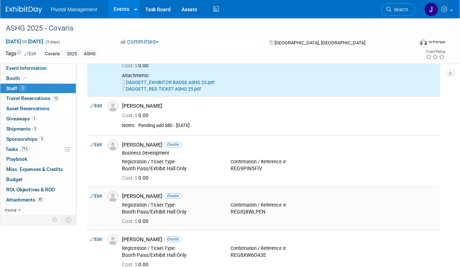
scroll to position [1000, 0]
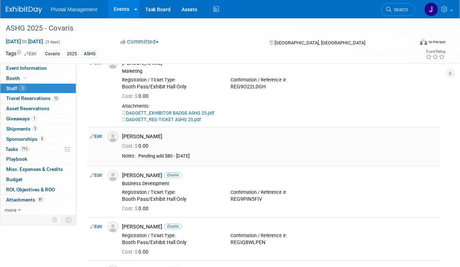
click at [102, 134] on link "Edit" at bounding box center [96, 136] width 12 height 5
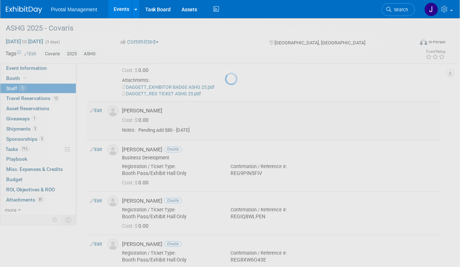
select select "17d4d342-fd27-42ea-8984-66a892e01172"
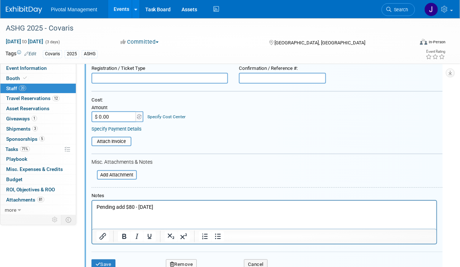
scroll to position [1109, 0]
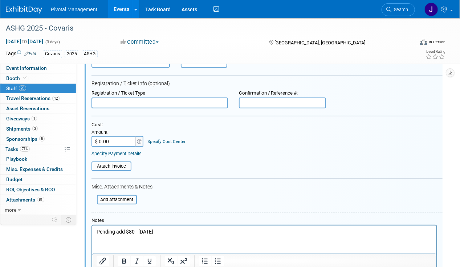
click at [140, 232] on p "Pending add $80 - [DATE]" at bounding box center [264, 231] width 336 height 7
click at [265, 97] on input "text" at bounding box center [282, 102] width 87 height 11
type input "REG9O22L0GH"
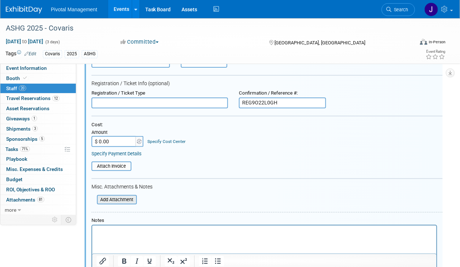
click at [126, 195] on input "file" at bounding box center [93, 199] width 86 height 8
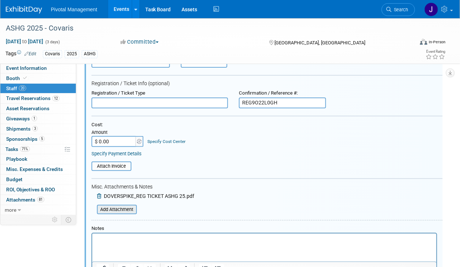
click at [120, 205] on input "file" at bounding box center [93, 209] width 86 height 8
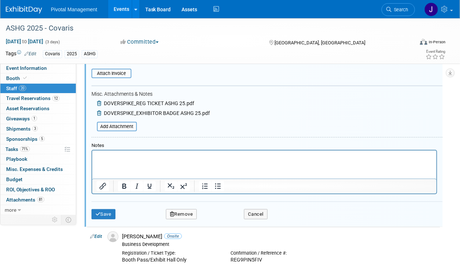
scroll to position [1218, 0]
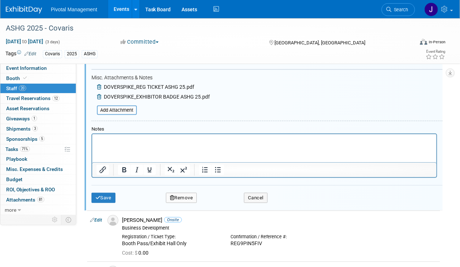
click at [103, 194] on div "Save Remove Cancel" at bounding box center [267, 196] width 351 height 23
click at [107, 193] on button "Save" at bounding box center [104, 198] width 24 height 10
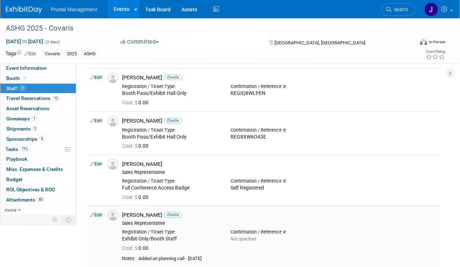
scroll to position [1146, 0]
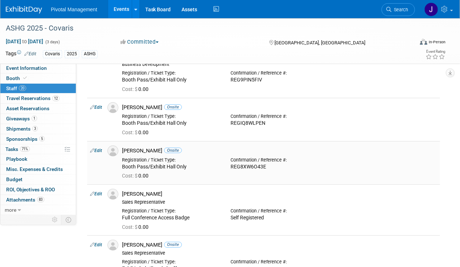
click at [98, 148] on link "Edit" at bounding box center [96, 150] width 12 height 5
select select "be45b5dc-8e91-4549-9cd4-511cbfbf56ac"
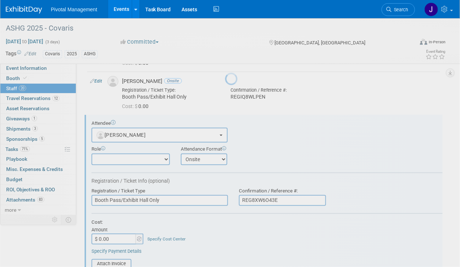
scroll to position [1196, 0]
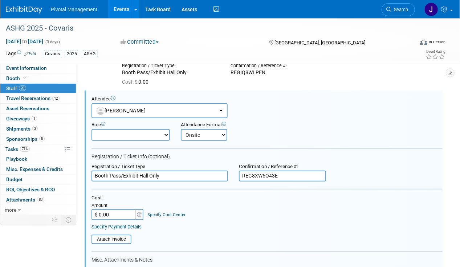
click at [270, 171] on input "REG8XW6O43E" at bounding box center [282, 175] width 87 height 11
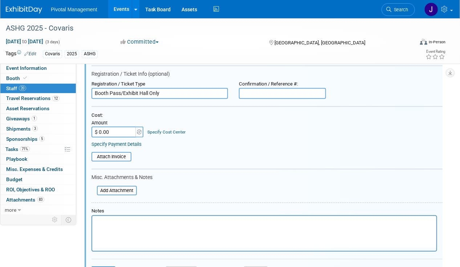
scroll to position [1305, 0]
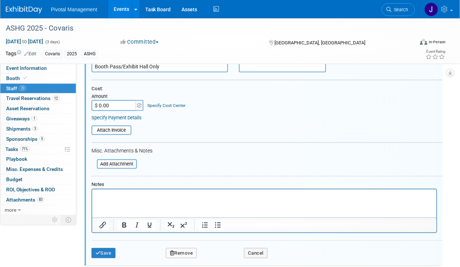
click at [113, 240] on div "Save Remove Cancel" at bounding box center [267, 251] width 351 height 23
drag, startPoint x: 112, startPoint y: 242, endPoint x: 122, endPoint y: 237, distance: 10.7
click at [112, 248] on button "Save" at bounding box center [104, 253] width 24 height 10
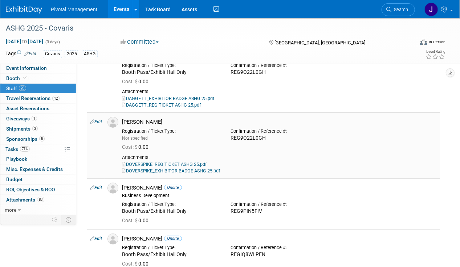
scroll to position [1051, 0]
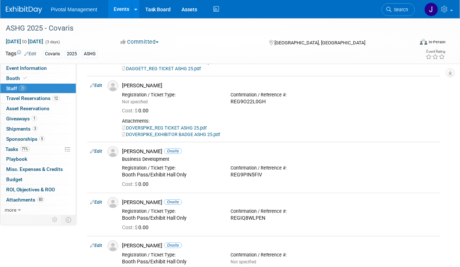
click at [95, 149] on link "Edit" at bounding box center [96, 151] width 12 height 5
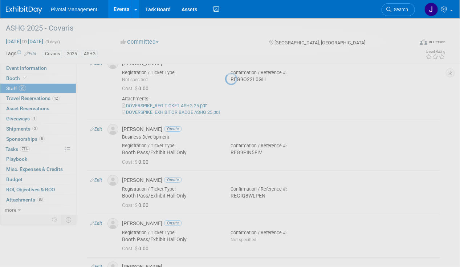
select select "56c5c0fe-4309-47cf-a4f2-a03372496210"
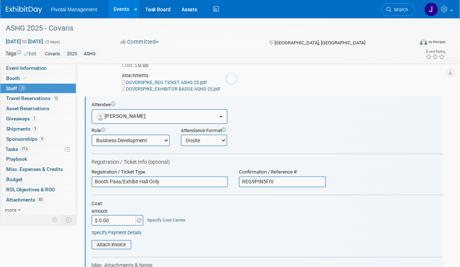
scroll to position [1102, 0]
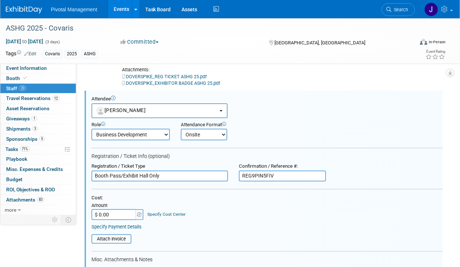
click at [264, 170] on input "REG9PIN5FIV" at bounding box center [282, 175] width 87 height 11
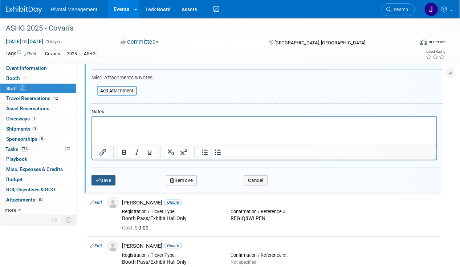
click at [108, 175] on button "Save" at bounding box center [104, 180] width 24 height 10
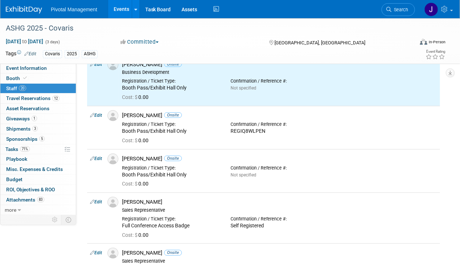
scroll to position [1102, 0]
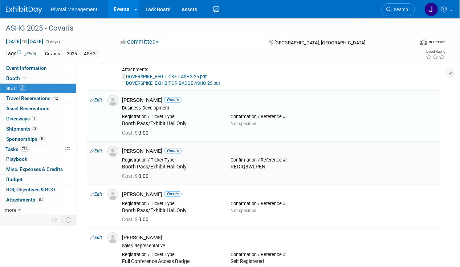
click at [100, 148] on link "Edit" at bounding box center [96, 150] width 12 height 5
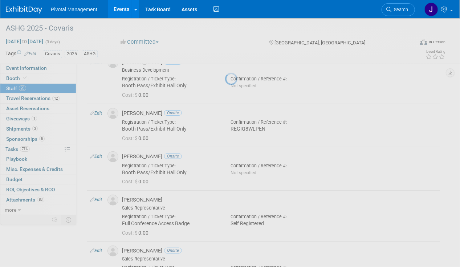
select select "11005554-4a2d-4c59-b462-dc2b78f36ec0"
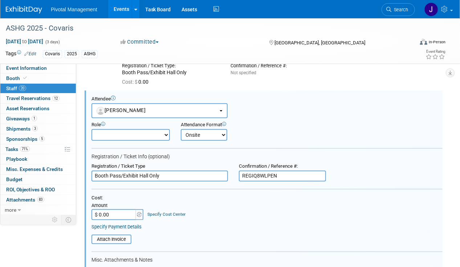
scroll to position [0, 0]
click at [258, 171] on input "REGIQ8WLPEN" at bounding box center [282, 175] width 87 height 11
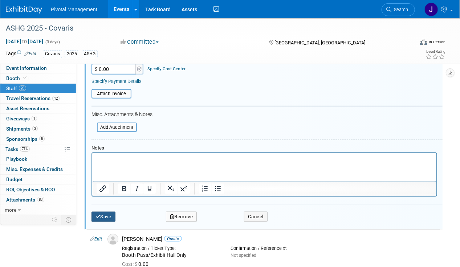
click at [109, 211] on button "Save" at bounding box center [104, 216] width 24 height 10
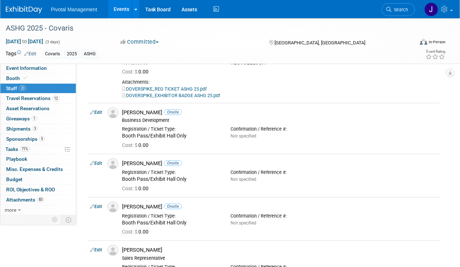
scroll to position [1126, 0]
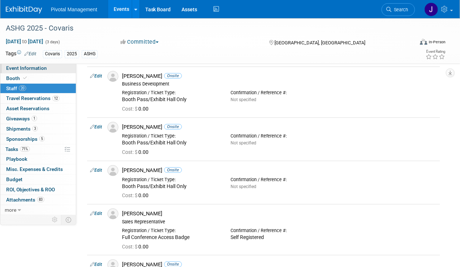
click at [55, 65] on link "Event Information" at bounding box center [38, 68] width 76 height 10
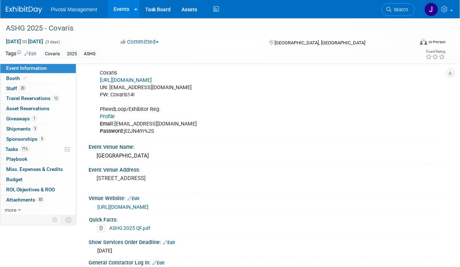
scroll to position [545, 0]
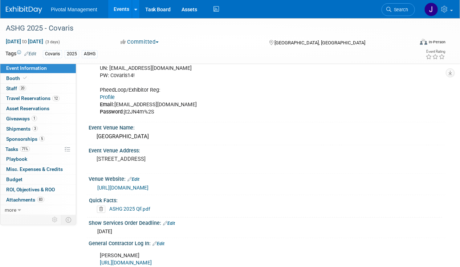
click at [105, 94] on link "Profile" at bounding box center [107, 97] width 15 height 6
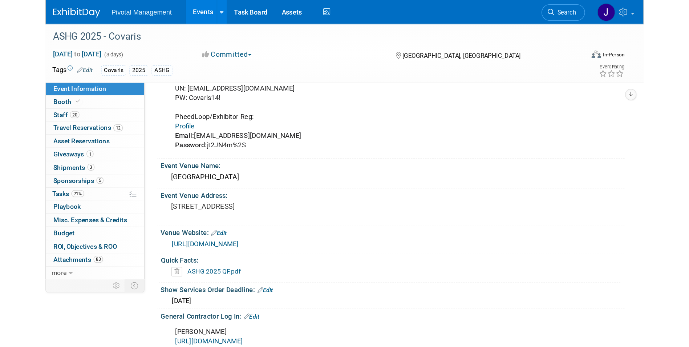
scroll to position [552, 0]
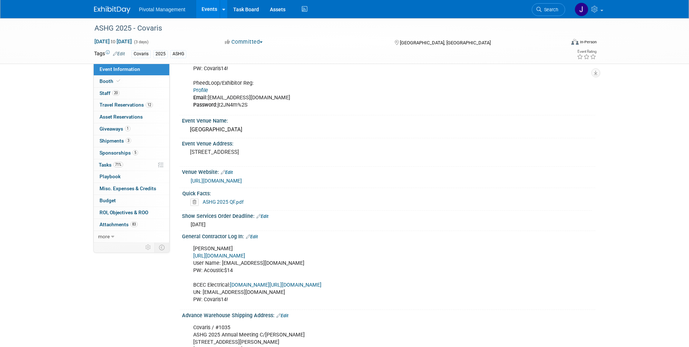
click at [115, 9] on img at bounding box center [112, 9] width 36 height 7
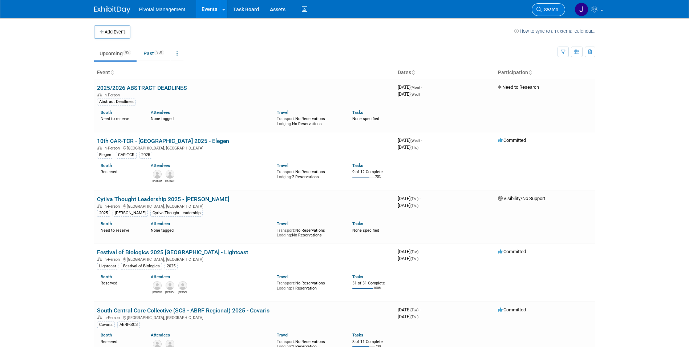
click at [546, 7] on link "Search" at bounding box center [548, 9] width 33 height 13
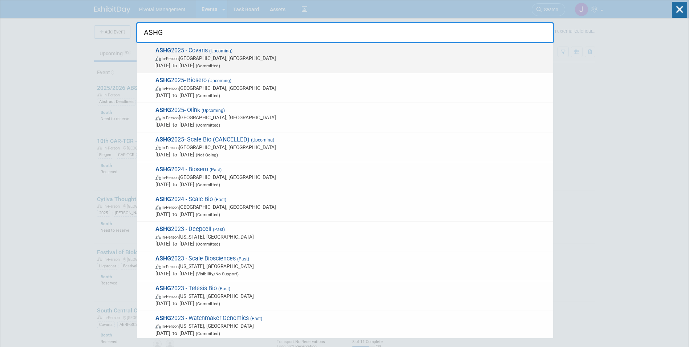
type input "ASHG"
click at [339, 66] on span "[DATE] to [DATE] (Committed)" at bounding box center [352, 65] width 394 height 7
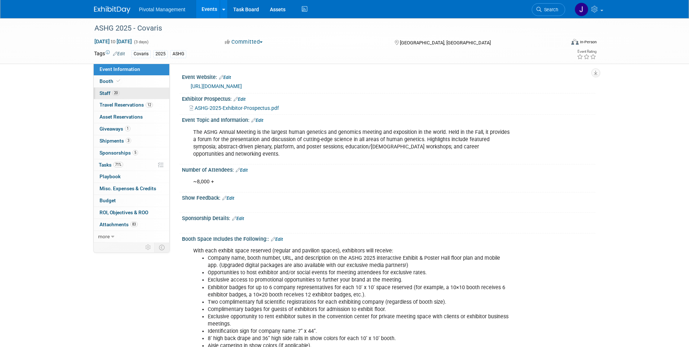
click at [123, 89] on link "20 Staff 20" at bounding box center [132, 94] width 76 height 12
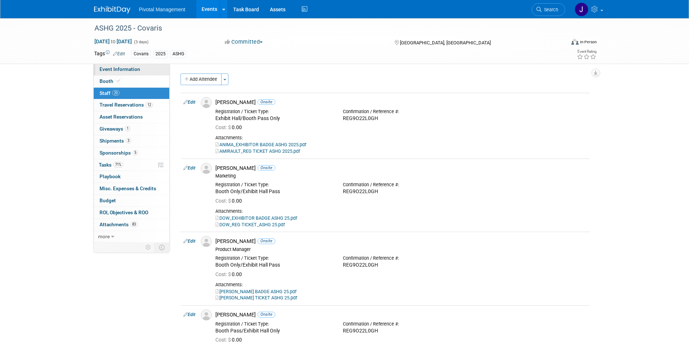
click at [132, 72] on link "Event Information" at bounding box center [132, 70] width 76 height 12
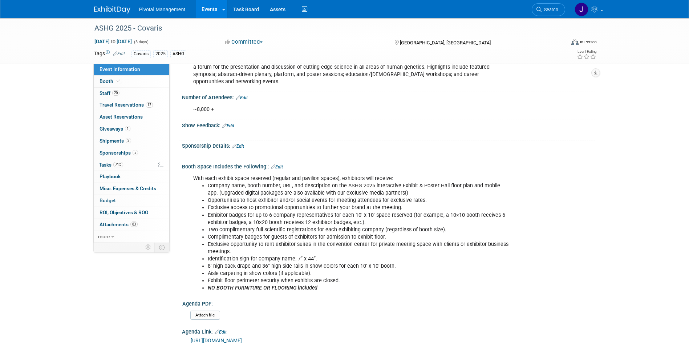
scroll to position [73, 0]
click at [120, 81] on span at bounding box center [118, 80] width 7 height 5
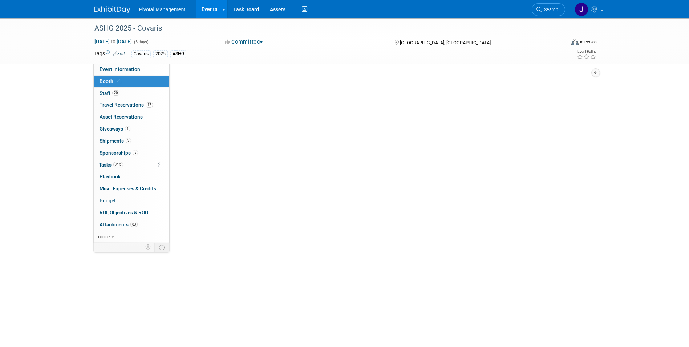
scroll to position [0, 0]
select select "Yes"
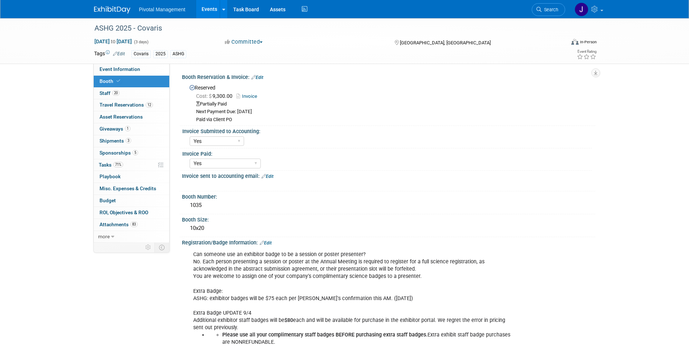
click at [251, 94] on link "Invoice" at bounding box center [249, 95] width 24 height 5
click at [128, 66] on link "Event Information" at bounding box center [132, 70] width 76 height 12
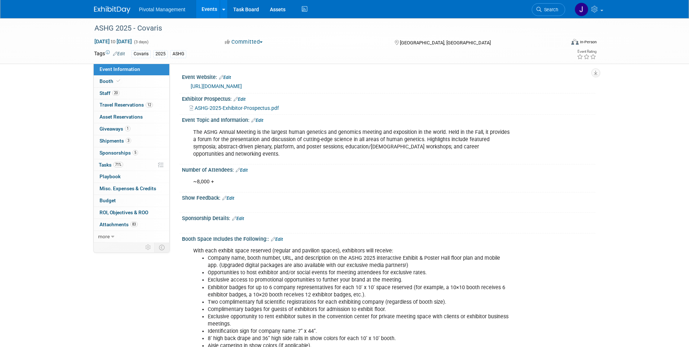
scroll to position [73, 0]
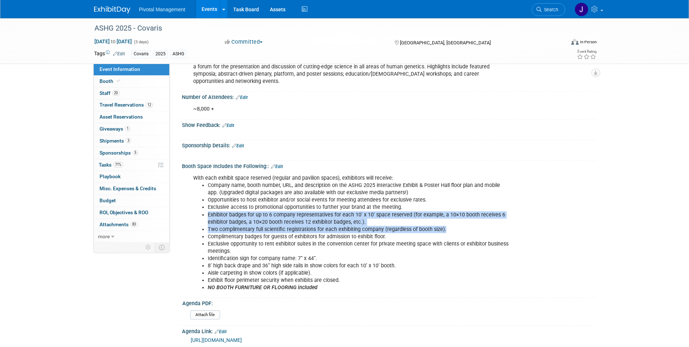
drag, startPoint x: 207, startPoint y: 205, endPoint x: 446, endPoint y: 223, distance: 239.4
click at [446, 223] on ul "Company name, booth number, URL, and description on the ASHG 2025 interactive E…" at bounding box center [352, 236] width 318 height 109
copy ul "Exhibitor badges for up to 6 company representatives for each 10′ x 10′ space r…"
click at [550, 11] on span "Search" at bounding box center [550, 9] width 17 height 5
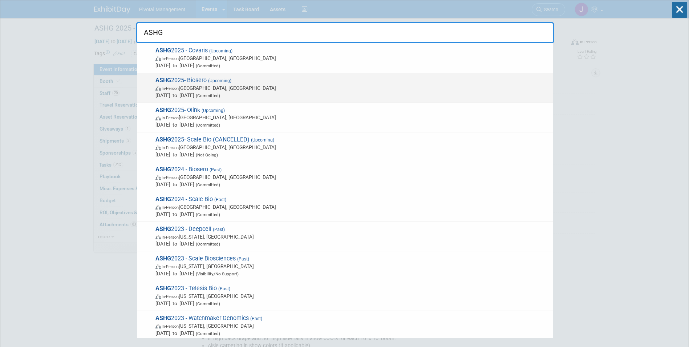
type input "ASHG"
click at [280, 84] on span "ASHG 2025- Biosero (Upcoming) In-Person [GEOGRAPHIC_DATA], [GEOGRAPHIC_DATA] [D…" at bounding box center [351, 88] width 396 height 22
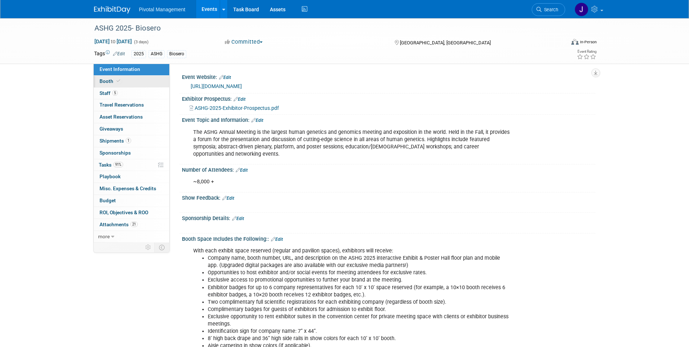
click at [122, 81] on link "Booth" at bounding box center [132, 82] width 76 height 12
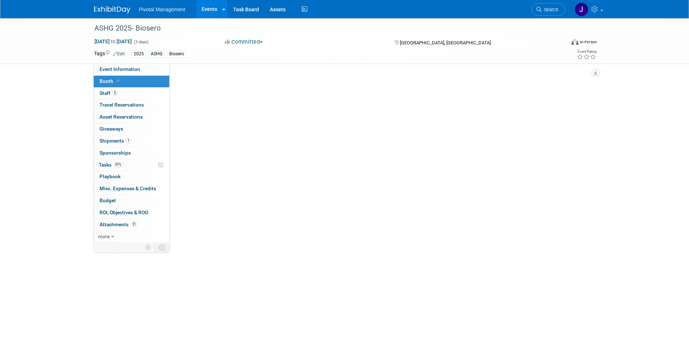
select select "Yes"
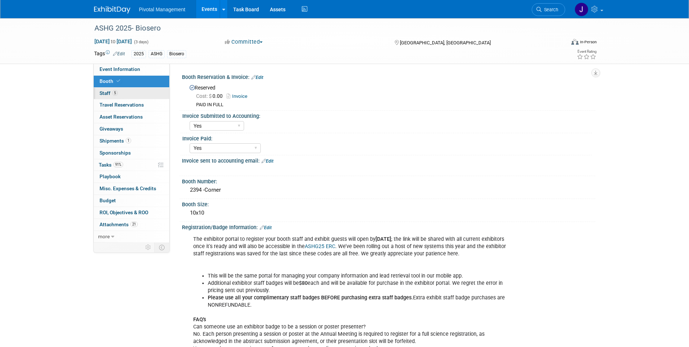
click at [133, 94] on link "5 Staff 5" at bounding box center [132, 94] width 76 height 12
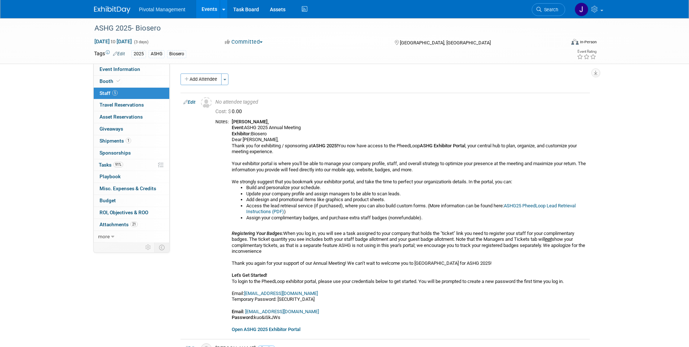
click at [546, 9] on span "Search" at bounding box center [550, 9] width 17 height 5
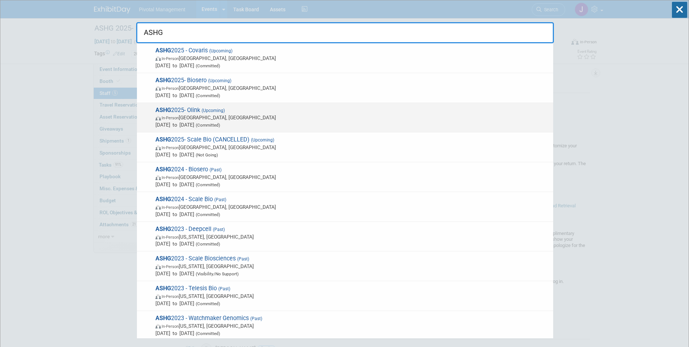
type input "ASHG"
click at [191, 121] on span "In-Person Boston, MA" at bounding box center [352, 117] width 394 height 7
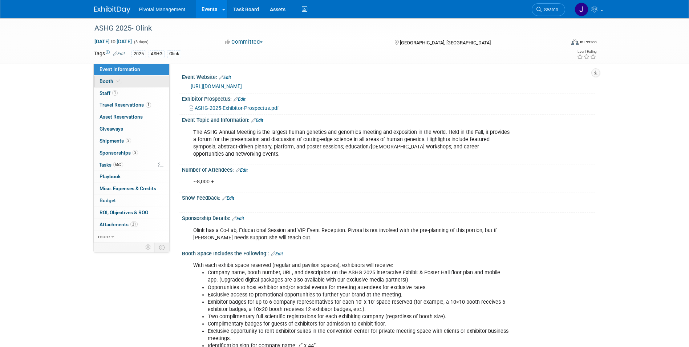
click at [120, 82] on span at bounding box center [118, 80] width 7 height 5
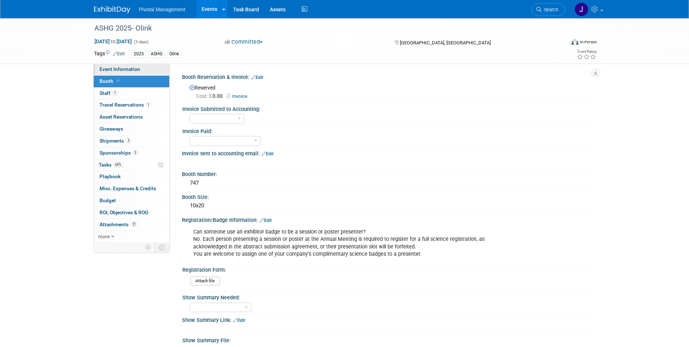
click at [145, 69] on link "Event Information" at bounding box center [132, 70] width 76 height 12
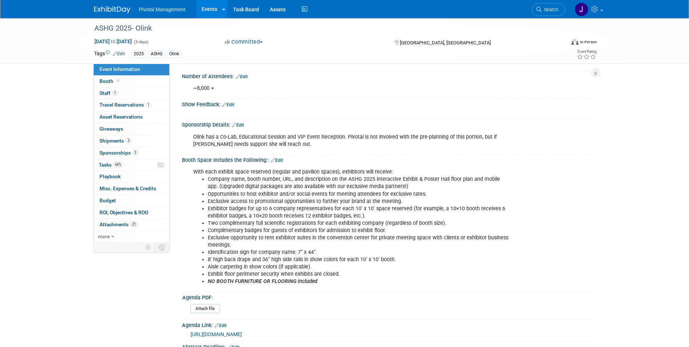
scroll to position [109, 0]
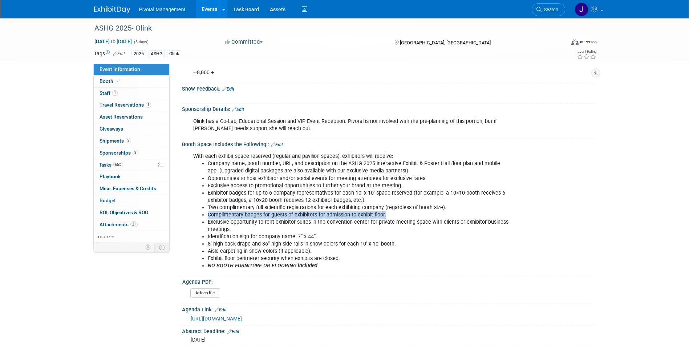
drag, startPoint x: 206, startPoint y: 206, endPoint x: 392, endPoint y: 209, distance: 185.3
click at [392, 209] on ul "Company name, booth number, URL, and description on the ASHG 2025 interactive E…" at bounding box center [352, 214] width 318 height 109
copy li "Complimentary badges for guests of exhibitors for admission to exhibit floor."
click at [415, 211] on li "Complimentary badges for guests of exhibitors for admission to exhibit floor." at bounding box center [359, 214] width 303 height 7
click at [226, 3] on link at bounding box center [224, 9] width 8 height 18
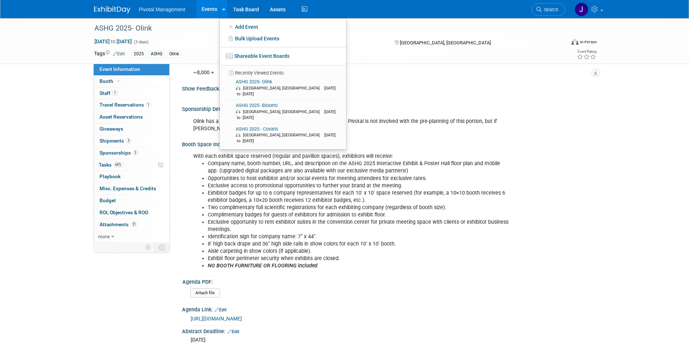
click at [207, 6] on link "Events" at bounding box center [209, 9] width 27 height 18
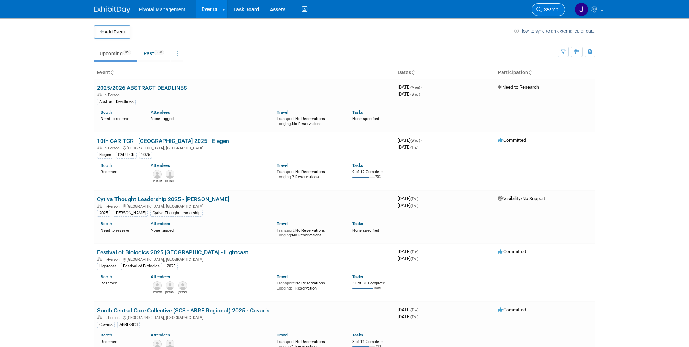
click at [546, 8] on span "Search" at bounding box center [550, 9] width 17 height 5
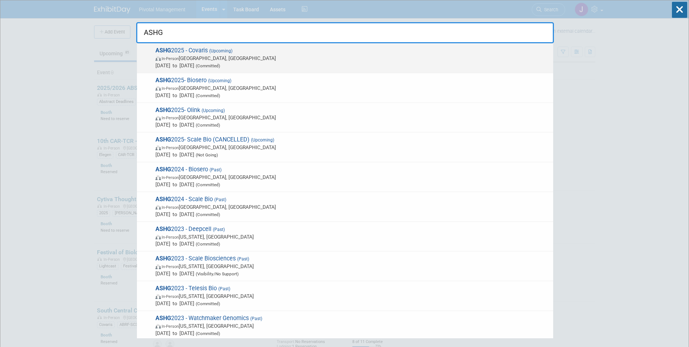
type input "ASHG"
click at [218, 62] on span "[DATE] to [DATE] (Committed)" at bounding box center [352, 65] width 394 height 7
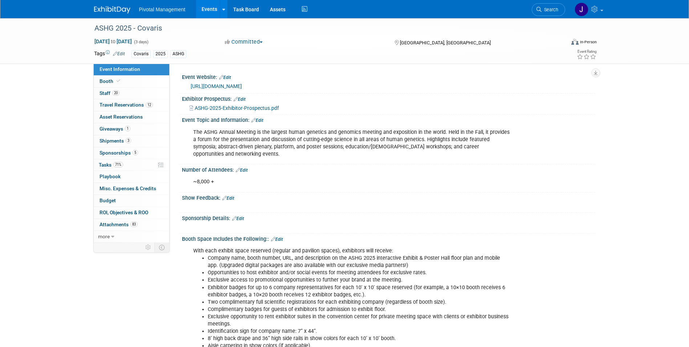
scroll to position [73, 0]
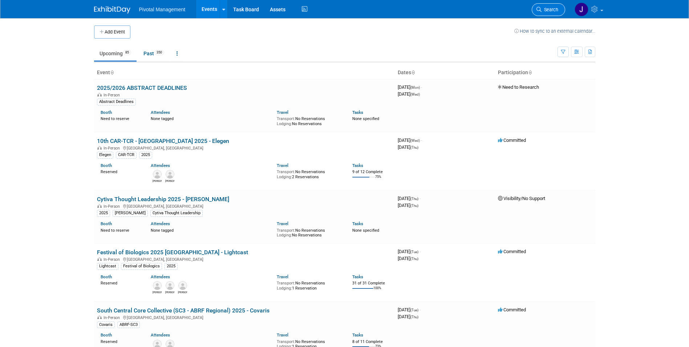
click at [549, 11] on span "Search" at bounding box center [550, 9] width 17 height 5
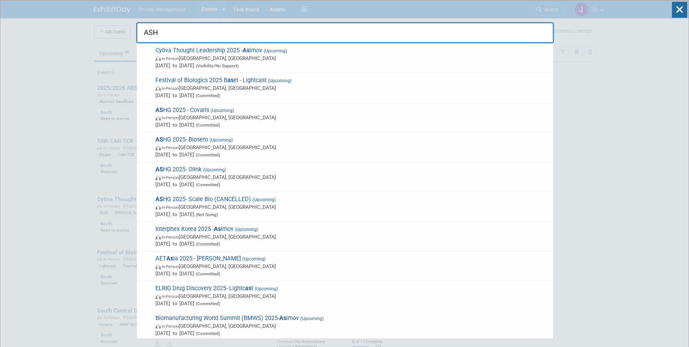
type input "ASHG"
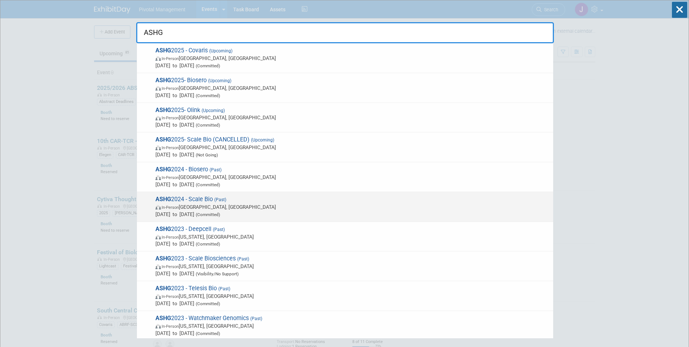
click at [254, 206] on span "In-Person Denver, CO" at bounding box center [352, 206] width 394 height 7
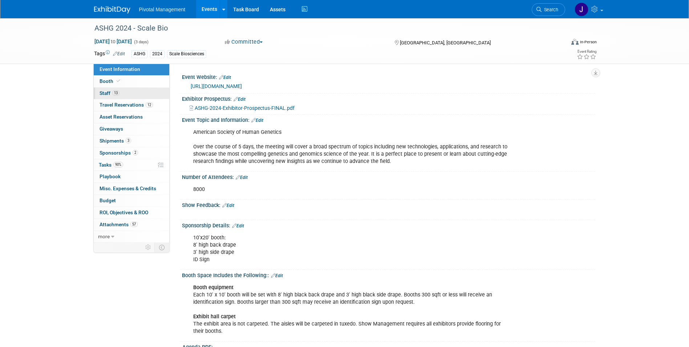
click at [133, 96] on link "13 Staff 13" at bounding box center [132, 94] width 76 height 12
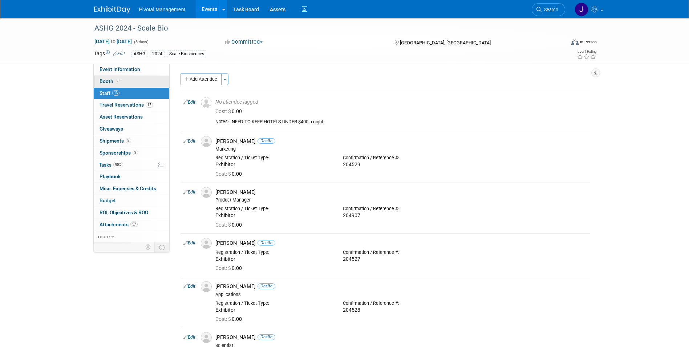
click at [129, 80] on link "Booth" at bounding box center [132, 82] width 76 height 12
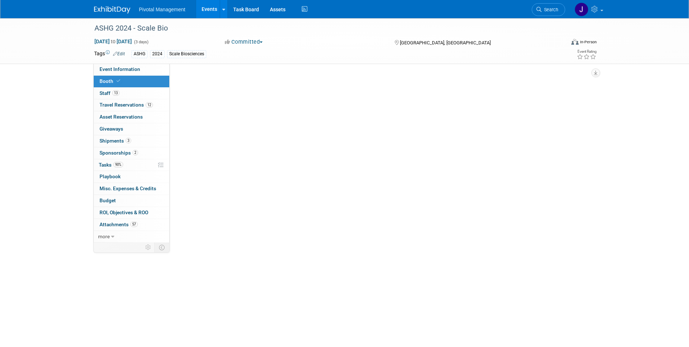
select select "Yes"
select select "No"
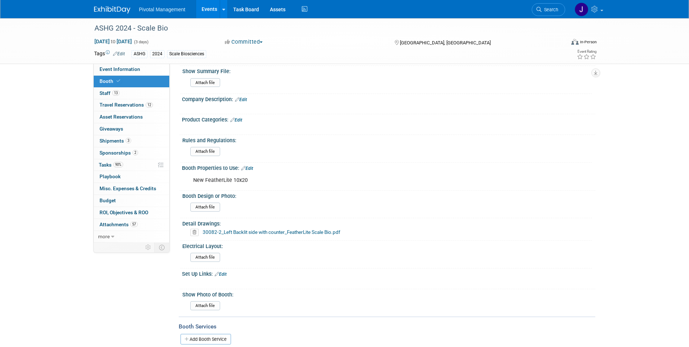
scroll to position [509, 0]
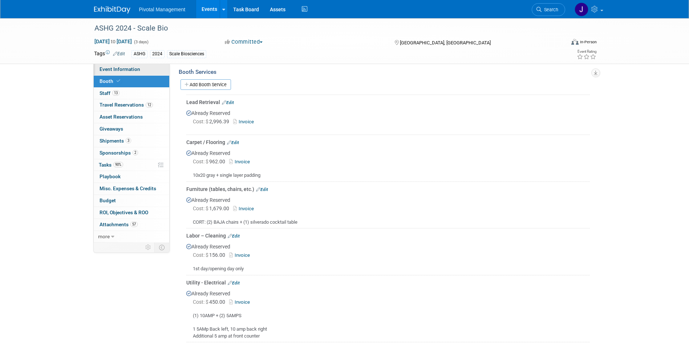
click at [137, 69] on span "Event Information" at bounding box center [120, 69] width 41 height 6
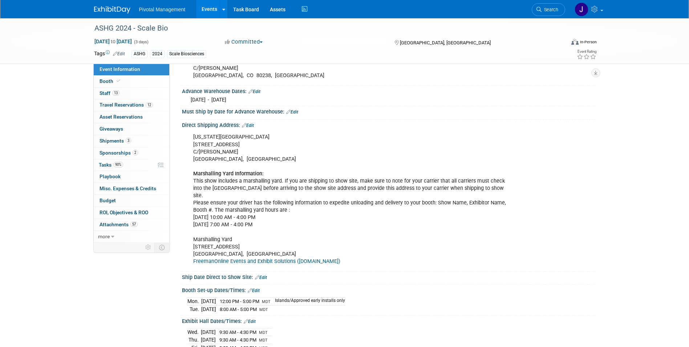
scroll to position [945, 0]
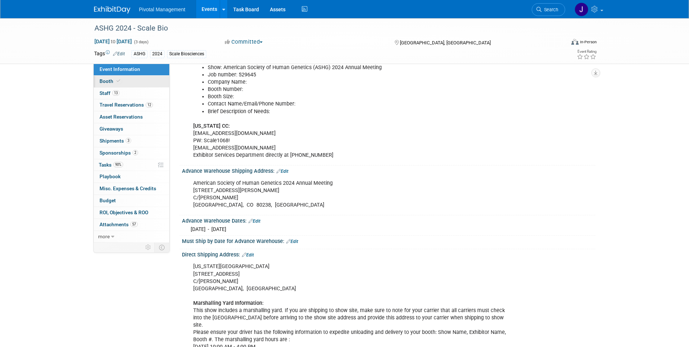
click at [124, 79] on link "Booth" at bounding box center [132, 82] width 76 height 12
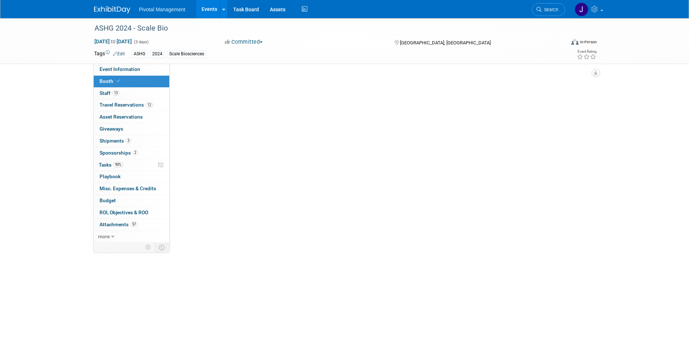
select select "Yes"
select select "No"
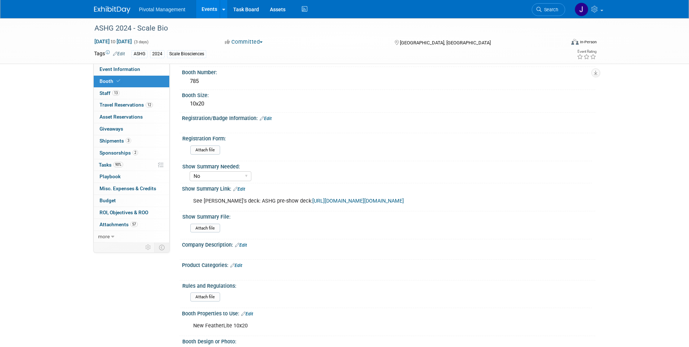
scroll to position [182, 0]
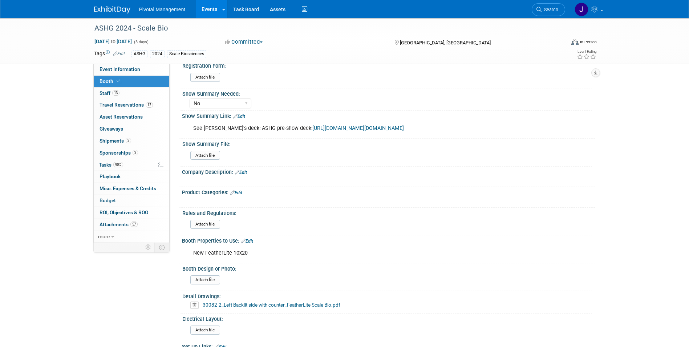
click at [392, 131] on link "[URL][DOMAIN_NAME][DOMAIN_NAME]" at bounding box center [358, 128] width 92 height 6
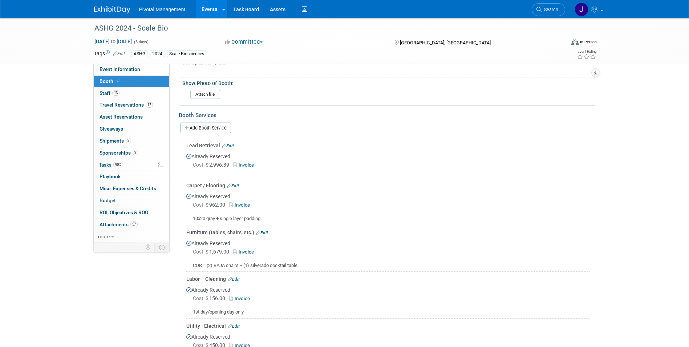
scroll to position [545, 0]
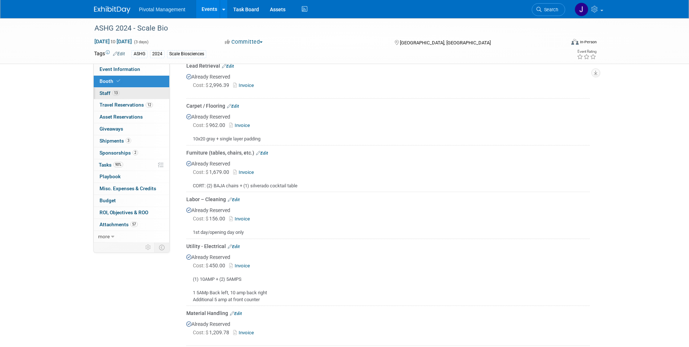
drag, startPoint x: 134, startPoint y: 90, endPoint x: 140, endPoint y: 90, distance: 5.4
click at [134, 90] on link "13 Staff 13" at bounding box center [132, 94] width 76 height 12
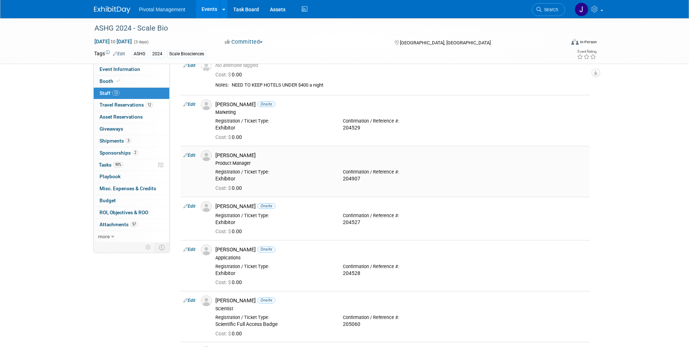
scroll to position [0, 0]
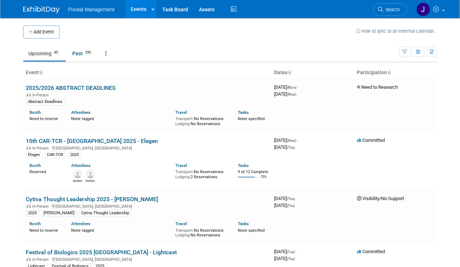
click at [389, 5] on link "Search" at bounding box center [390, 9] width 33 height 13
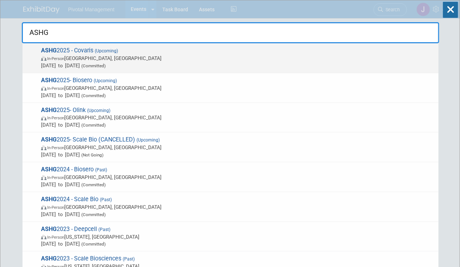
type input "ASHG"
click at [188, 72] on div "ASHG 2025 - Covaris (Upcoming) In-Person [GEOGRAPHIC_DATA], [GEOGRAPHIC_DATA] […" at bounding box center [231, 58] width 416 height 30
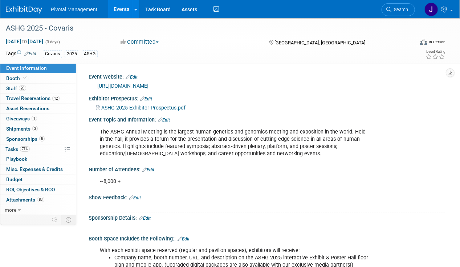
click at [134, 103] on div "ASHG-2025-Exhibitor-Prospectus.pdf" at bounding box center [268, 107] width 344 height 8
click at [137, 108] on span "ASHG-2025-Exhibitor-Prospectus.pdf" at bounding box center [143, 108] width 84 height 6
drag, startPoint x: 32, startPoint y: 87, endPoint x: 39, endPoint y: 86, distance: 6.6
click at [32, 87] on link "20 Staff 20" at bounding box center [38, 89] width 76 height 10
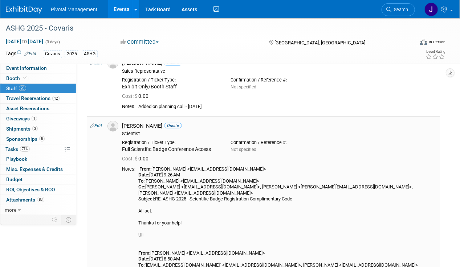
scroll to position [1344, 0]
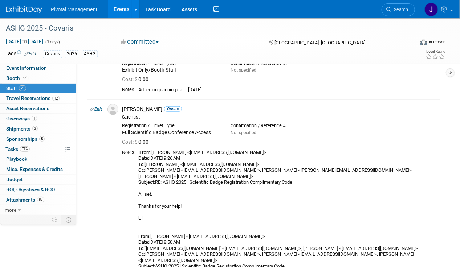
click at [100, 106] on link "Edit" at bounding box center [96, 108] width 12 height 5
select select "bfe30a8c-11ed-427f-a76f-5ff950c7438d"
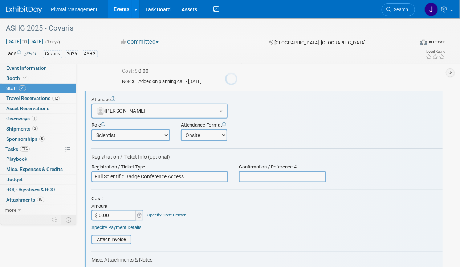
scroll to position [0, 0]
click at [251, 171] on input "text" at bounding box center [282, 176] width 87 height 11
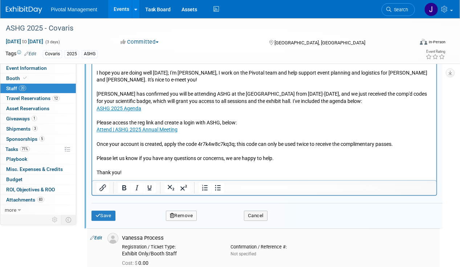
scroll to position [1788, 0]
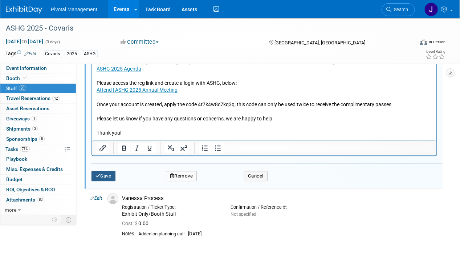
type input "Self Registered/COMP Code"
click at [111, 171] on button "Save" at bounding box center [104, 176] width 24 height 10
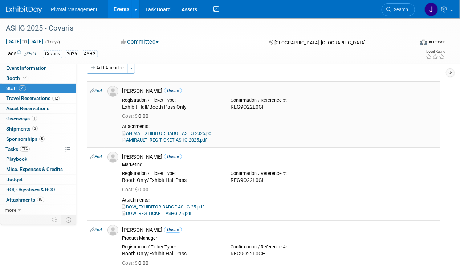
scroll to position [0, 0]
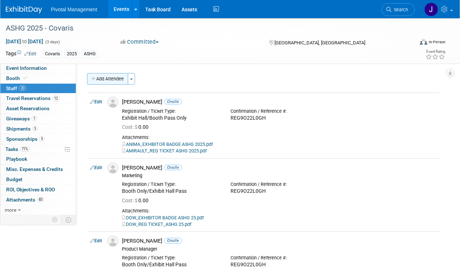
click at [108, 79] on button "Add Attendee" at bounding box center [107, 79] width 41 height 12
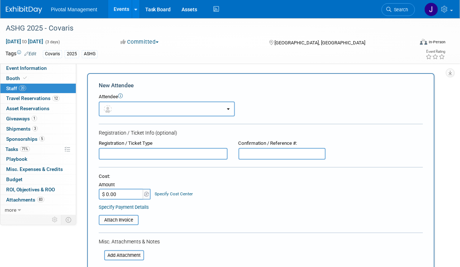
click at [205, 102] on button "button" at bounding box center [167, 108] width 136 height 15
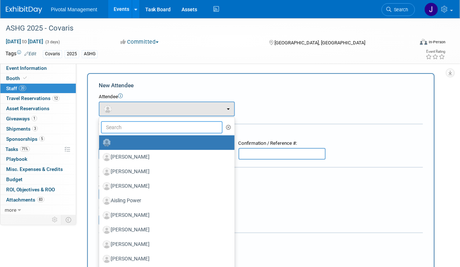
click at [166, 126] on input "text" at bounding box center [162, 127] width 122 height 12
type input "[PERSON_NAME]"
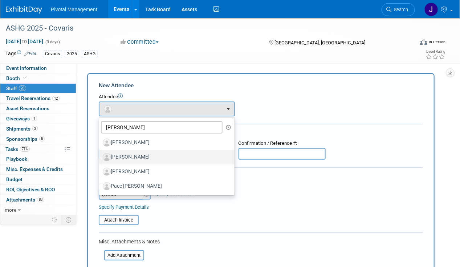
click at [166, 156] on label "[PERSON_NAME]" at bounding box center [165, 157] width 125 height 12
click at [100, 156] on input "[PERSON_NAME]" at bounding box center [98, 156] width 5 height 5
select select "036cdab7-c96b-4d67-887f-414017557551"
select select "1"
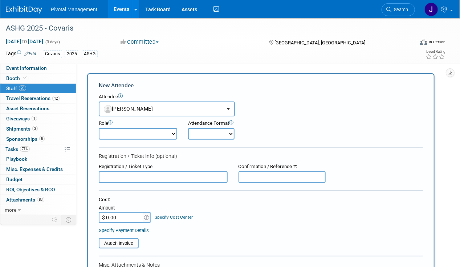
click at [200, 133] on select "Onsite Remote" at bounding box center [211, 134] width 47 height 12
select select "1"
click at [188, 128] on select "Onsite Remote" at bounding box center [211, 134] width 47 height 12
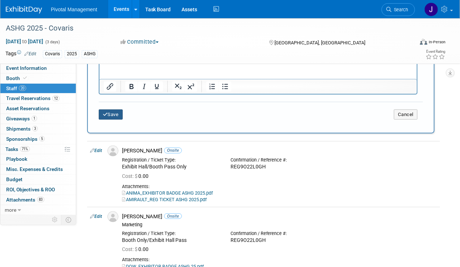
click at [104, 115] on button "Save" at bounding box center [111, 114] width 24 height 10
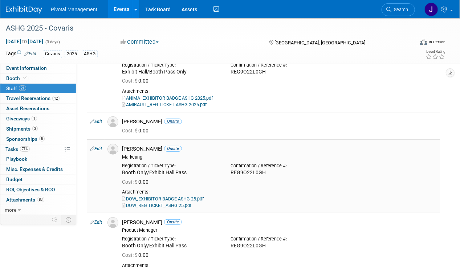
scroll to position [36, 0]
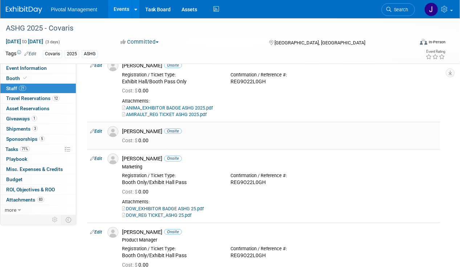
click at [101, 132] on link "Edit" at bounding box center [96, 131] width 12 height 5
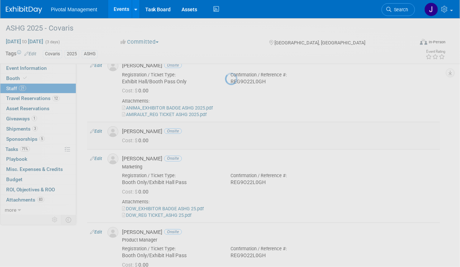
select select "036cdab7-c96b-4d67-887f-414017557551"
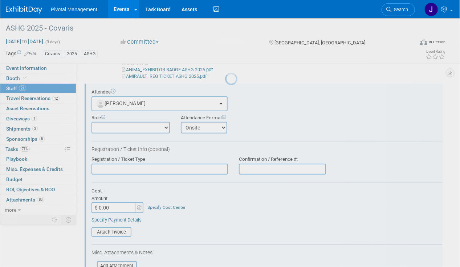
scroll to position [0, 0]
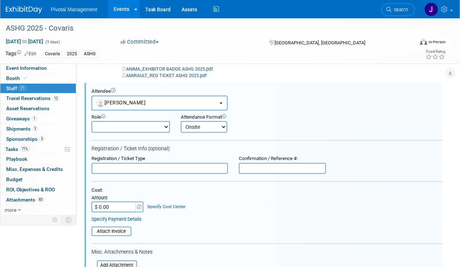
click at [119, 117] on div "Role" at bounding box center [131, 117] width 78 height 6
click at [120, 129] on select "Applications Business Development CCO CEO CGO, Co-Founder CRO Demonstrator" at bounding box center [131, 127] width 78 height 12
select select "500"
click at [92, 121] on select "Applications Business Development CCO CEO CGO, Co-Founder CRO Demonstrator" at bounding box center [131, 127] width 78 height 12
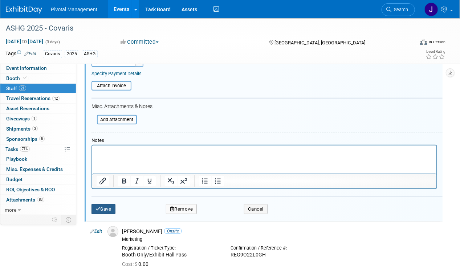
click at [107, 207] on button "Save" at bounding box center [104, 209] width 24 height 10
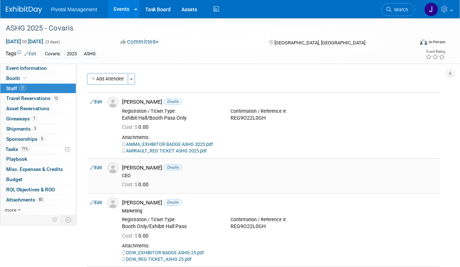
click at [359, 170] on div "[PERSON_NAME] Onsite" at bounding box center [279, 167] width 315 height 7
click at [96, 167] on link "Edit" at bounding box center [96, 167] width 12 height 5
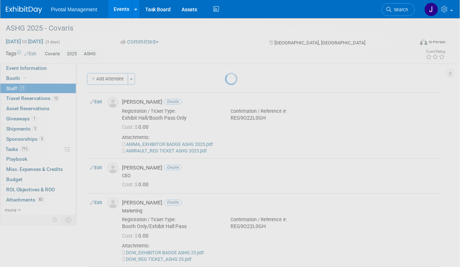
select select "036cdab7-c96b-4d67-887f-414017557551"
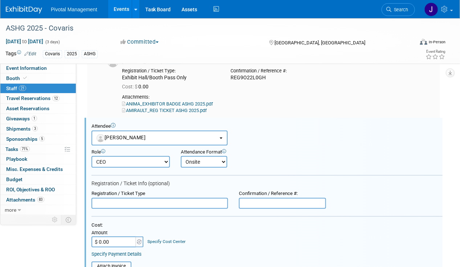
scroll to position [3, 0]
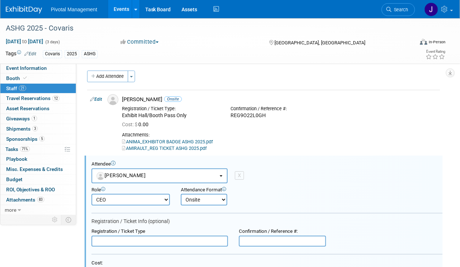
drag, startPoint x: 269, startPoint y: 170, endPoint x: 271, endPoint y: 173, distance: 3.7
click at [271, 173] on div "Attendee <img src="[URL][DOMAIN_NAME]" style="width: 22px; height: 22px; border…" at bounding box center [267, 172] width 351 height 22
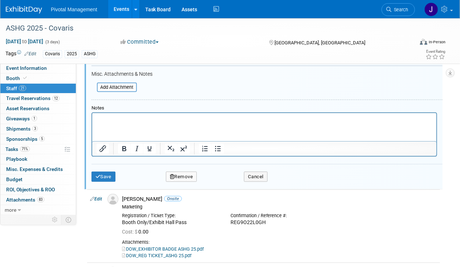
scroll to position [257, 0]
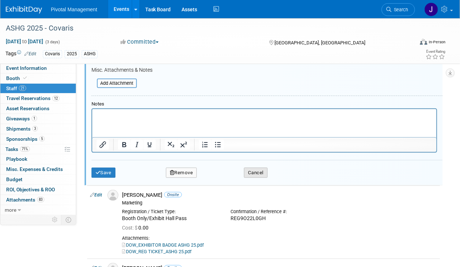
click at [255, 168] on button "Cancel" at bounding box center [256, 172] width 24 height 10
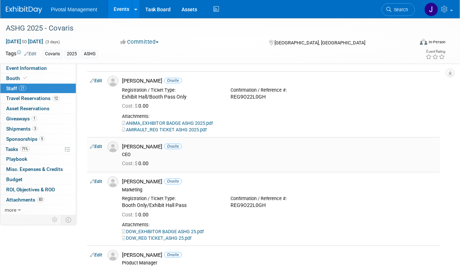
scroll to position [0, 0]
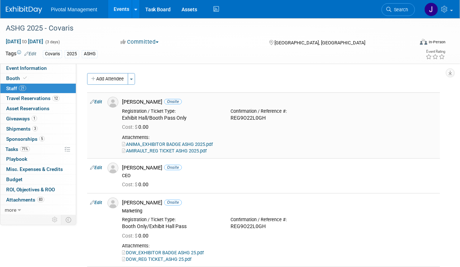
drag, startPoint x: 269, startPoint y: 116, endPoint x: 231, endPoint y: 116, distance: 38.5
click at [231, 116] on div "Confirmation / Reference #: REG9O22L0GH" at bounding box center [279, 113] width 109 height 16
copy div "REG9O22L0GH"
click at [399, 12] on span "Search" at bounding box center [400, 9] width 17 height 5
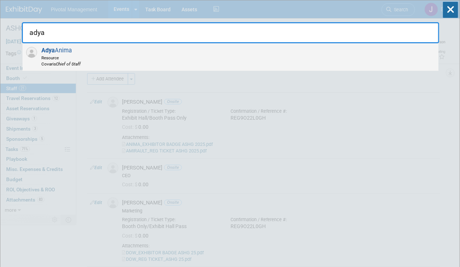
click at [245, 52] on div "[PERSON_NAME] Resource Covaris Chief of Staff" at bounding box center [231, 57] width 416 height 28
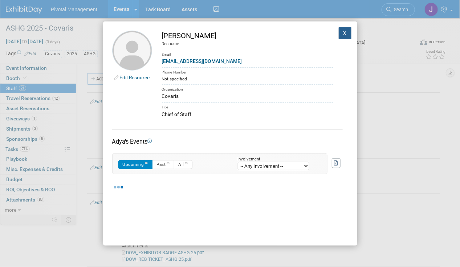
click at [339, 30] on button "X" at bounding box center [345, 33] width 13 height 12
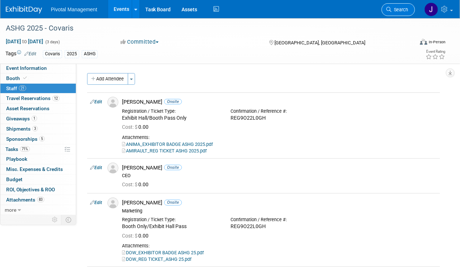
click at [397, 11] on span "Search" at bounding box center [400, 9] width 17 height 5
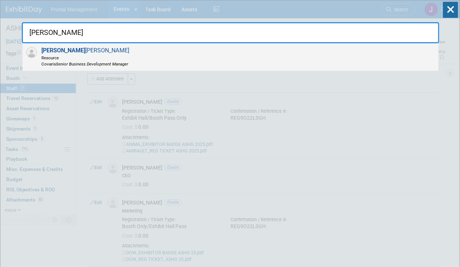
click at [192, 59] on div "[PERSON_NAME] Resource Covaris Senior Business Development Manager" at bounding box center [231, 57] width 416 height 28
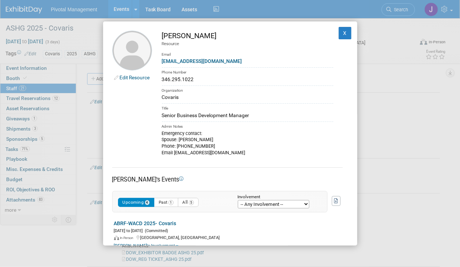
drag, startPoint x: 198, startPoint y: 80, endPoint x: 160, endPoint y: 81, distance: 37.8
click at [160, 81] on td "[PERSON_NAME] Resource Email [EMAIL_ADDRESS][DOMAIN_NAME] Phone Number 346.295.…" at bounding box center [242, 93] width 181 height 125
copy div "346.295.1022"
click at [339, 33] on button "X" at bounding box center [345, 33] width 13 height 12
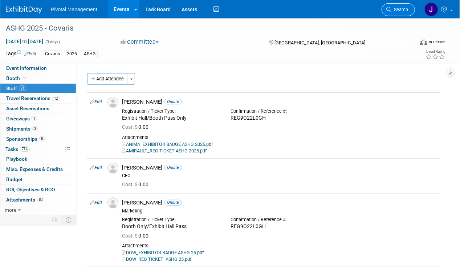
click at [407, 9] on span "Search" at bounding box center [400, 9] width 17 height 5
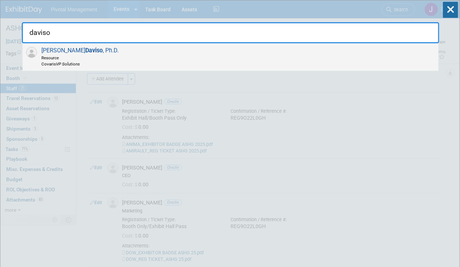
type input "daviso"
click at [147, 55] on div "[PERSON_NAME] , Ph.D. Resource Covaris VP Solutions" at bounding box center [231, 57] width 416 height 28
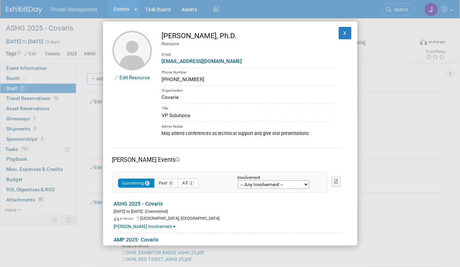
drag, startPoint x: 200, startPoint y: 78, endPoint x: 157, endPoint y: 82, distance: 42.7
click at [157, 82] on td "[PERSON_NAME], Ph.D. Resource Email [EMAIL_ADDRESS][DOMAIN_NAME] Phone Number […" at bounding box center [242, 84] width 181 height 106
copy div "[PHONE_NUMBER]"
click at [339, 35] on button "X" at bounding box center [345, 33] width 13 height 12
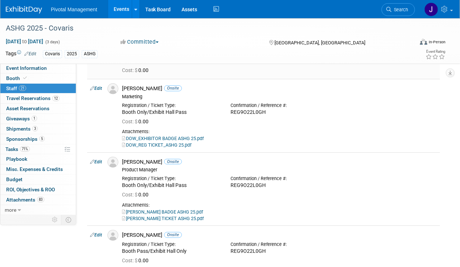
scroll to position [73, 0]
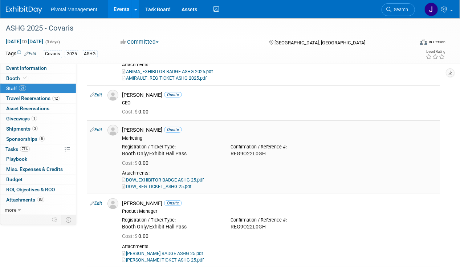
drag, startPoint x: 193, startPoint y: 136, endPoint x: 197, endPoint y: 130, distance: 6.5
click at [193, 136] on div "Marketing" at bounding box center [279, 138] width 315 height 6
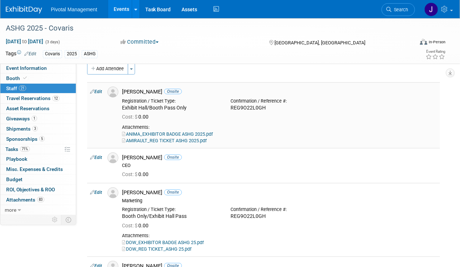
scroll to position [0, 0]
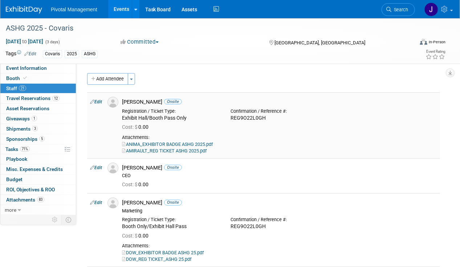
drag, startPoint x: 267, startPoint y: 118, endPoint x: 231, endPoint y: 119, distance: 36.0
click at [231, 119] on div "REG9O22L0GH" at bounding box center [280, 118] width 98 height 7
copy div "REG9O22L0GH"
click at [197, 120] on div "Exhibit Hall/Booth Pass Only" at bounding box center [171, 118] width 98 height 7
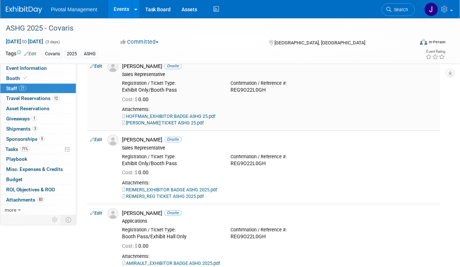
scroll to position [690, 0]
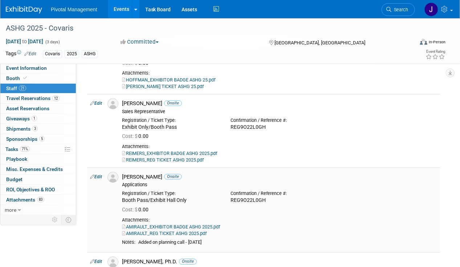
drag, startPoint x: 272, startPoint y: 194, endPoint x: 231, endPoint y: 191, distance: 40.4
click at [231, 197] on div "REG9O22L0GH" at bounding box center [280, 200] width 98 height 7
copy div "REG9O22L0GH"
click at [234, 157] on td "[PERSON_NAME] Onsite Sales Representative Registration / Ticket Type: Cost: $ 0…" at bounding box center [279, 130] width 321 height 73
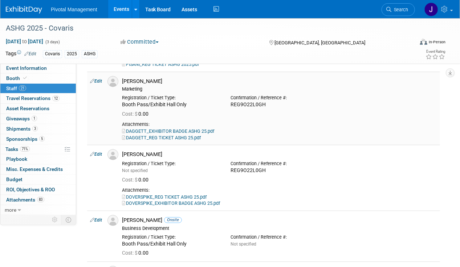
scroll to position [1054, 0]
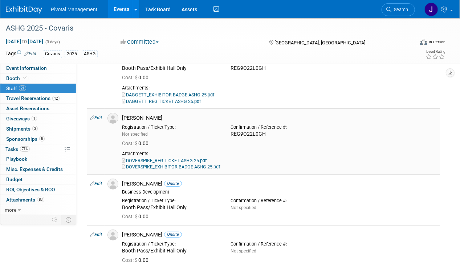
drag, startPoint x: 270, startPoint y: 125, endPoint x: 230, endPoint y: 126, distance: 40.0
click at [230, 126] on div "Confirmation / Reference #: REG9O22L0GH" at bounding box center [279, 129] width 109 height 16
copy div "REG9O22L0GH"
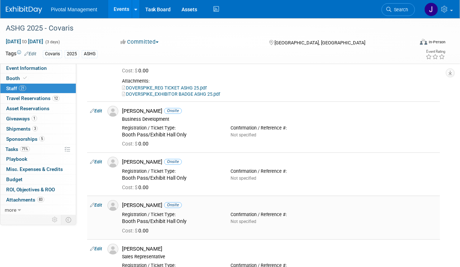
scroll to position [1199, 0]
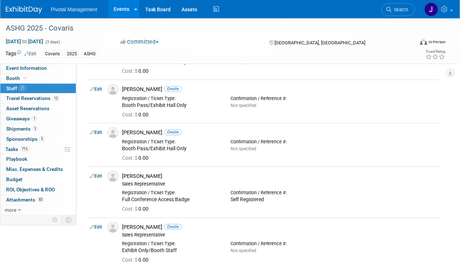
click at [120, 7] on link "Events" at bounding box center [121, 9] width 27 height 18
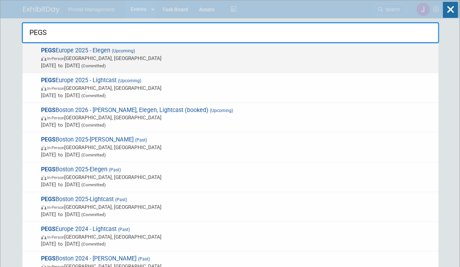
type input "PEGS"
click at [197, 49] on span "PEGS Europe 2025 - Elegen (Upcoming) In-Person [GEOGRAPHIC_DATA], [GEOGRAPHIC_D…" at bounding box center [237, 58] width 396 height 22
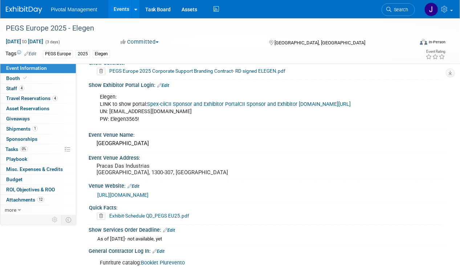
scroll to position [509, 0]
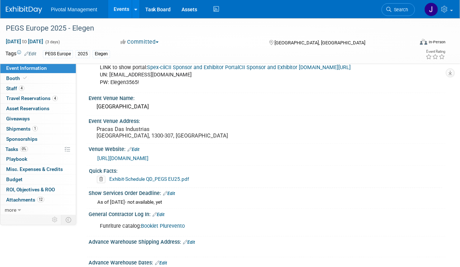
click at [237, 68] on div "Elegen: LINK to show portal: Spex-ciiCII Sponsor and Exhibitor Portal CII Spons…" at bounding box center [235, 71] width 280 height 36
click at [252, 69] on link "CII Sponsor and Exhibitor Portalspex-cii.com/#/home/event/PGE250900/3947a5df-11…" at bounding box center [295, 68] width 112 height 6
drag, startPoint x: 141, startPoint y: 87, endPoint x: 111, endPoint y: 86, distance: 30.2
click at [111, 86] on div "Elegen: LINK to show portal: Spex-ciiCII Sponsor and Exhibitor Portal CII Spons…" at bounding box center [235, 71] width 280 height 36
copy div "Elegen3565!"
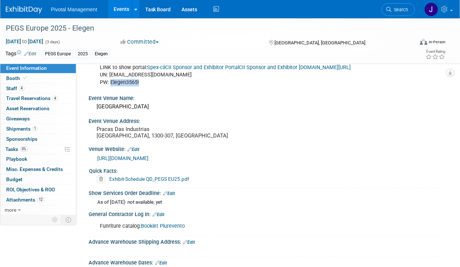
click at [25, 8] on img at bounding box center [24, 9] width 36 height 7
